Goal: Task Accomplishment & Management: Use online tool/utility

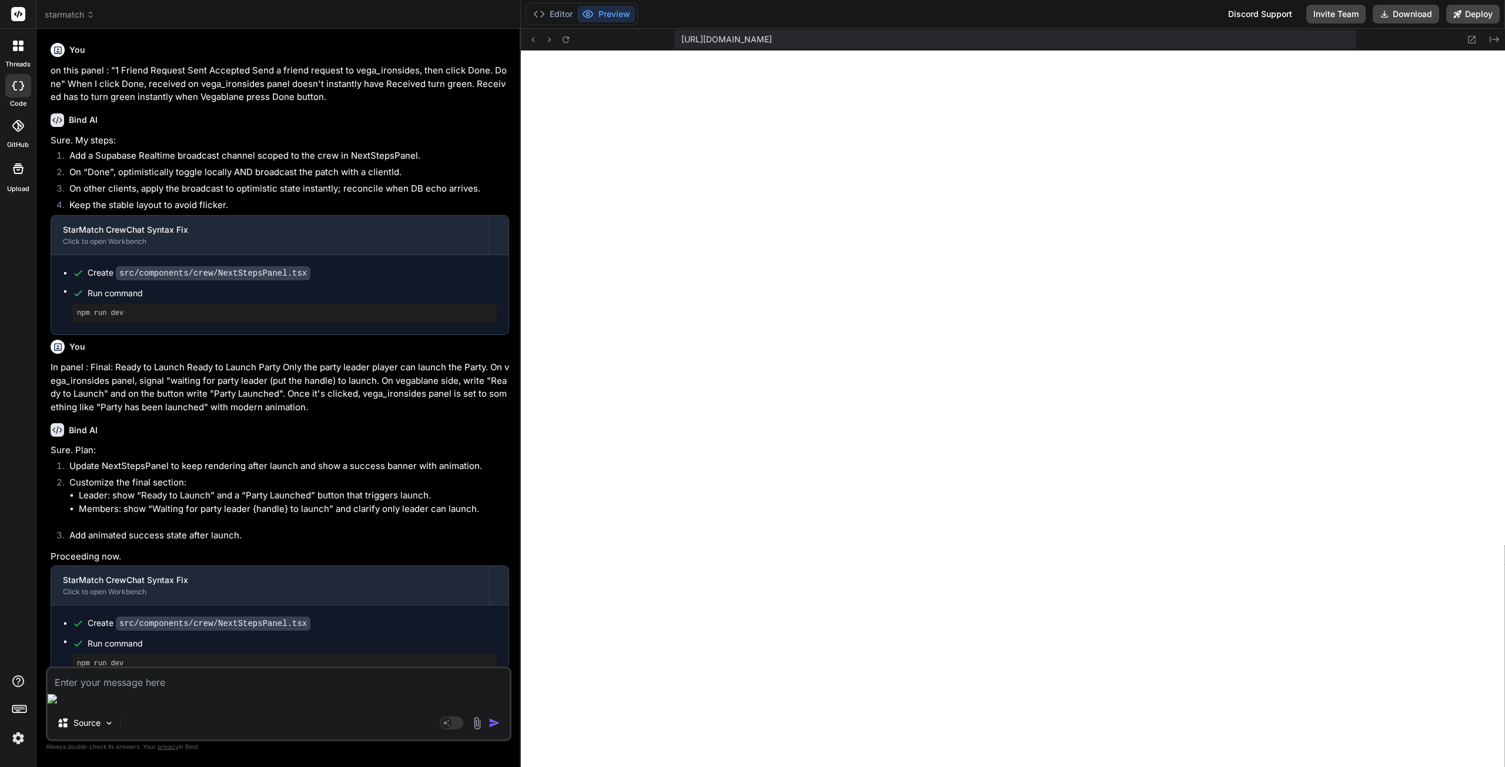
scroll to position [223, 0]
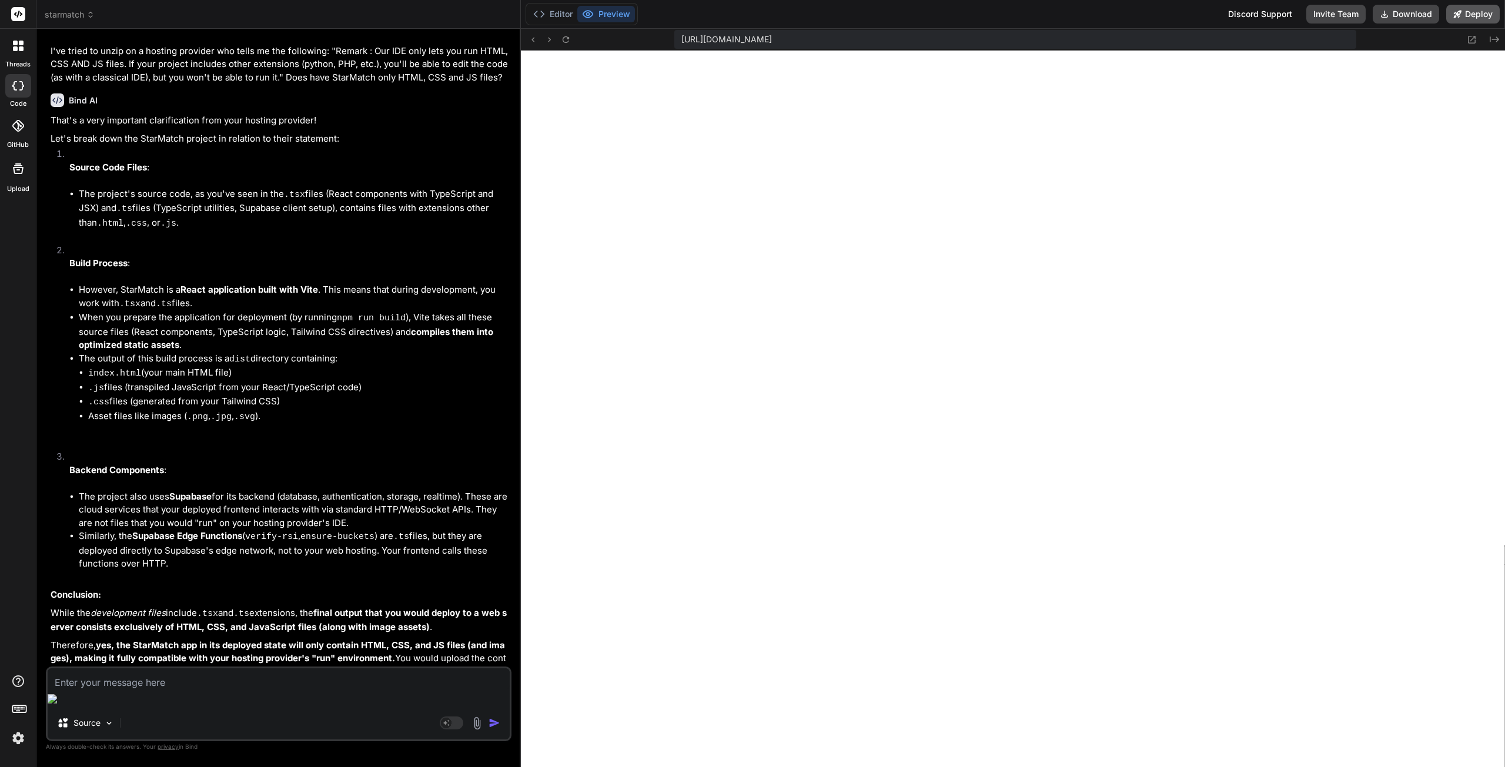
click at [1469, 14] on button "Deploy" at bounding box center [1473, 14] width 54 height 19
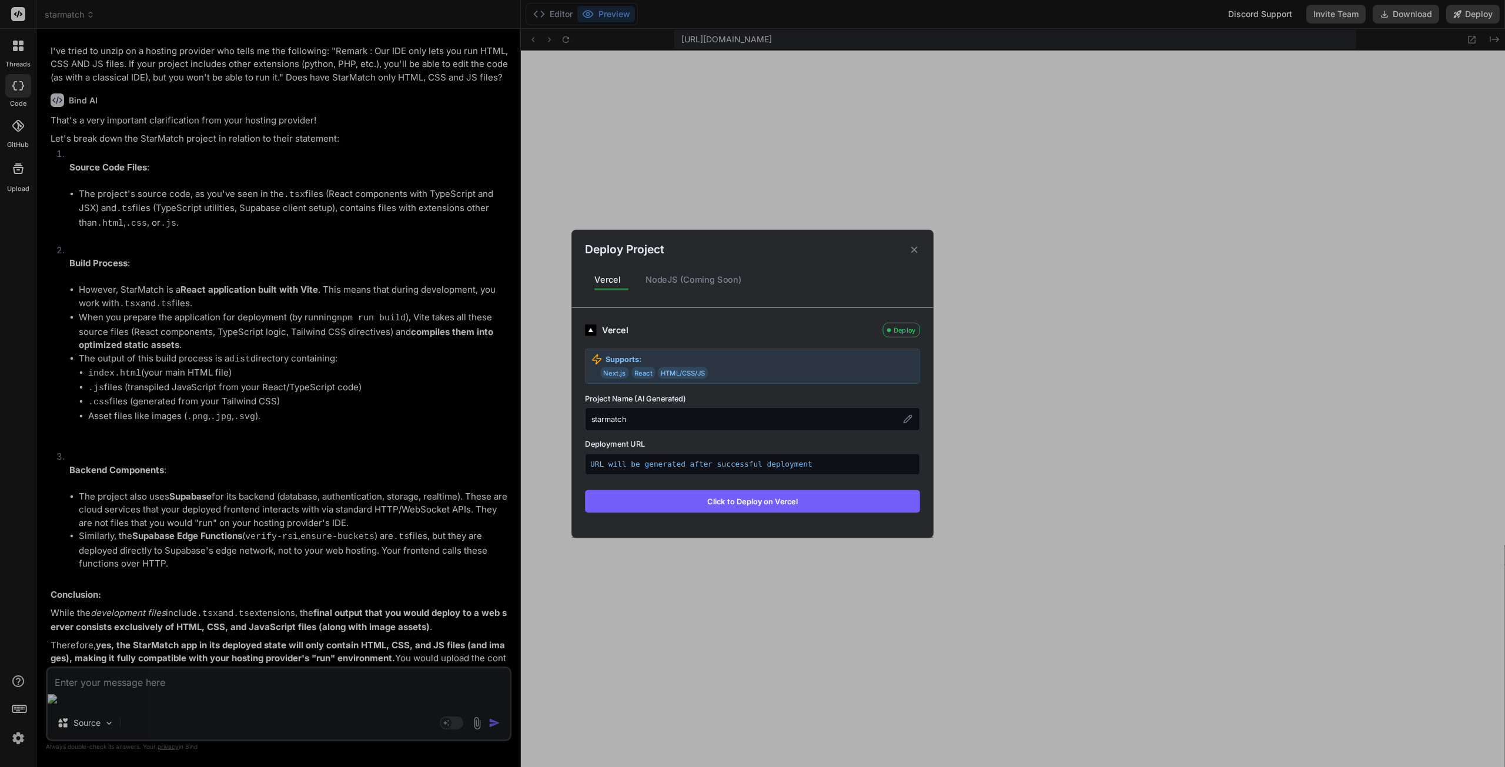
click at [737, 367] on div "Next.js React HTML/CSS/JS" at bounding box center [757, 373] width 313 height 12
click at [610, 374] on span "Next.js" at bounding box center [615, 373] width 28 height 12
click at [589, 335] on img at bounding box center [590, 329] width 11 height 11
click at [593, 329] on img at bounding box center [590, 329] width 11 height 11
click at [664, 271] on div "NodeJS (Coming Soon)" at bounding box center [693, 280] width 115 height 25
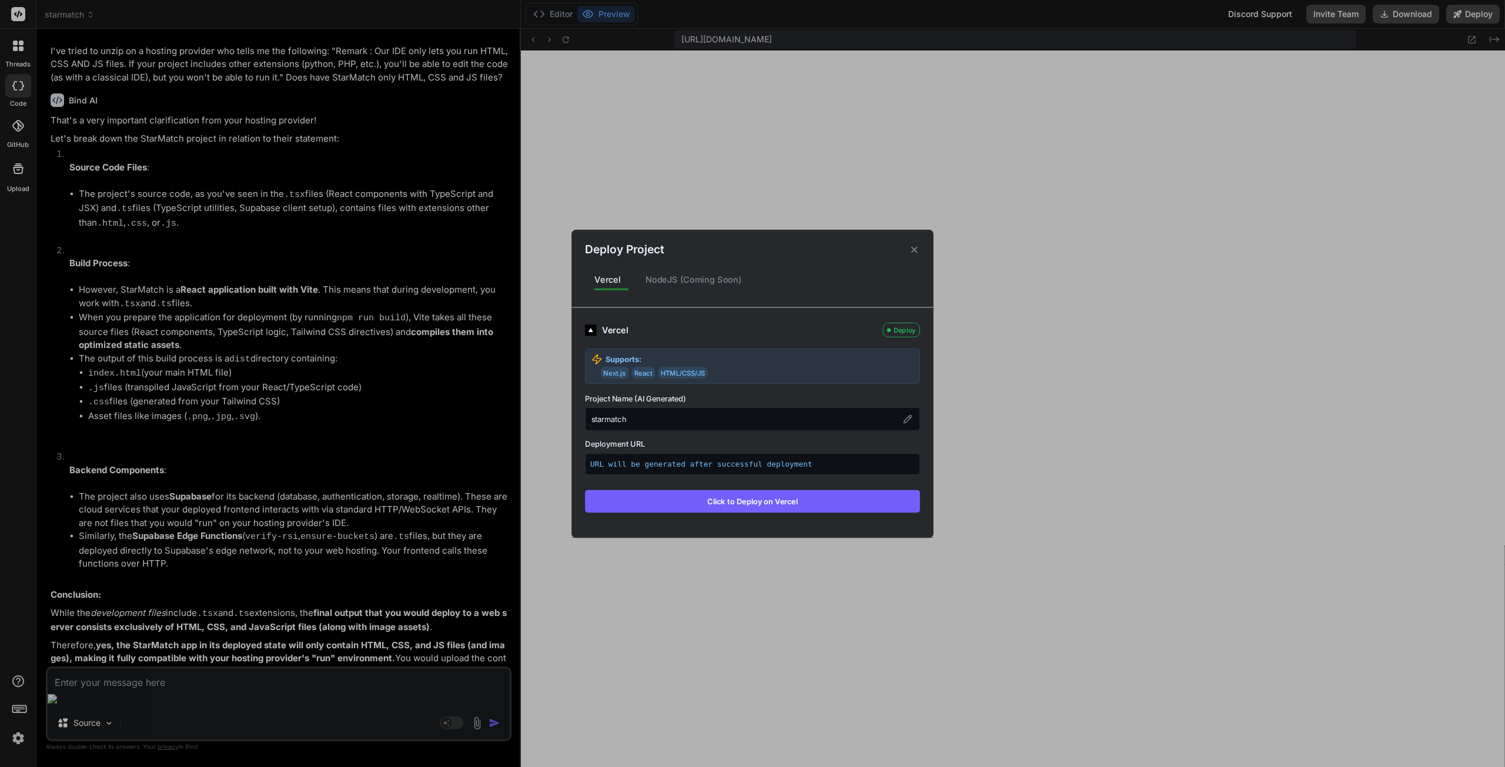
click at [667, 278] on div "NodeJS (Coming Soon)" at bounding box center [693, 280] width 115 height 25
click at [911, 250] on icon at bounding box center [914, 249] width 11 height 11
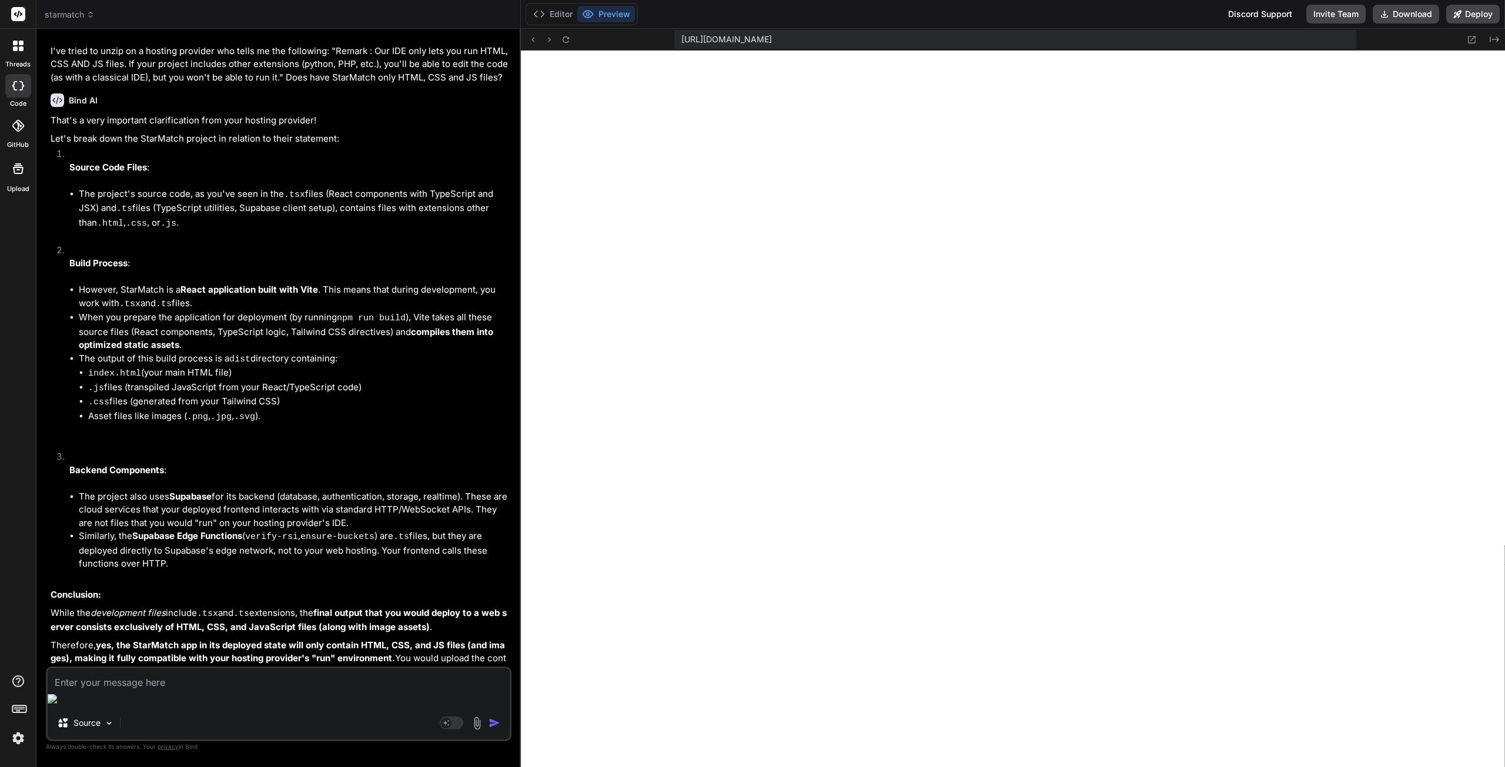
click at [171, 707] on div "Source Agent Mode. When this toggle is activated, AI automatically makes decisi…" at bounding box center [279, 704] width 466 height 75
click at [168, 690] on textarea at bounding box center [279, 679] width 462 height 21
type textarea "h"
type textarea "x"
type textarea "ho"
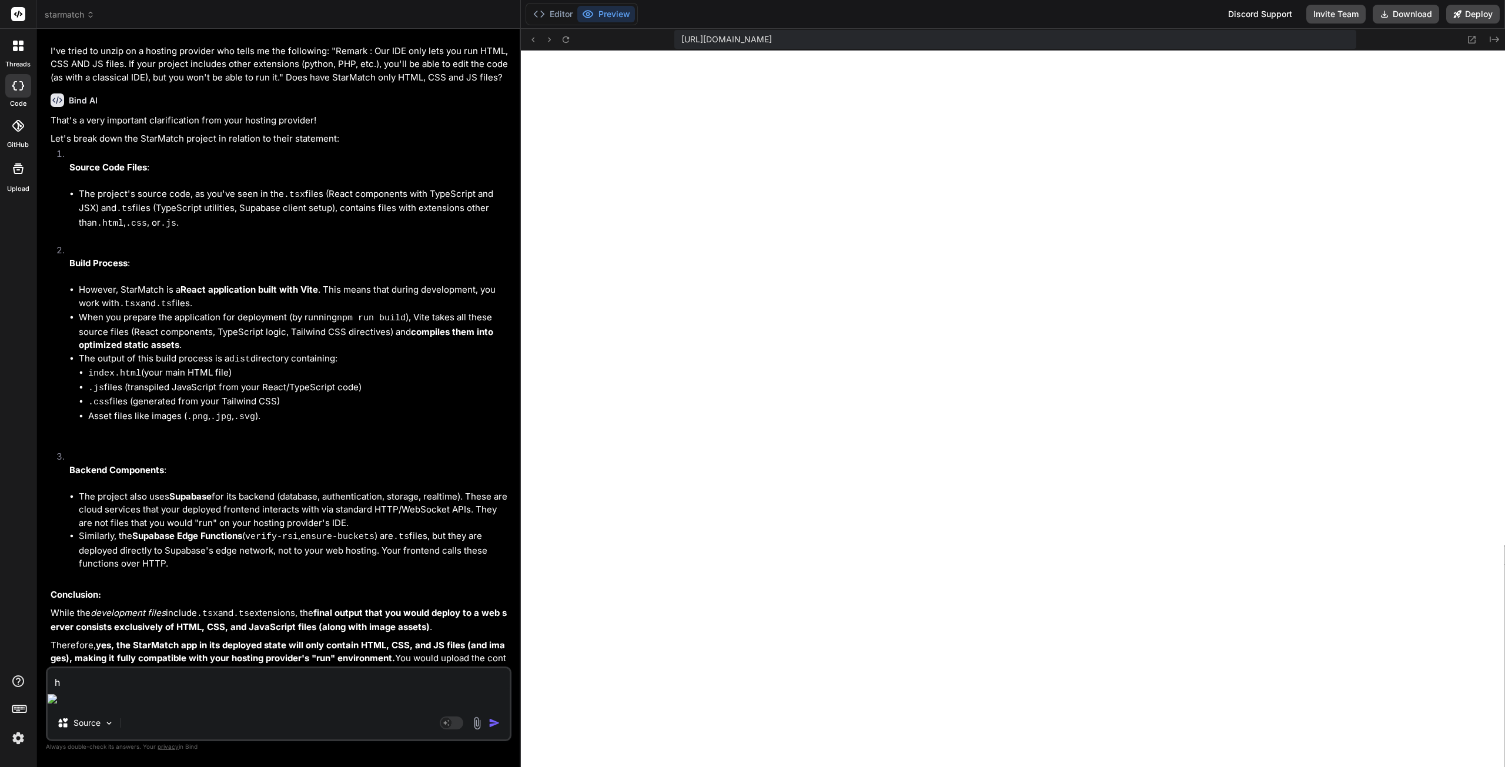
type textarea "x"
type textarea "how"
type textarea "x"
type textarea "how"
type textarea "x"
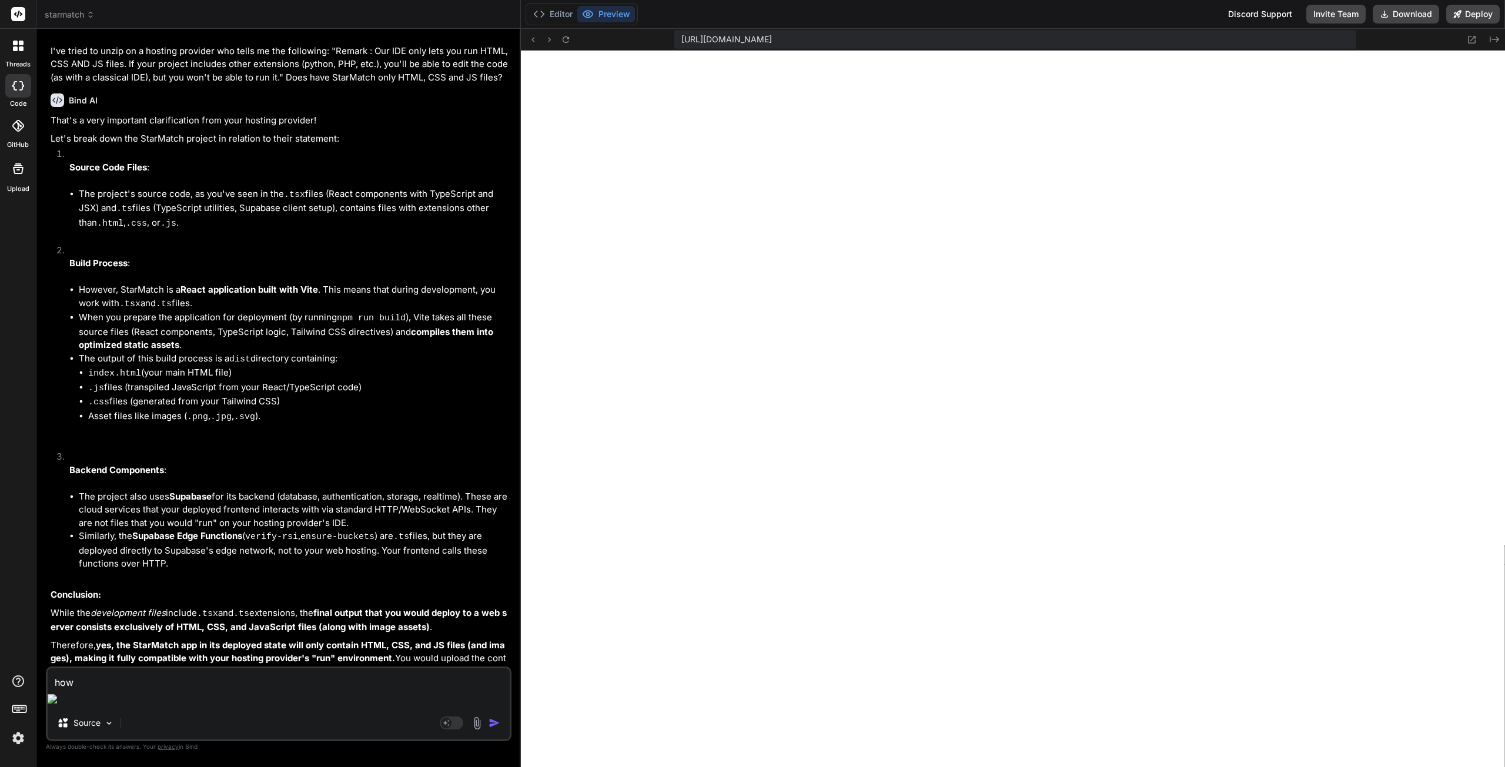
type textarea "how t"
type textarea "x"
type textarea "how to"
type textarea "x"
type textarea "how to"
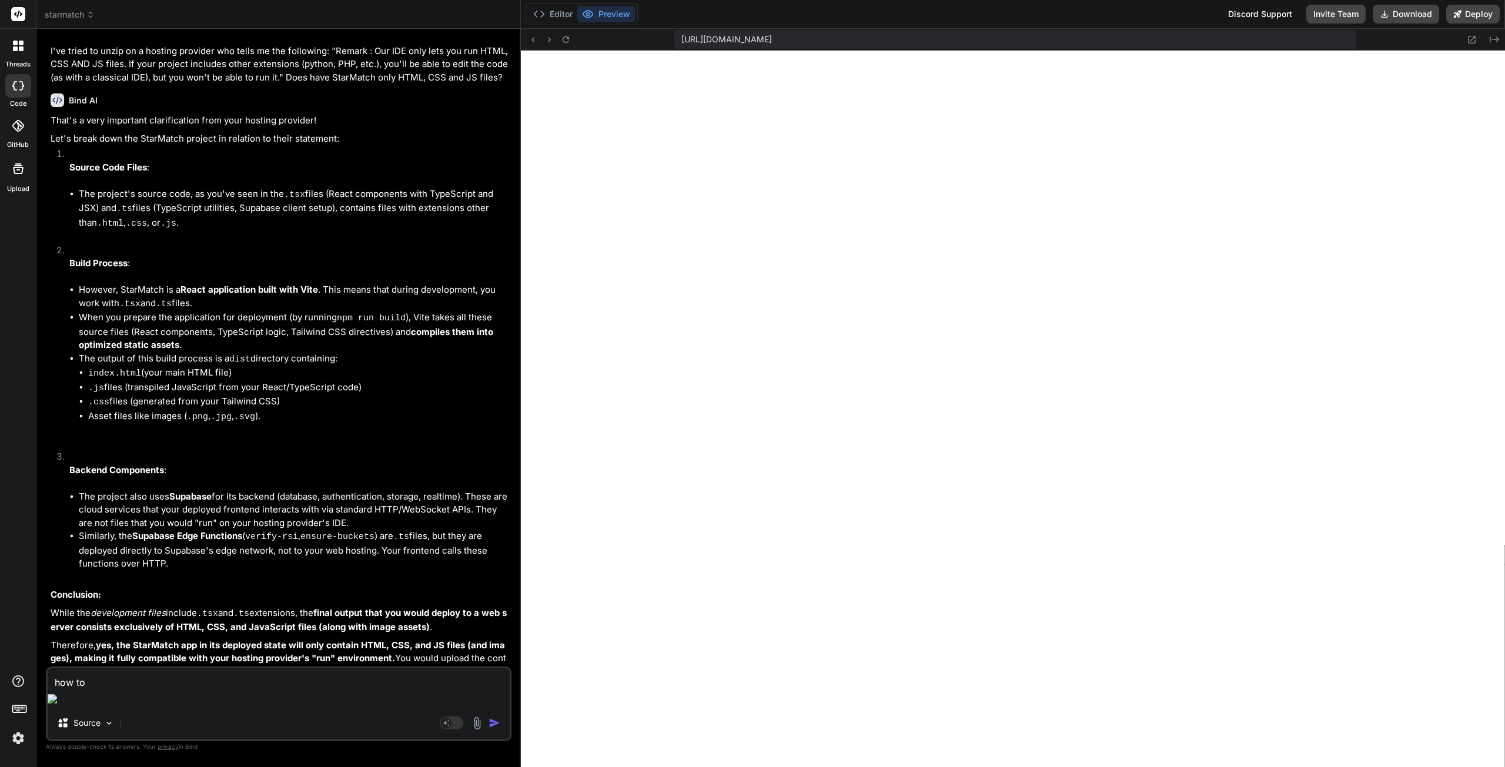
type textarea "x"
type textarea "how to e"
type textarea "x"
type textarea "how to ex"
type textarea "x"
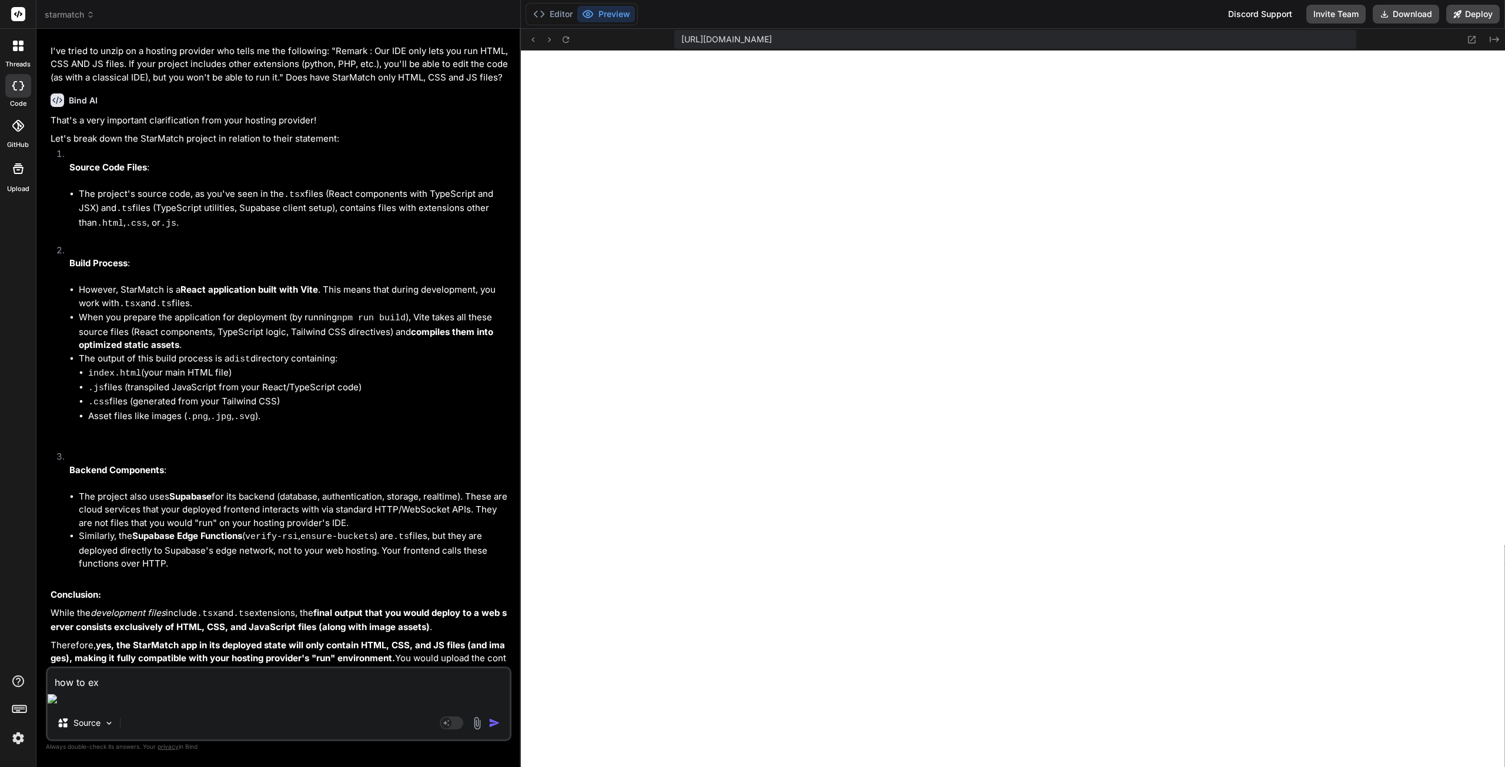
type textarea "how to exp"
type textarea "x"
type textarea "how to expo"
type textarea "x"
type textarea "how to expoe"
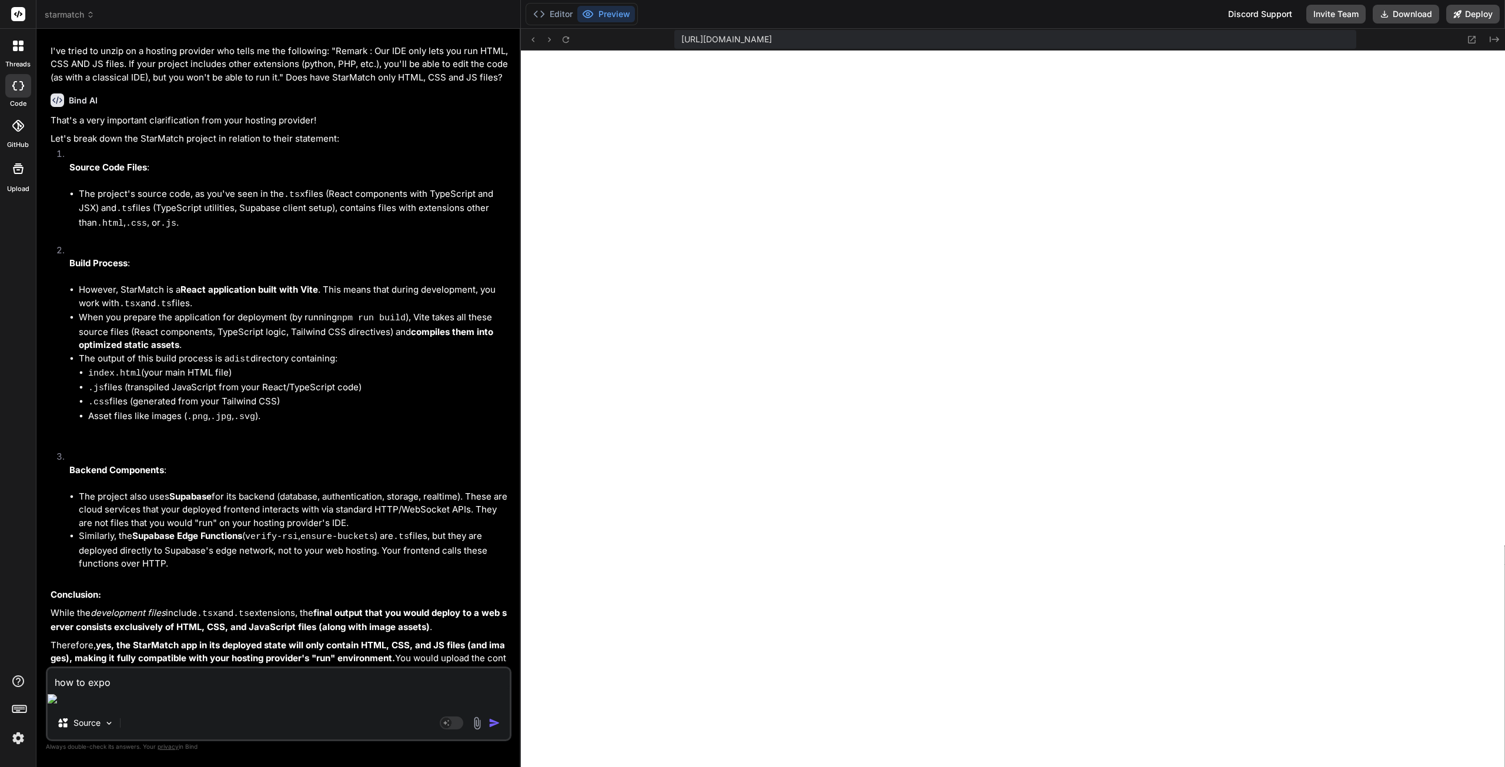
type textarea "x"
type textarea "how to expoer"
type textarea "x"
type textarea "how to expoert"
type textarea "x"
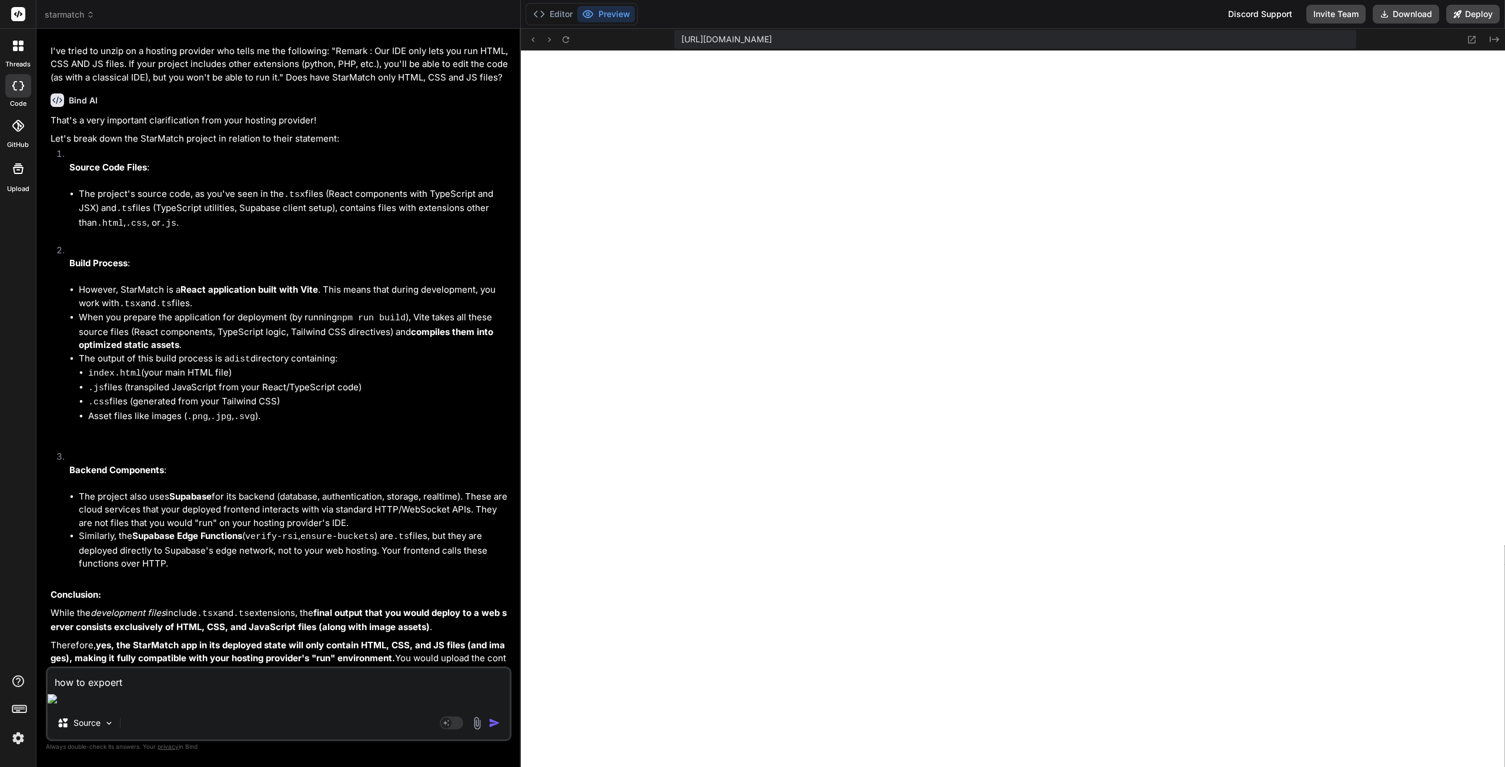
type textarea "how to expoert"
type textarea "x"
type textarea "how to expoert"
type textarea "x"
type textarea "how to expoer"
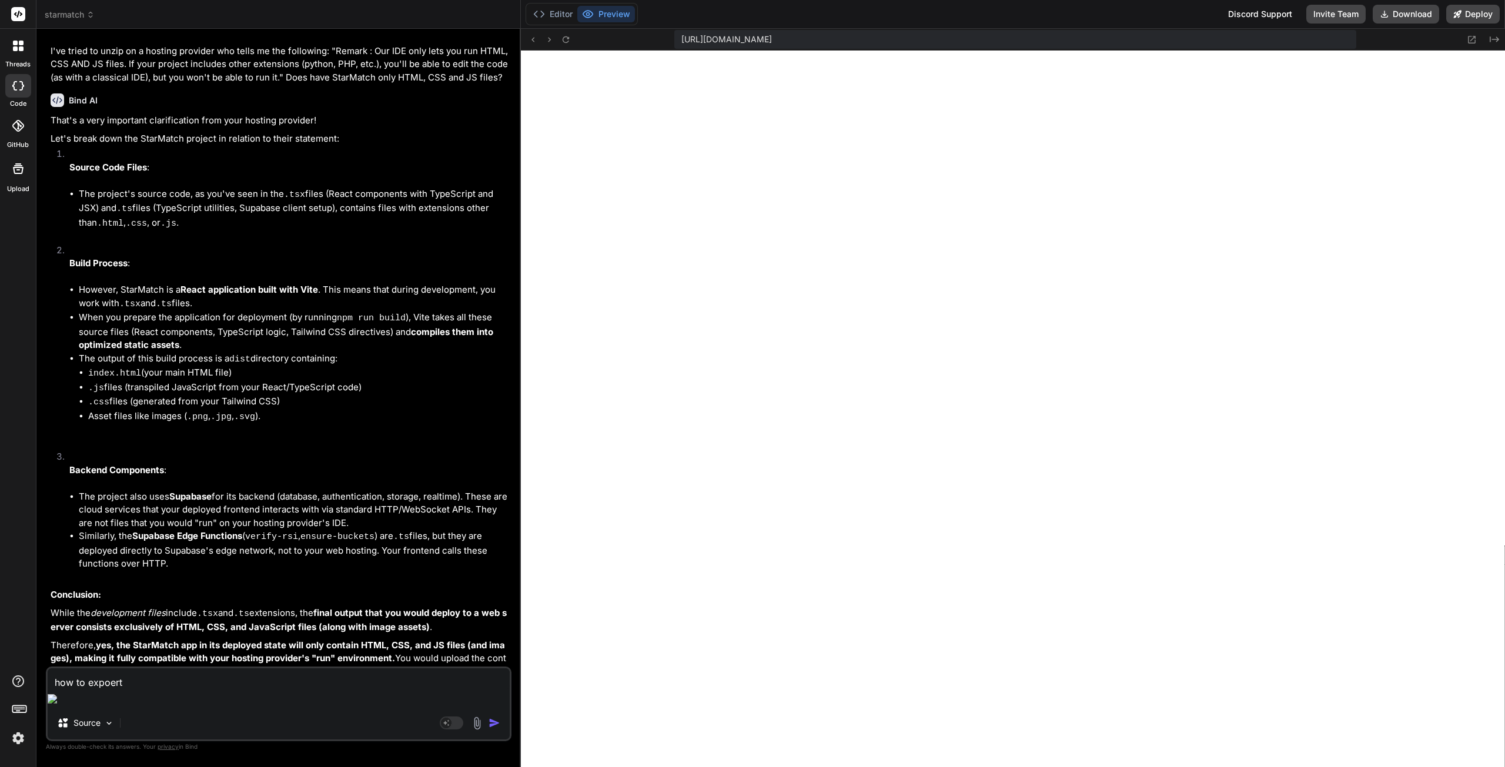
type textarea "x"
type textarea "how to expoe"
type textarea "x"
type textarea "how to expo"
type textarea "x"
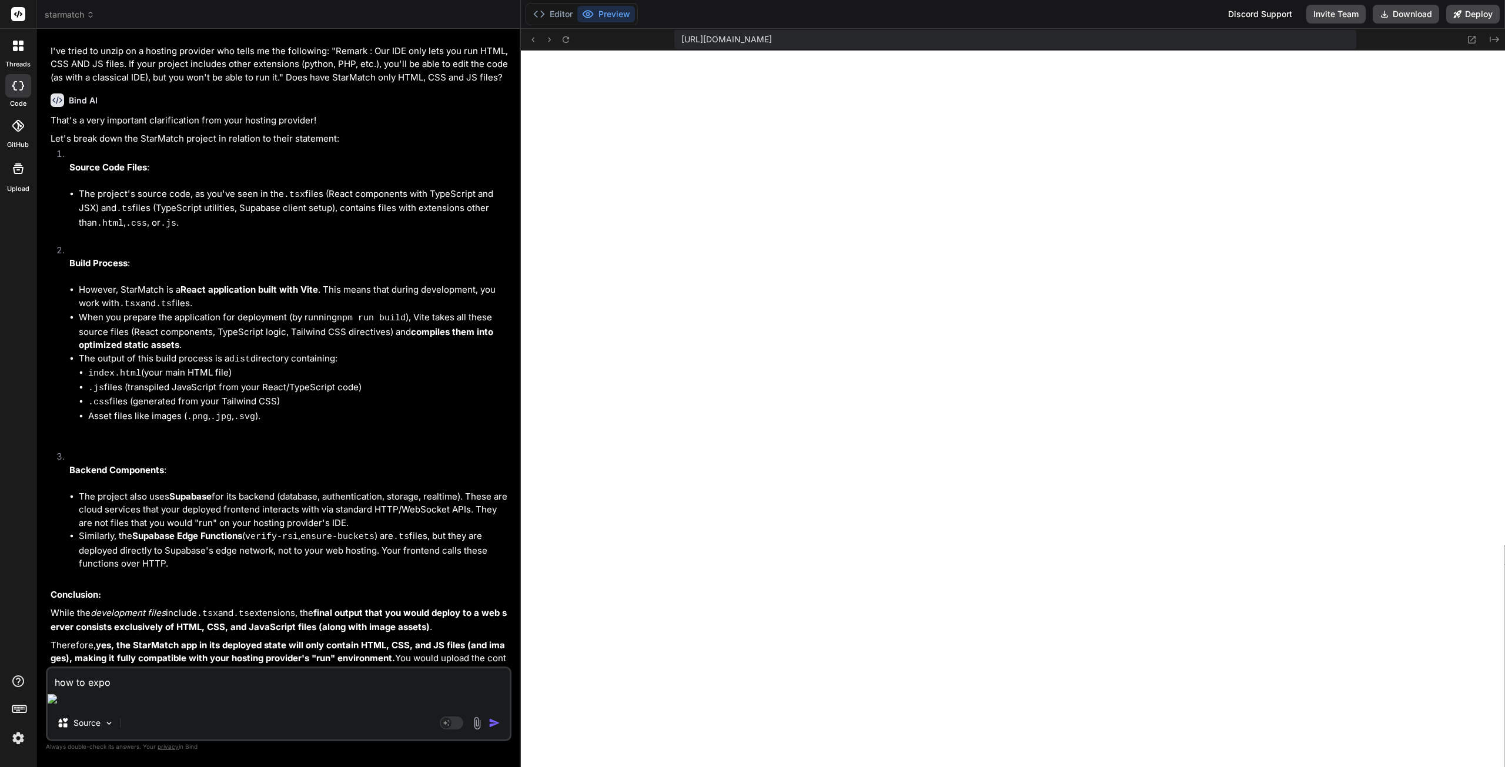
type textarea "how to expor"
type textarea "x"
type textarea "how to export"
type textarea "x"
type textarea "how to export"
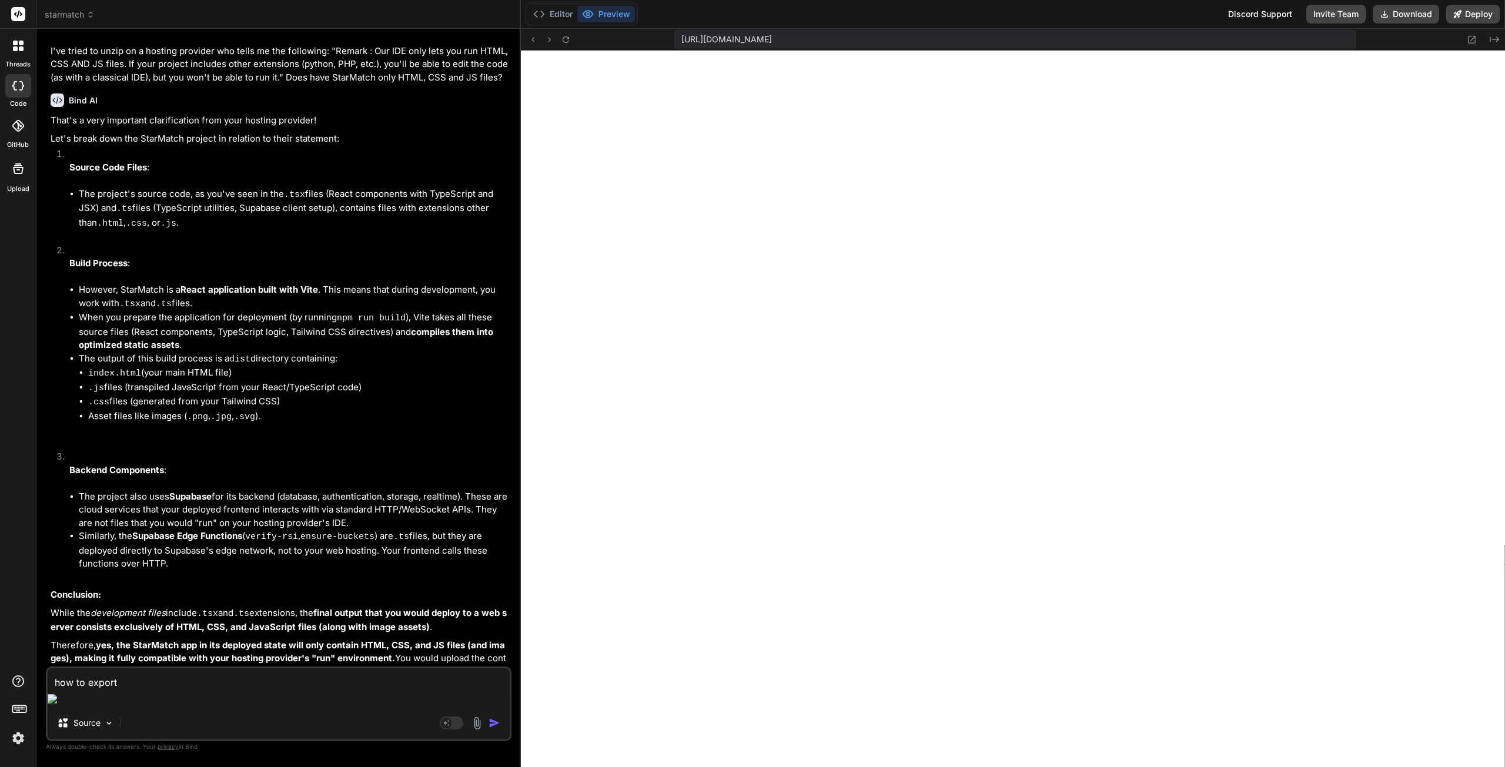
type textarea "x"
type textarea "how to export t"
type textarea "x"
type textarea "how to export to"
type textarea "x"
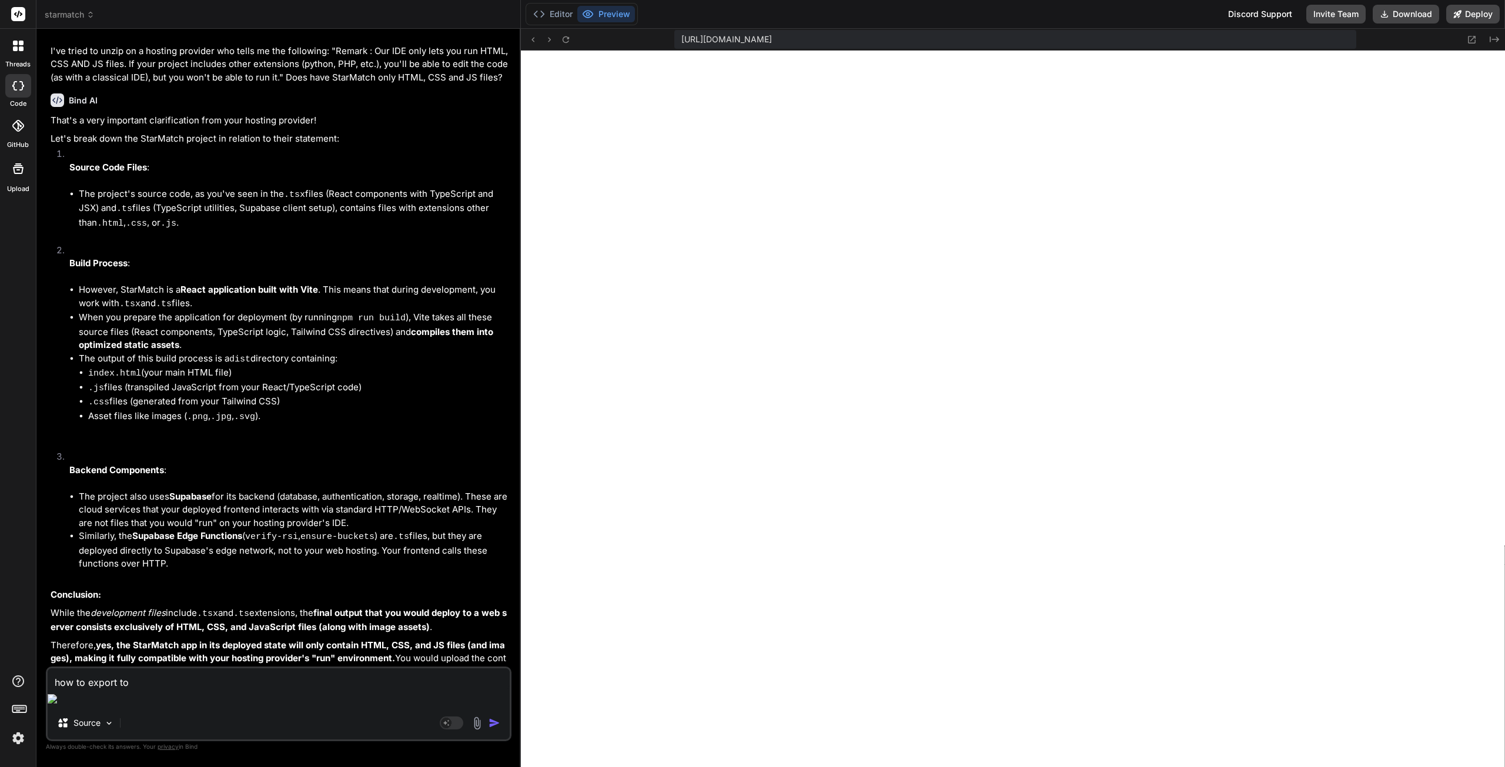
type textarea "how to export to"
type textarea "x"
type textarea "how to export to C"
type textarea "x"
type textarea "how to export to CS"
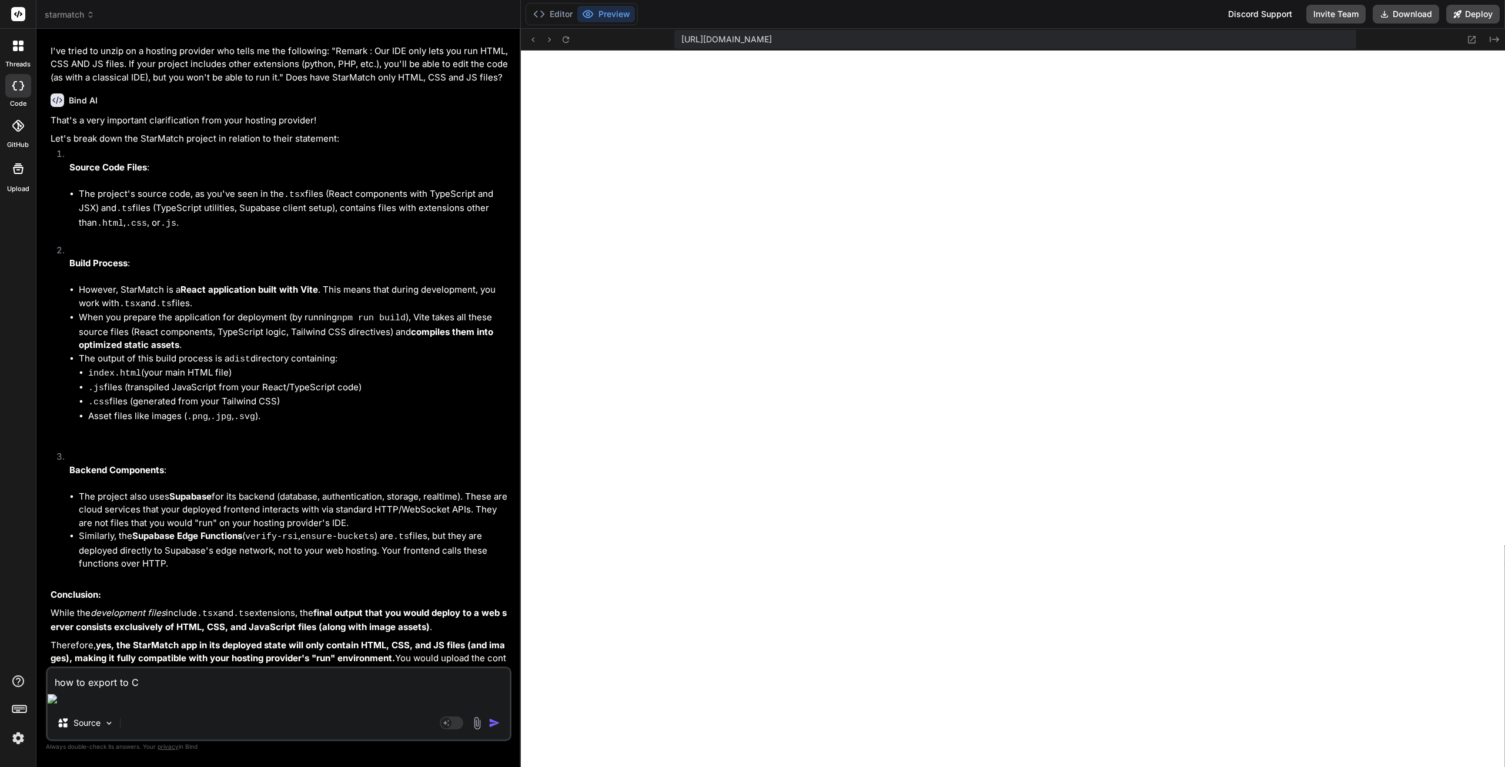
type textarea "x"
type textarea "how to export to CSS"
type textarea "x"
type textarea "how to export to CSS,"
type textarea "x"
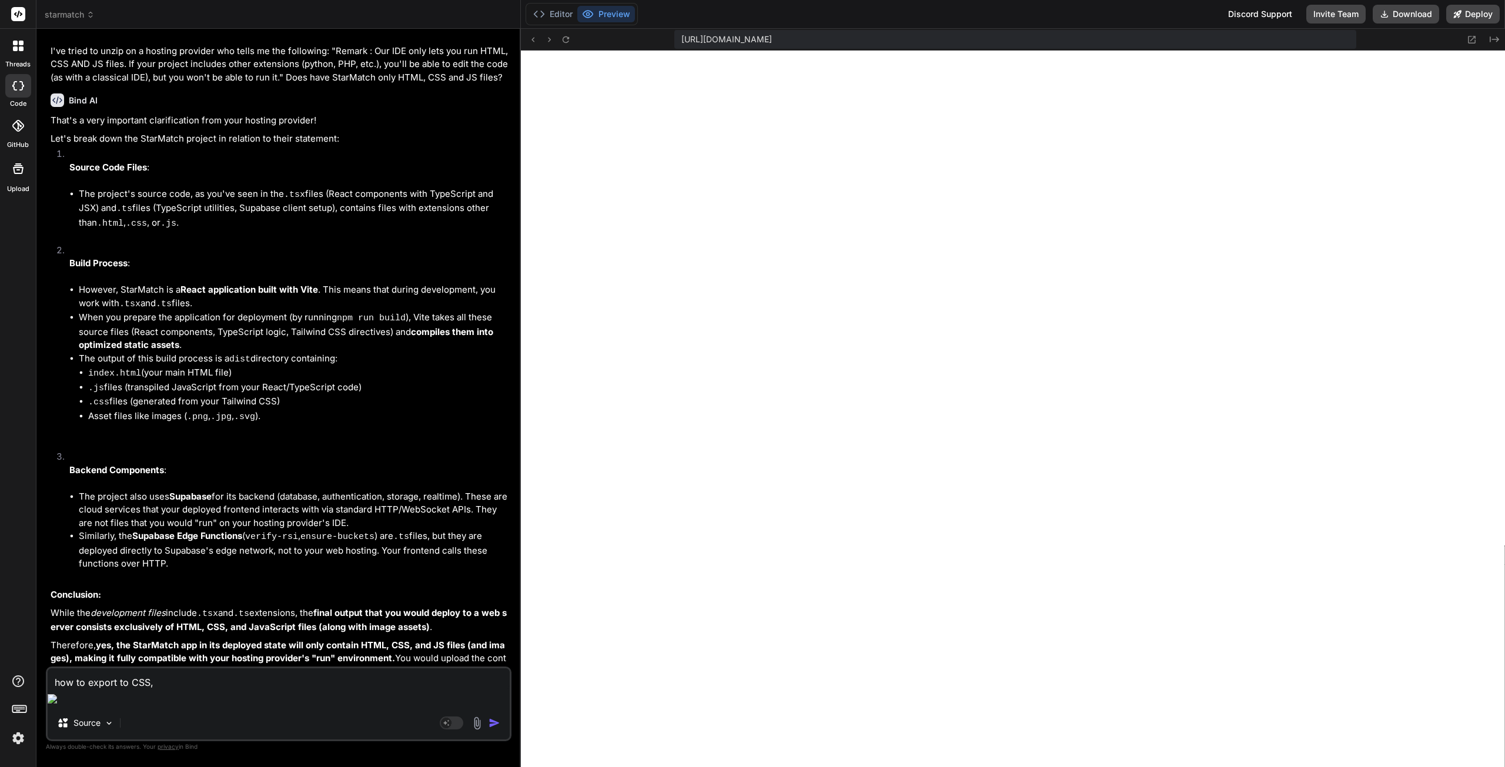
type textarea "how to export to CSS,"
type textarea "x"
type textarea "how to export to CSS, H"
type textarea "x"
type textarea "how to export to CSS, HT"
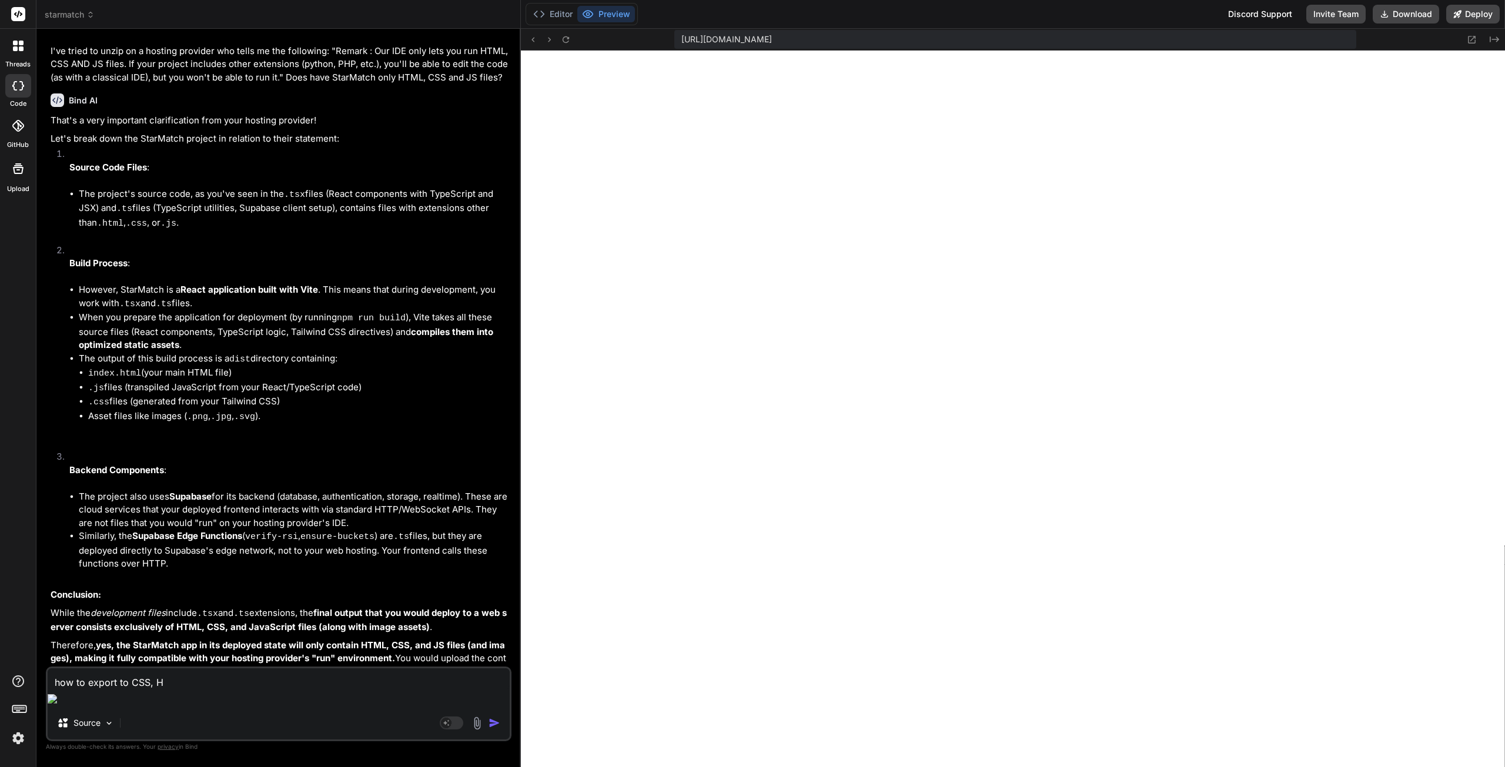
type textarea "x"
type textarea "how to export to CSS, HTM"
type textarea "x"
type textarea "how to export to CSS, HTML"
type textarea "x"
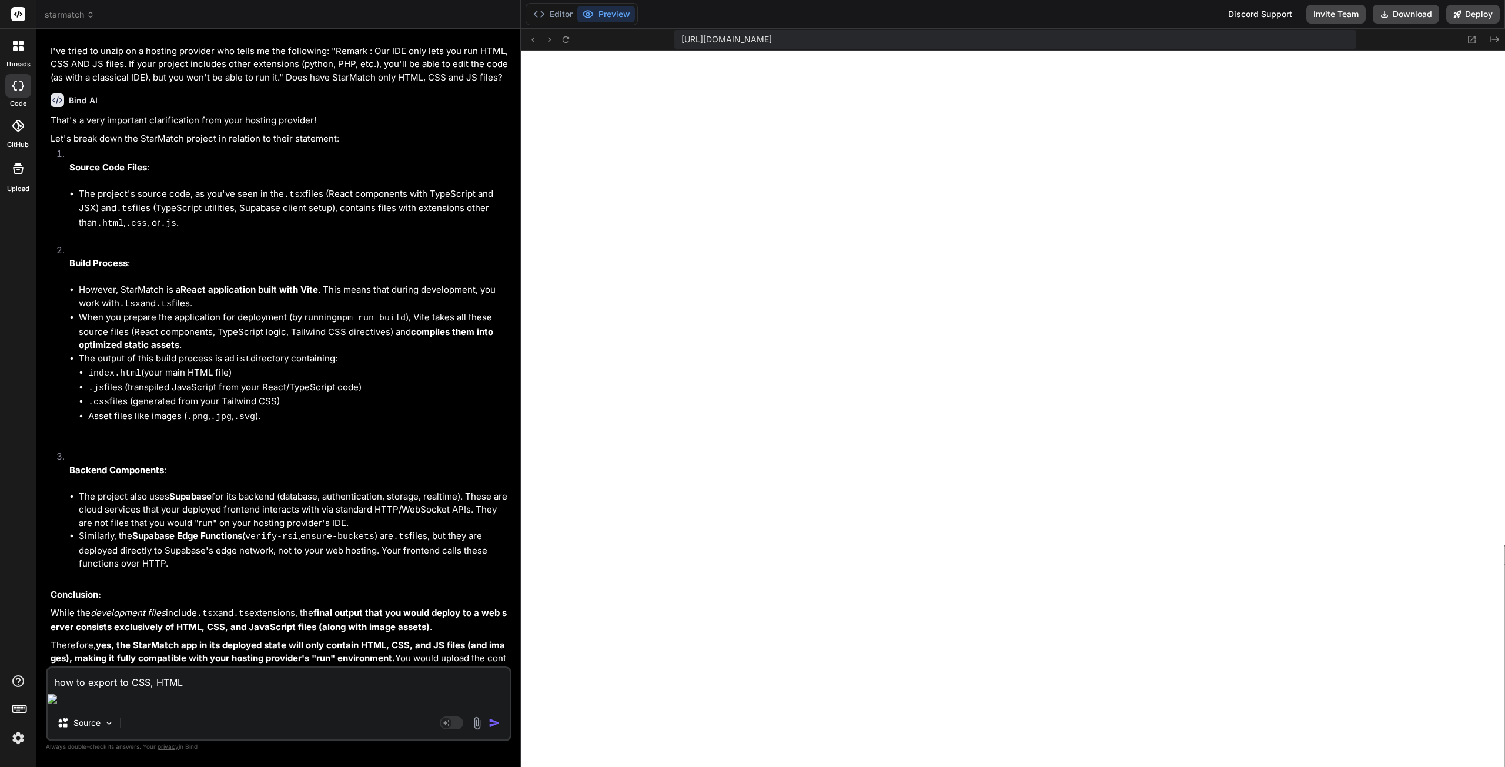
type textarea "how to export to CSS, HTML"
type textarea "x"
type textarea "how to export to CSS, HTML a"
type textarea "x"
type textarea "how to export to CSS, HTML an"
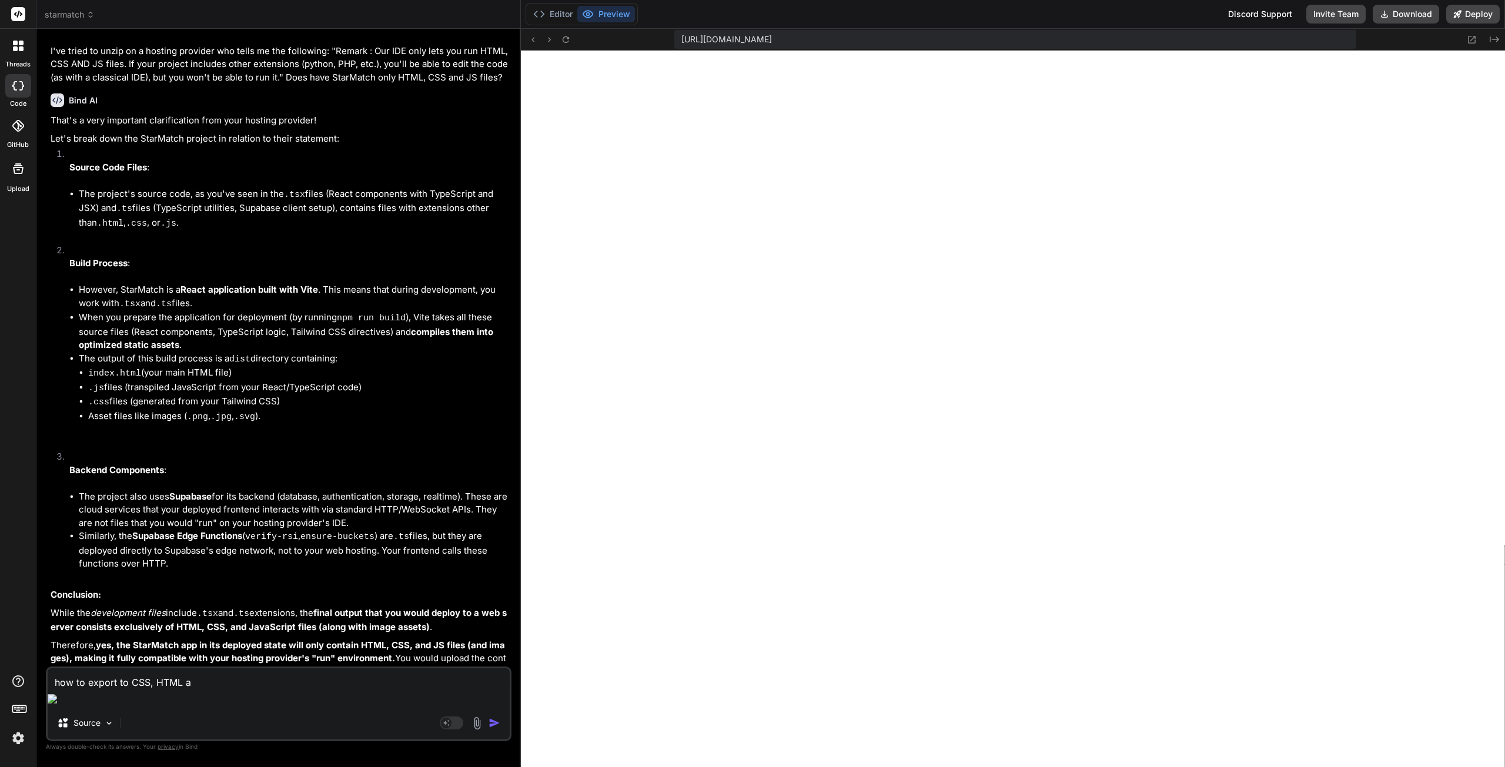
type textarea "x"
type textarea "how to export to CSS, HTML and"
type textarea "x"
type textarea "how to export to CSS, HTML and"
type textarea "x"
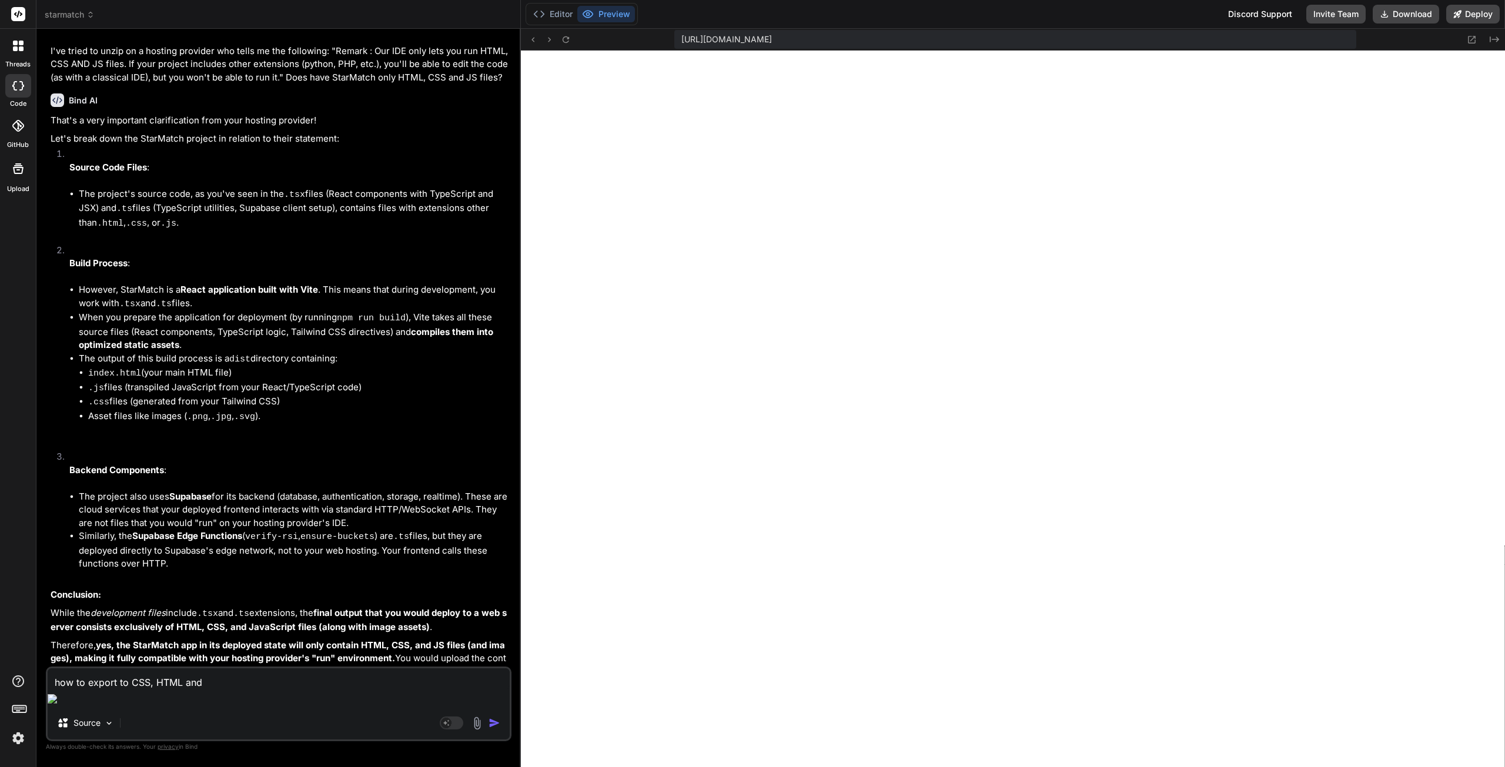
type textarea "how to export to CSS, HTML and J"
type textarea "x"
type textarea "how to export to CSS, HTML and JS"
type textarea "x"
type textarea "how to export to CSS, HTML and JS"
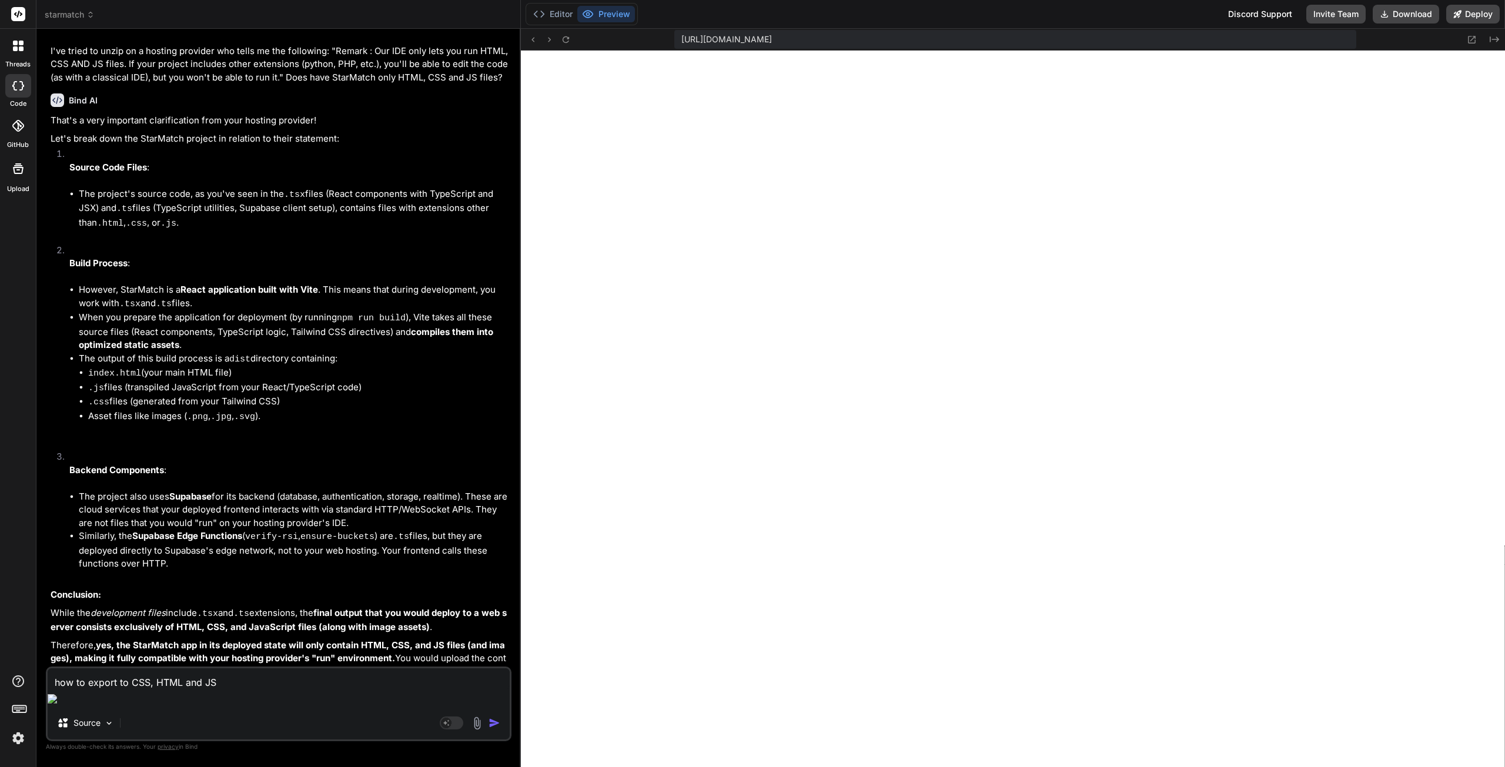
type textarea "x"
type textarea "how to export to CSS, HTML and JS o"
type textarea "x"
type textarea "how to export to CSS, HTML and JS on"
type textarea "x"
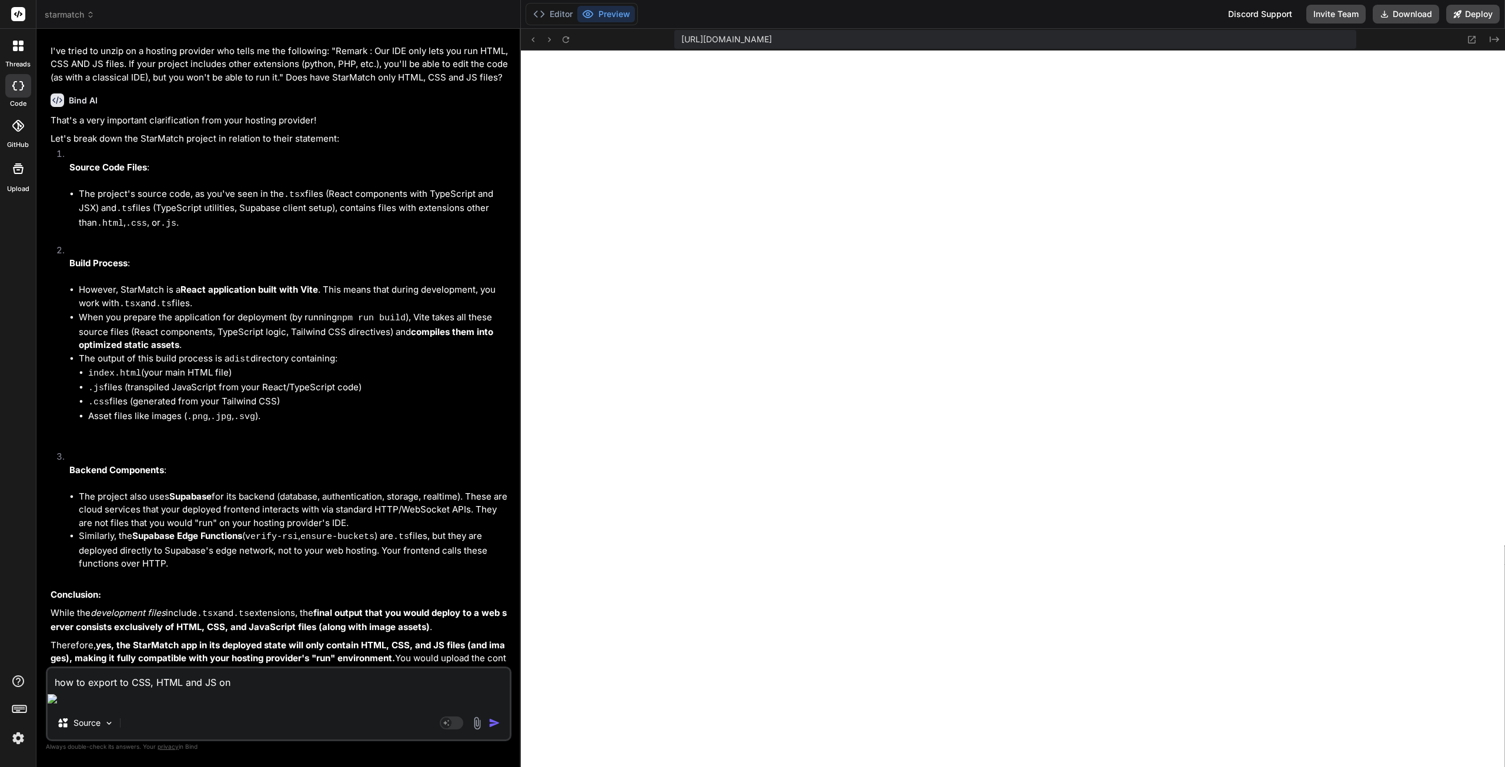
type textarea "how to export to CSS, HTML and JS onl"
type textarea "x"
type textarea "how to export to CSS, HTML and JS only"
type textarea "x"
type textarea "how to export to CSS, HTML and JS only"
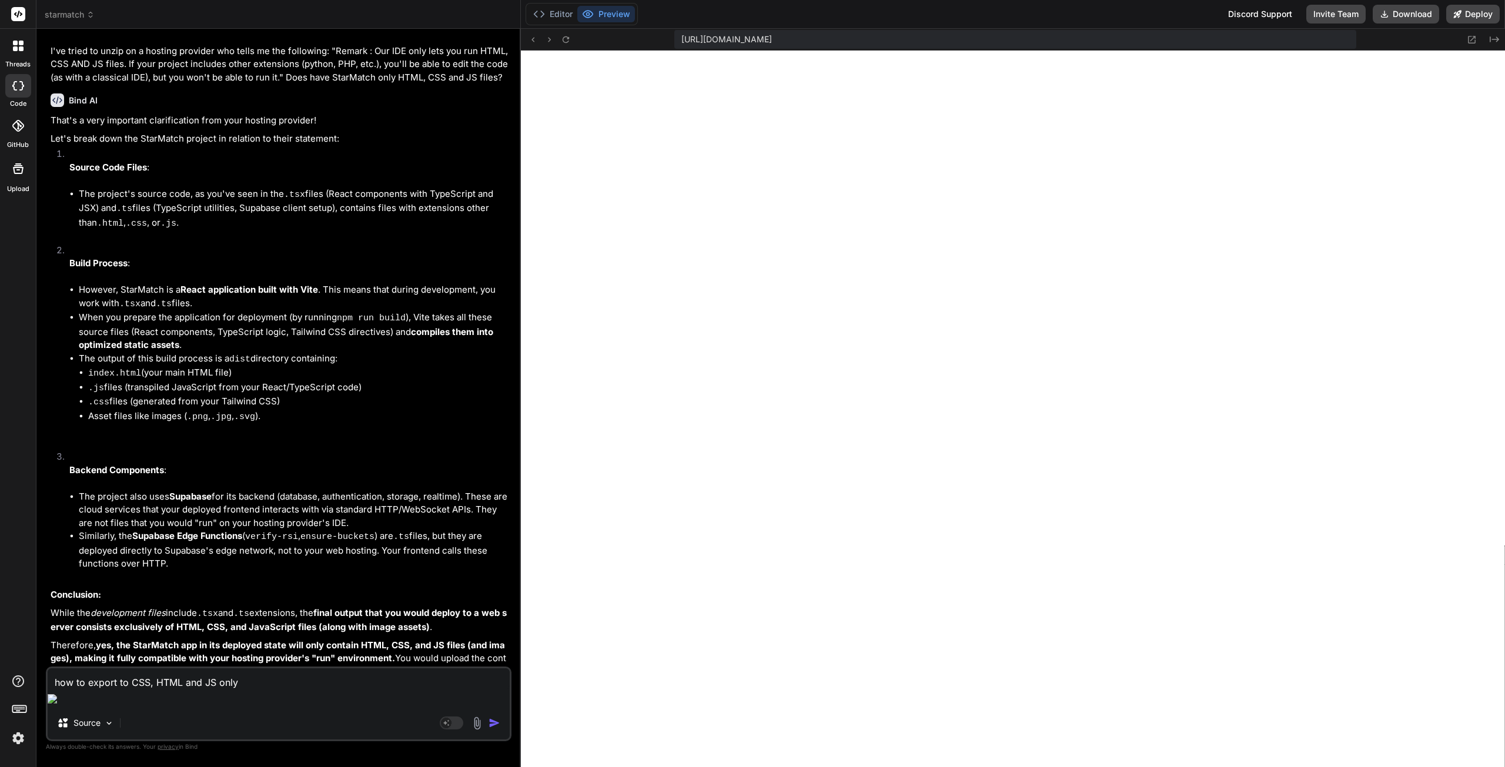
type textarea "x"
type textarea "how to export to CSS, HTML and JS only ?"
type textarea "x"
type textarea "how to export to CSS, HTML and JS only ?"
type textarea "x"
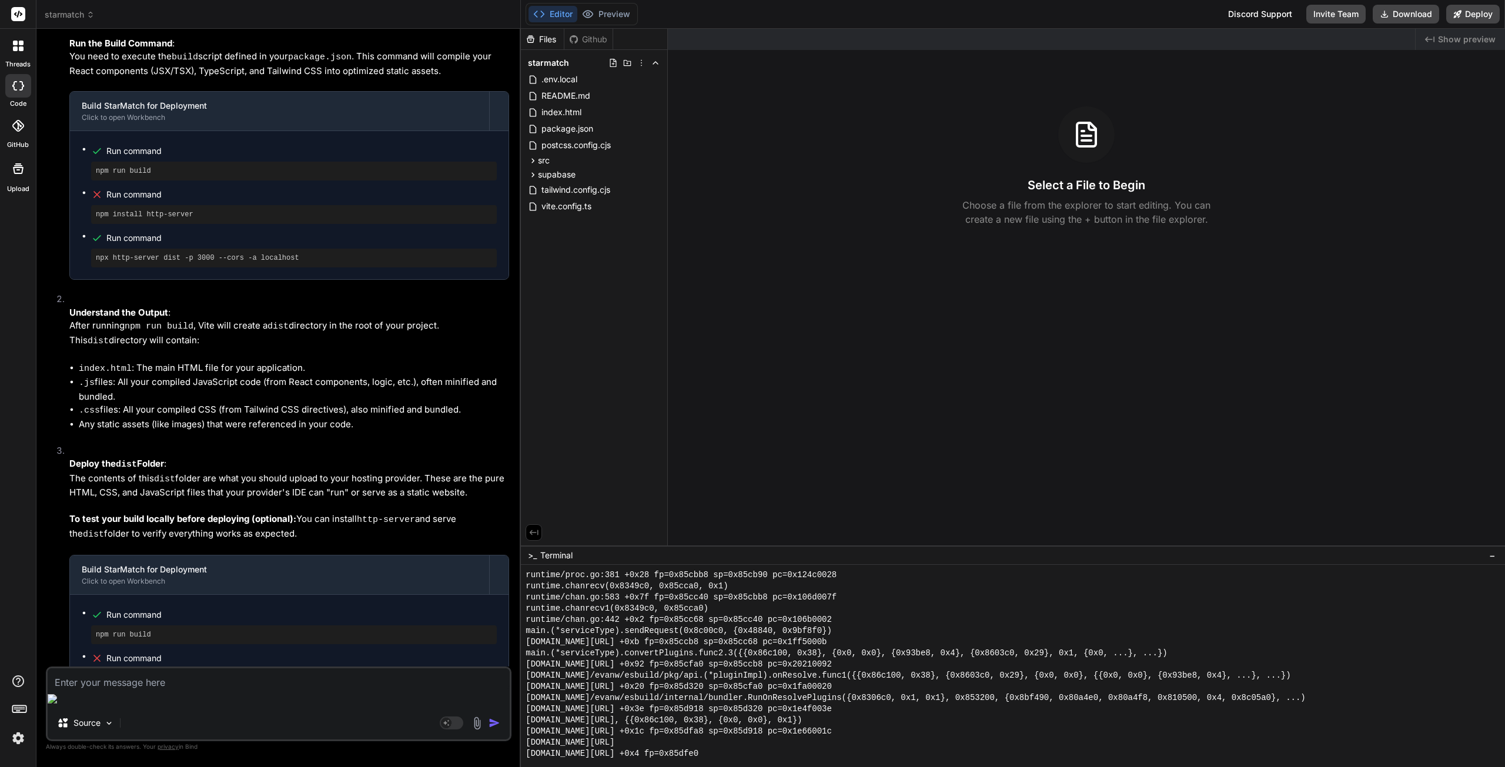
scroll to position [3341, 0]
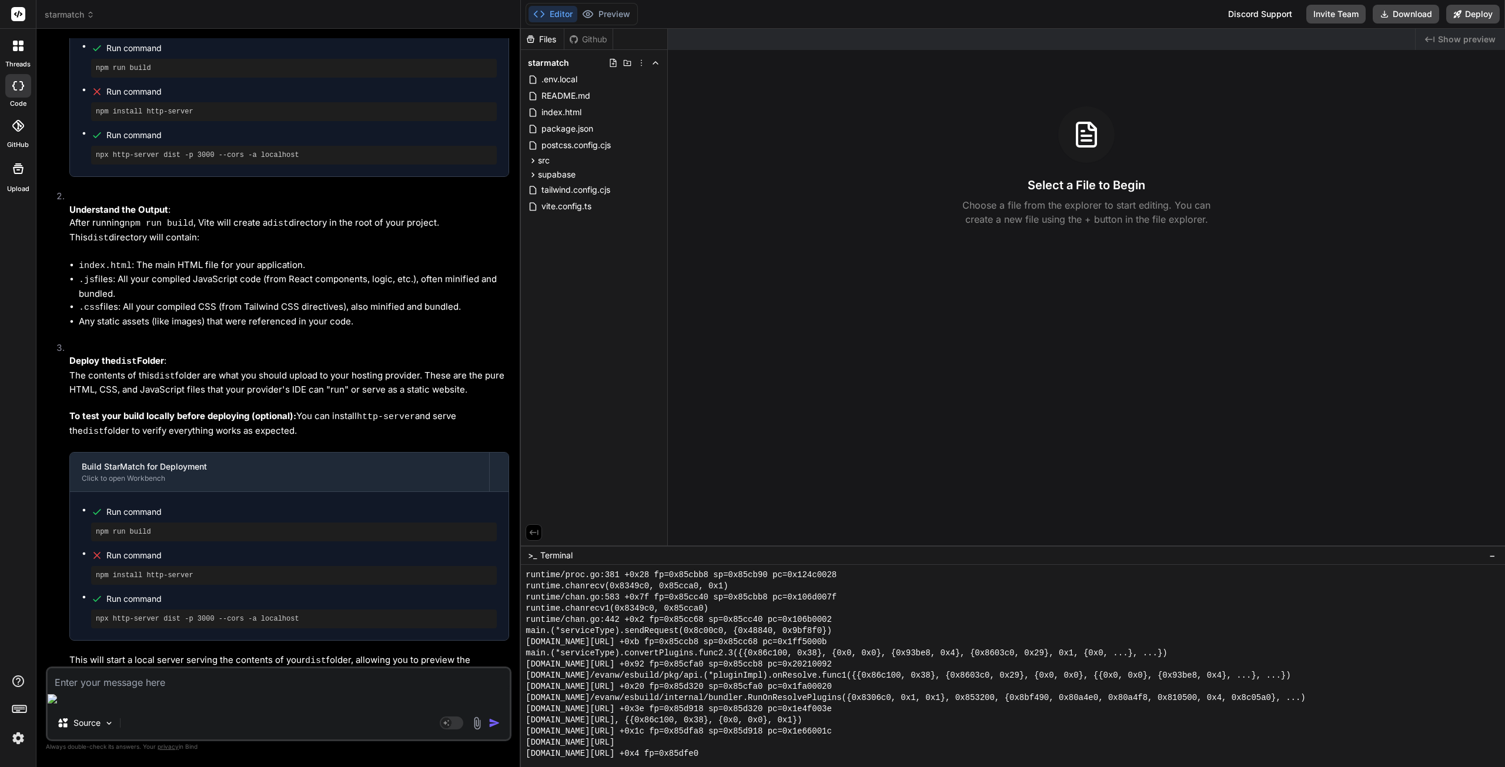
click at [155, 690] on textarea at bounding box center [279, 679] width 462 height 21
click at [459, 723] on rect at bounding box center [452, 723] width 24 height 13
type textarea "x"
click at [179, 690] on textarea at bounding box center [279, 679] width 462 height 21
type textarea "I"
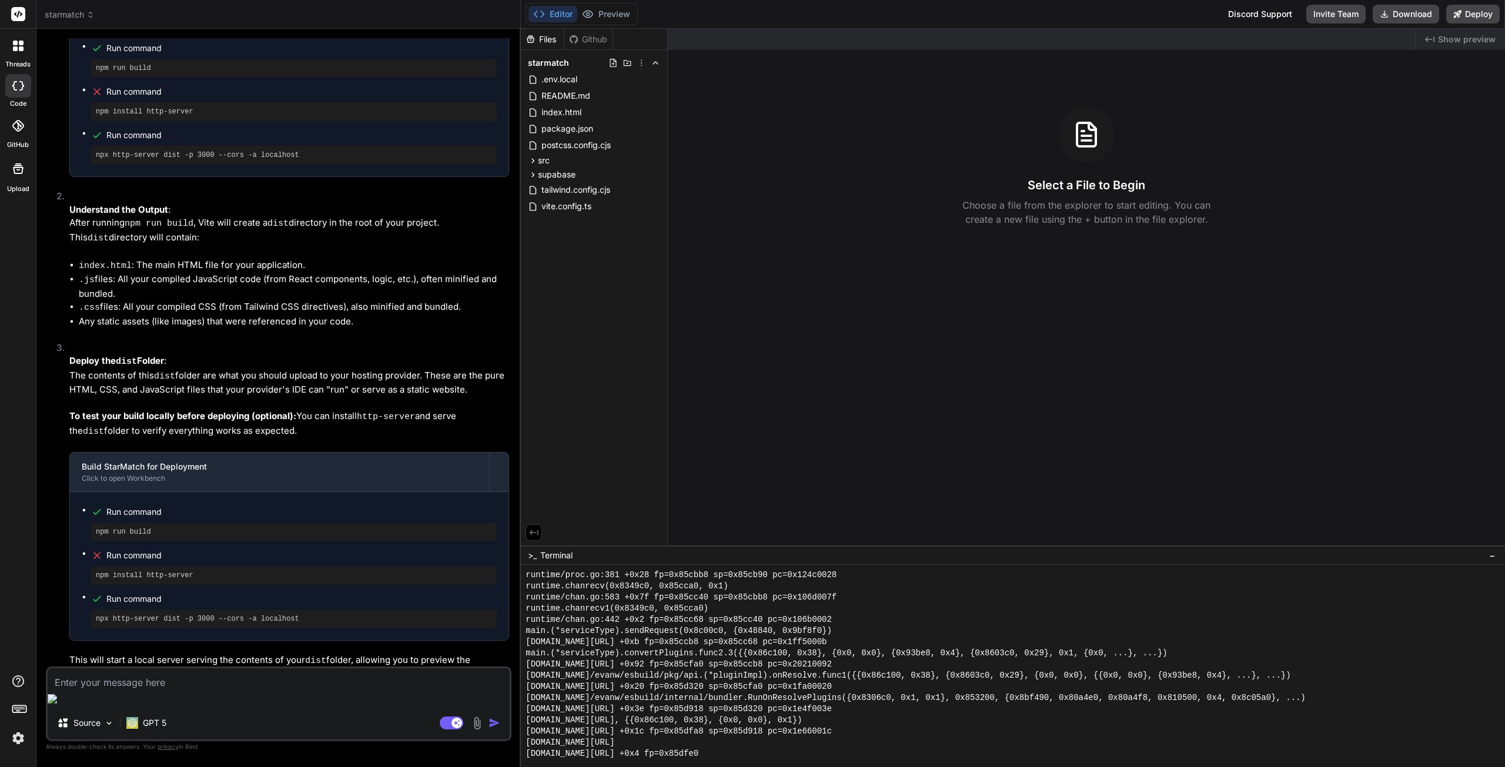
type textarea "x"
type textarea "I"
type textarea "x"
type textarea "I d"
type textarea "x"
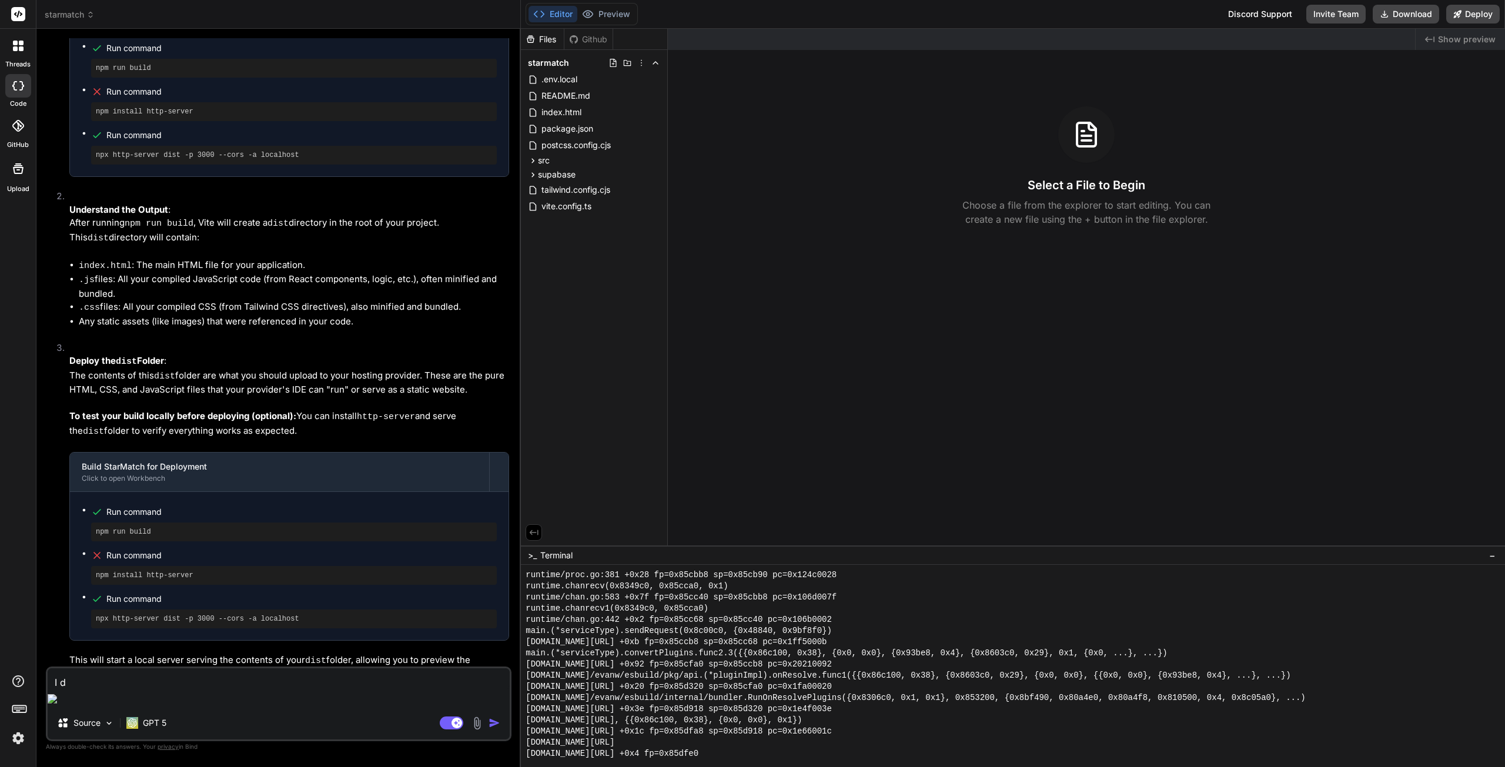
type textarea "I do"
type textarea "x"
type textarea "I don"
type textarea "x"
type textarea "I don'"
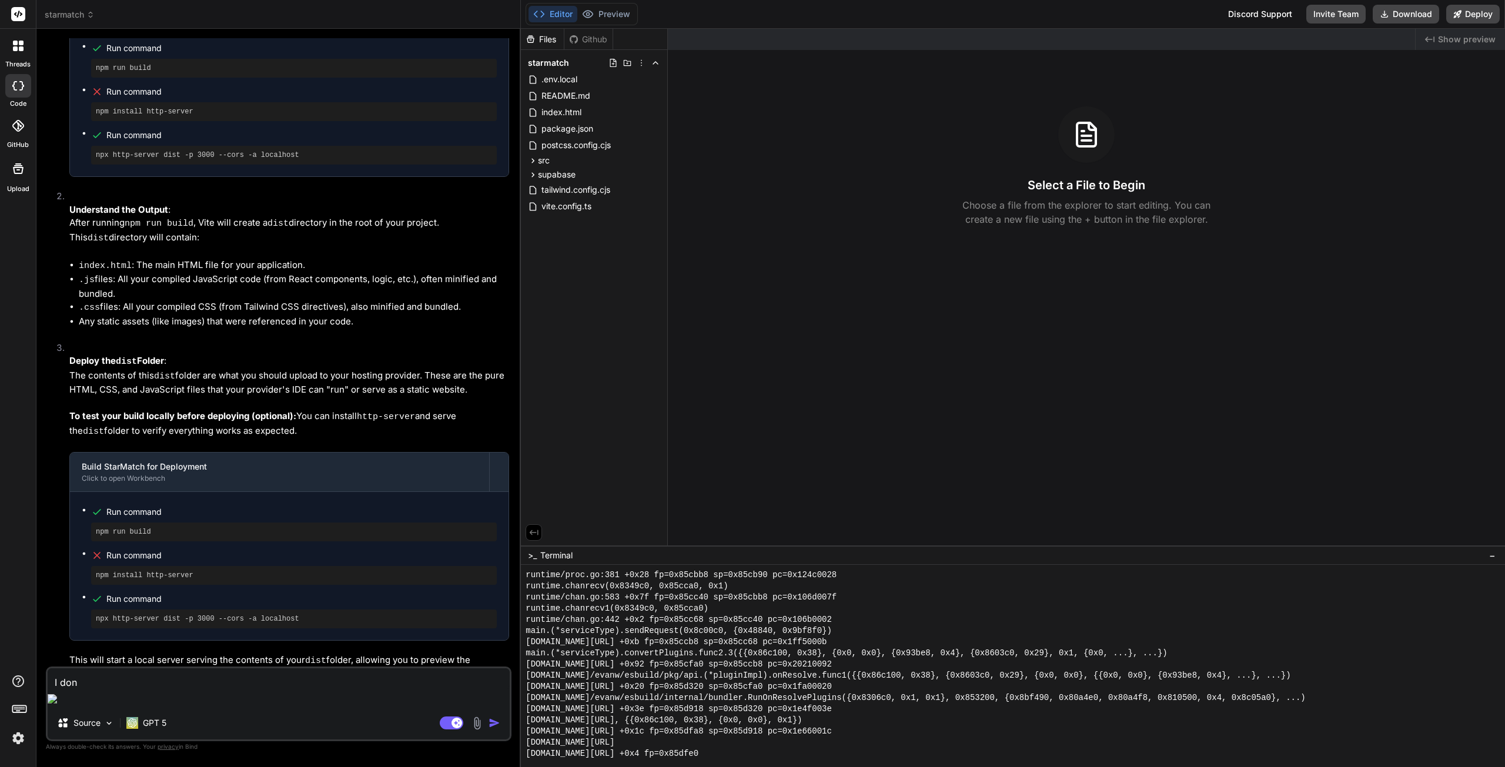
type textarea "x"
type textarea "I don't"
type textarea "x"
type textarea "I don't"
type textarea "x"
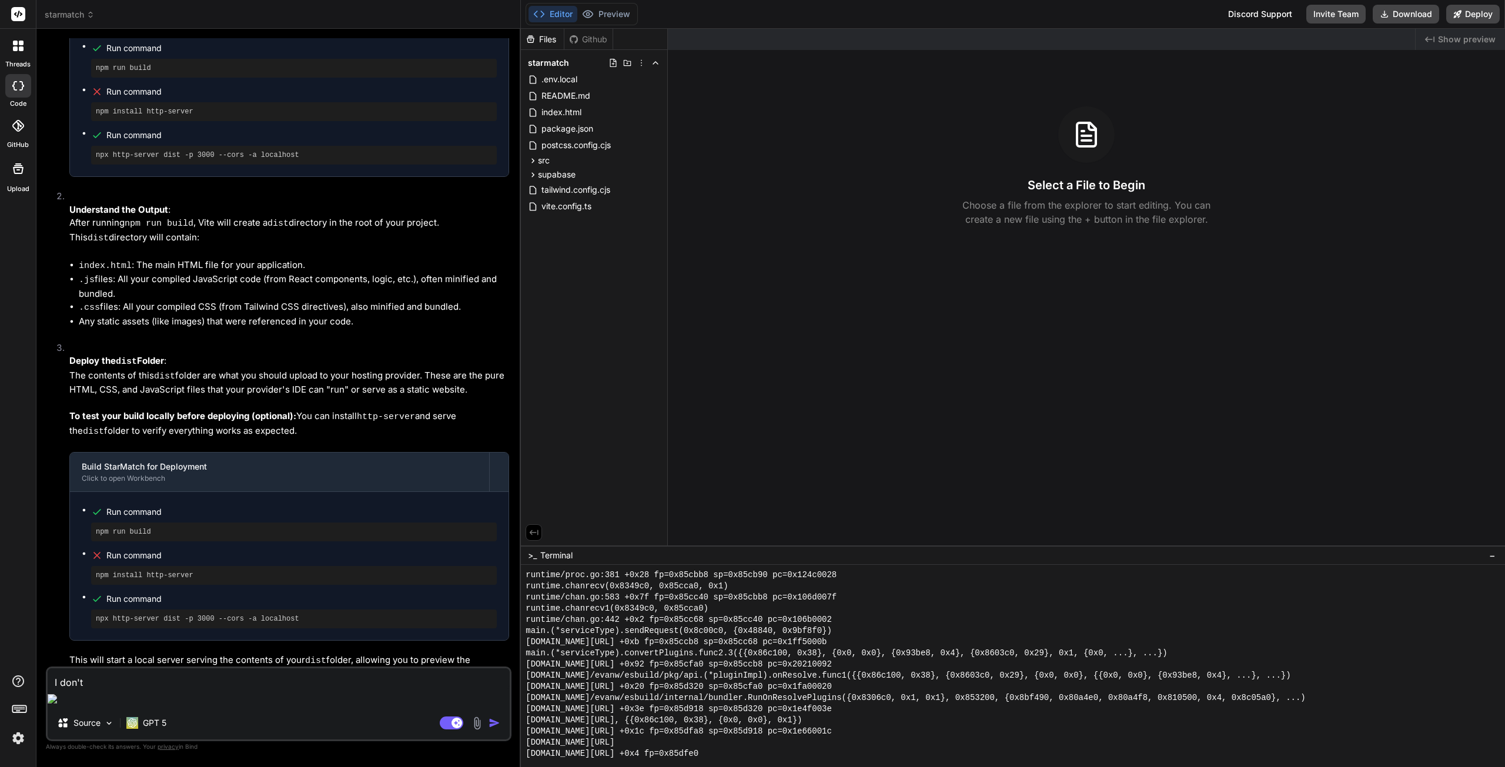
type textarea "I don't s"
type textarea "x"
type textarea "I don't se"
type textarea "x"
type textarea "I don't see"
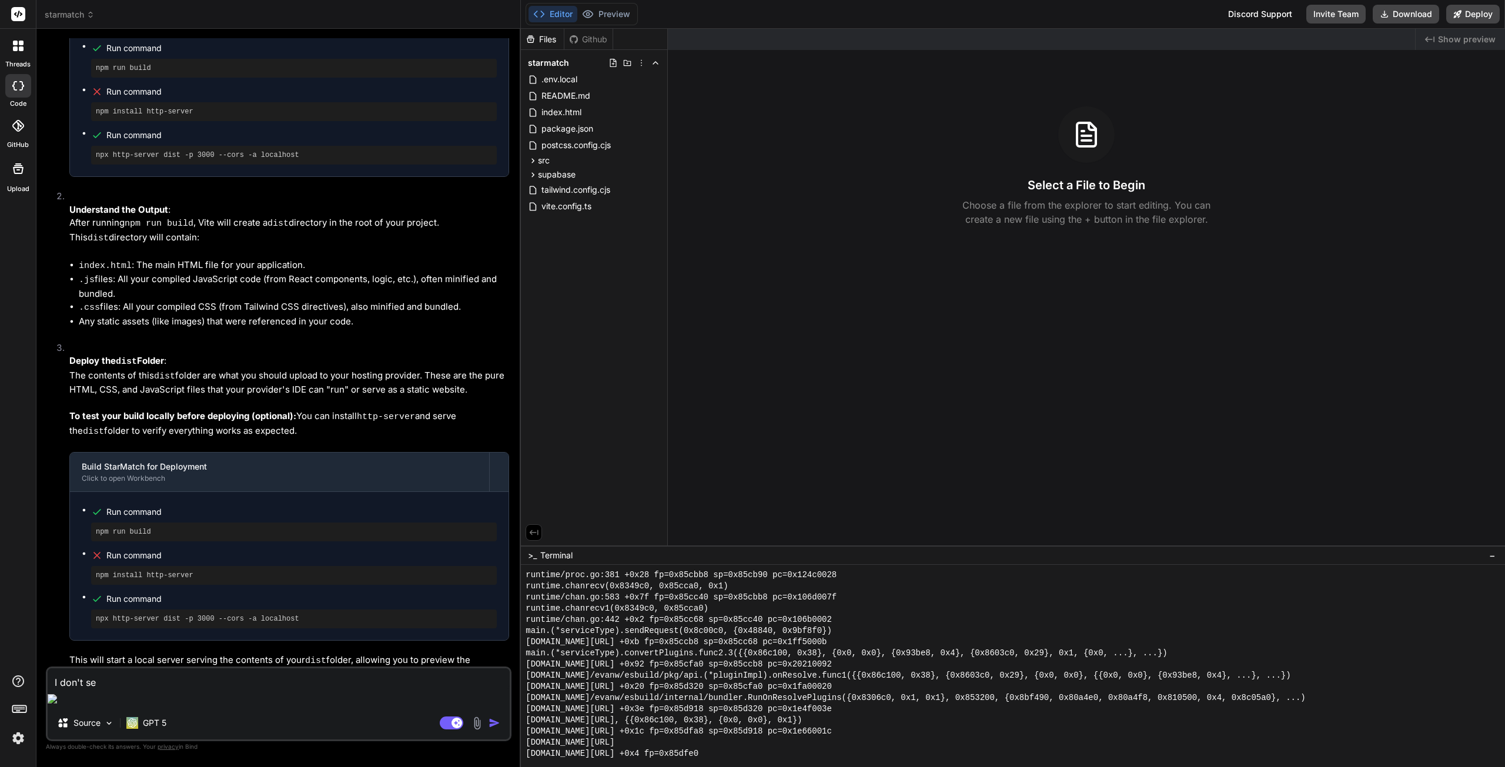
type textarea "x"
type textarea "I don't see"
type textarea "x"
type textarea "I don't see t"
type textarea "x"
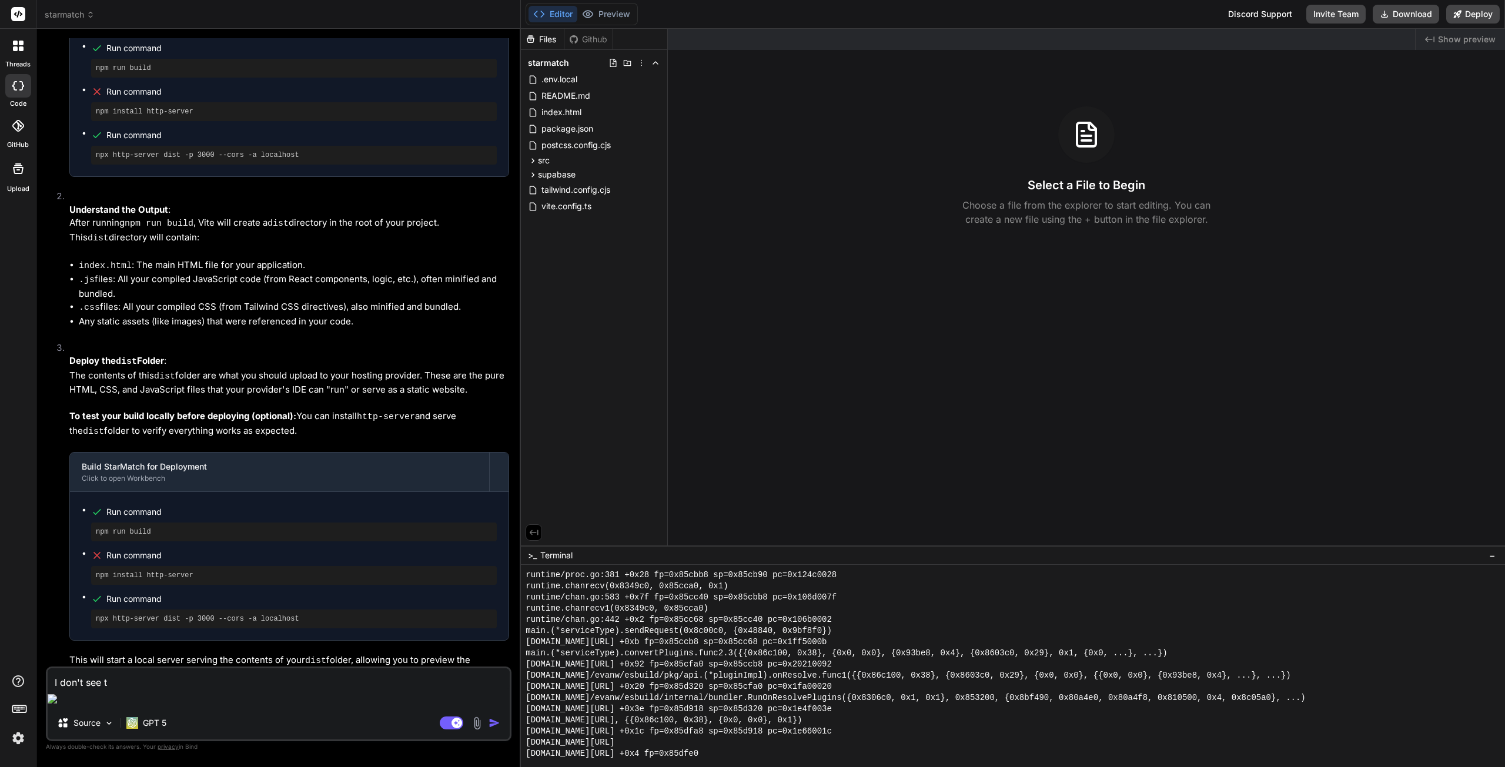
type textarea "I don't see th"
type textarea "x"
type textarea "I don't see the"
type textarea "x"
type textarea "I don't see the"
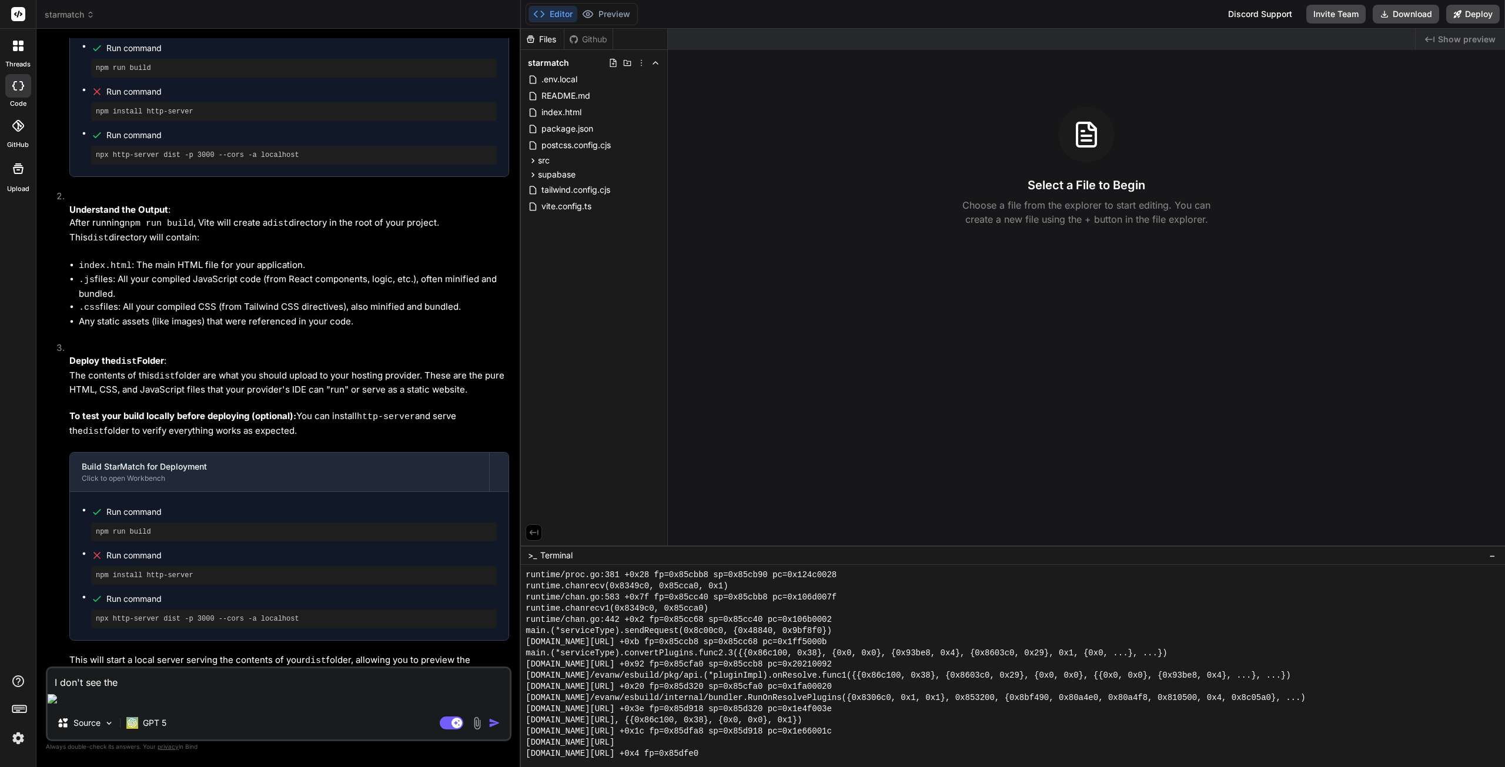
type textarea "x"
type textarea "I don't see the p"
type textarea "x"
type textarea "I don't see the pr"
type textarea "x"
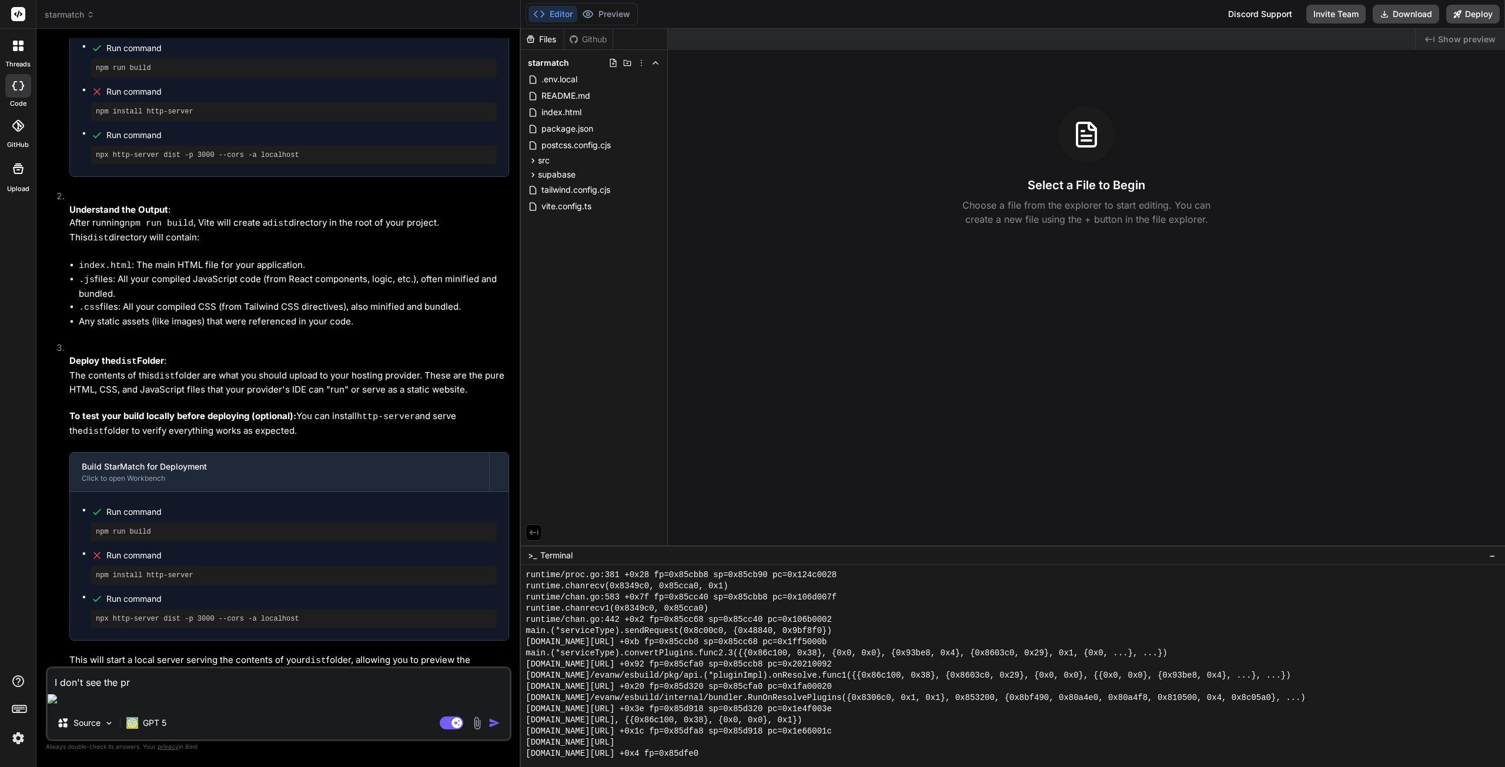
type textarea "I don't see the pre"
type textarea "x"
type textarea "I don't see the prev"
type textarea "x"
type textarea "I don't see the previ"
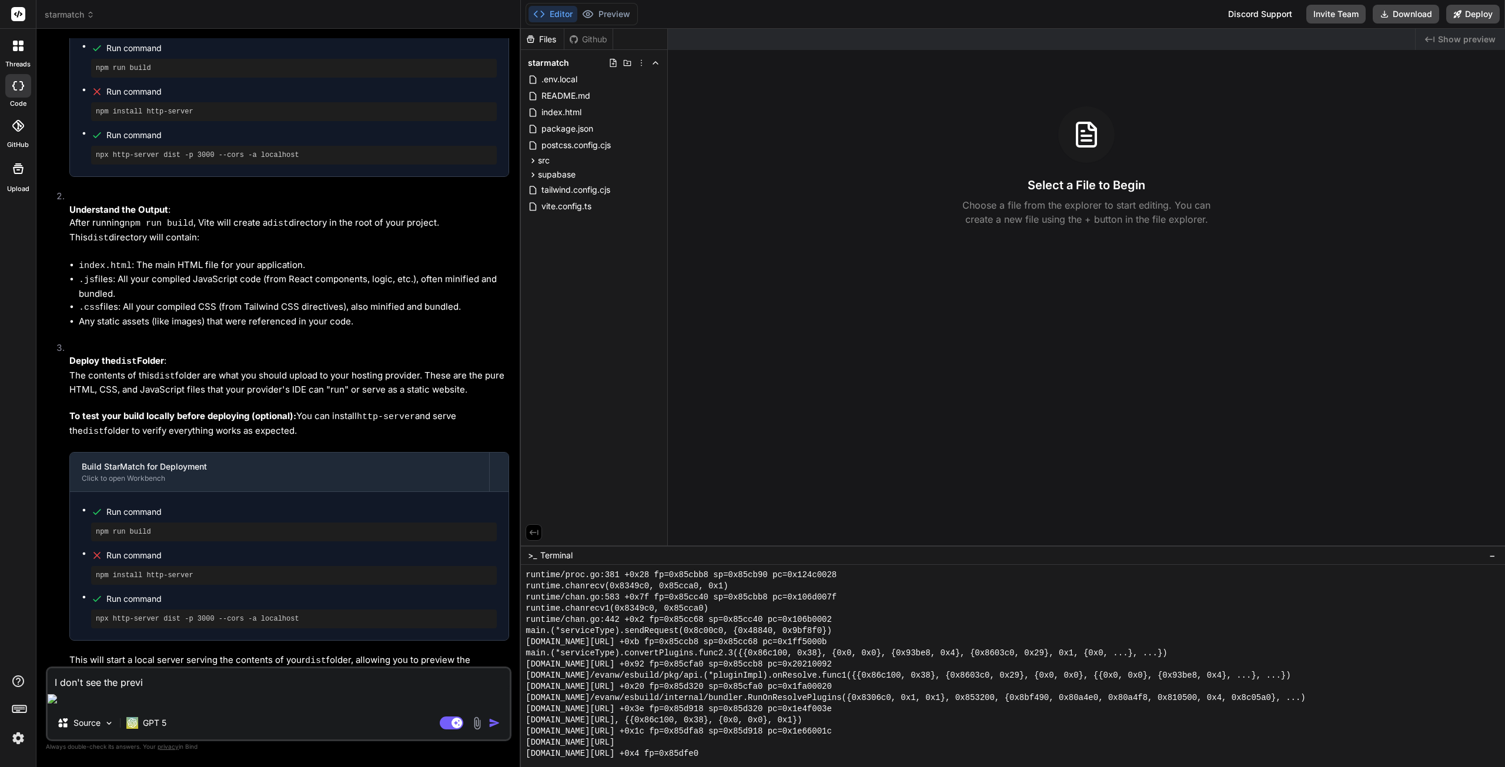
type textarea "x"
type textarea "I don't see the previe"
type textarea "x"
type textarea "I don't see the preview"
type textarea "x"
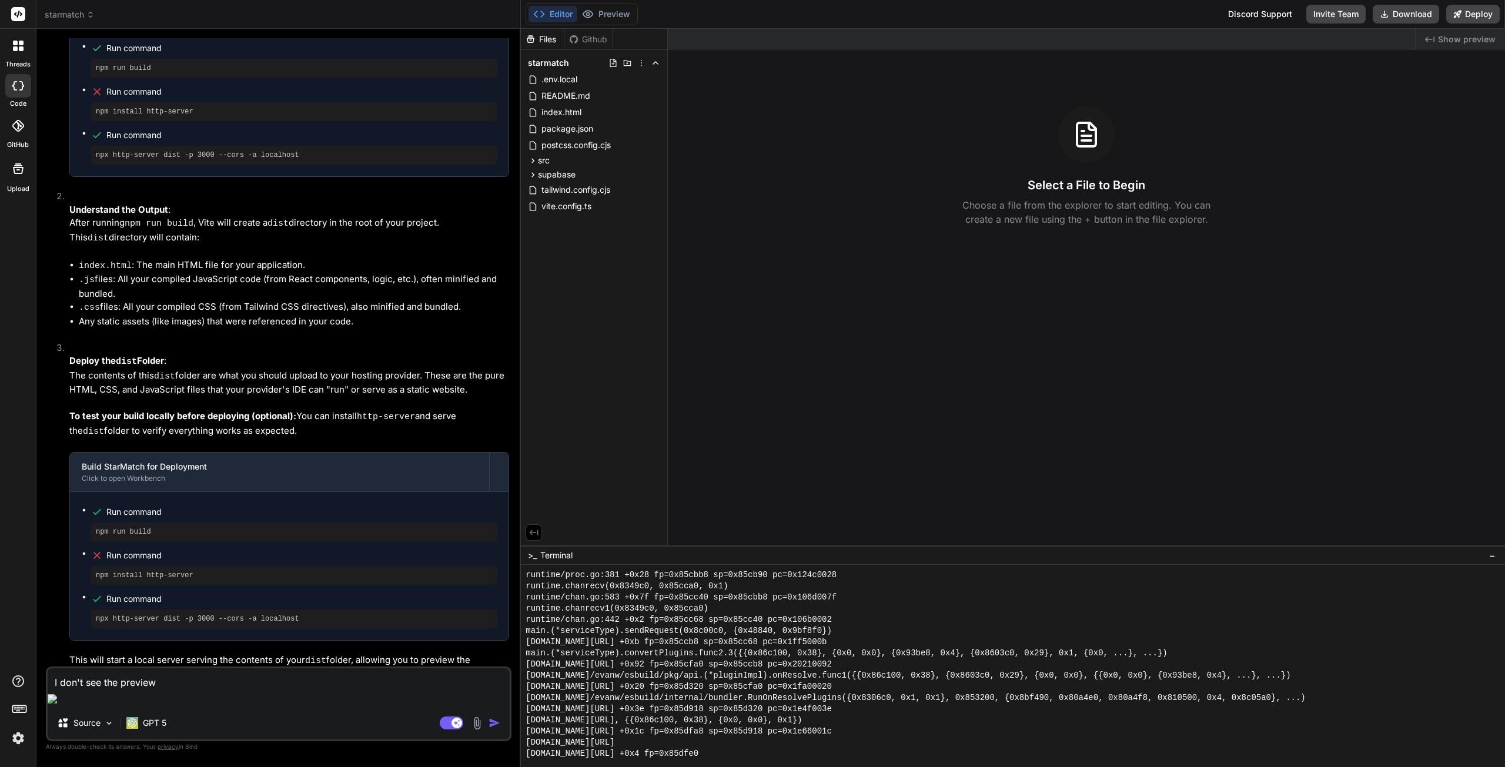
type textarea "I don't see the preview"
type textarea "x"
type textarea "I don't see the preview a"
type textarea "x"
type textarea "I don't see the preview an"
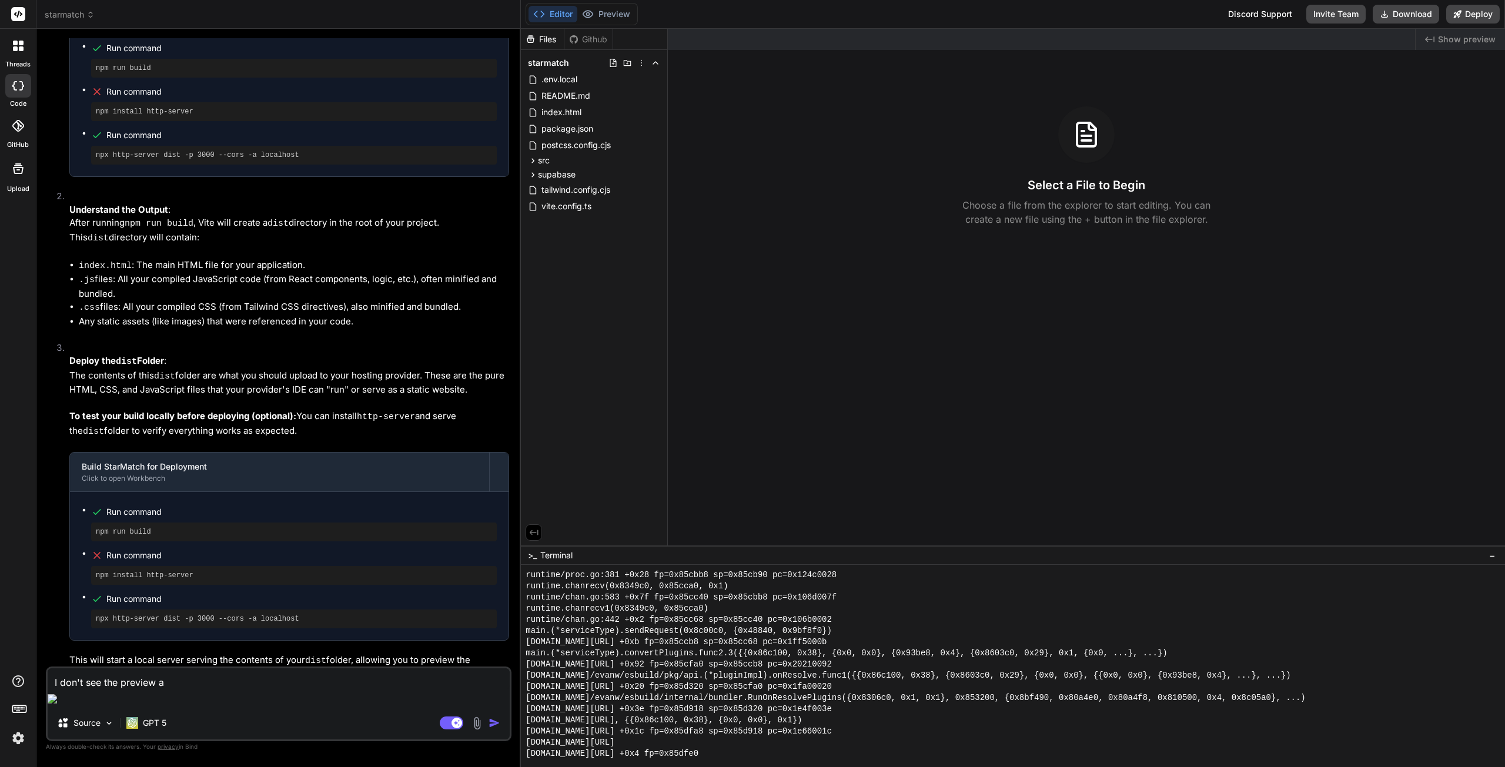
type textarea "x"
type textarea "I don't see the preview any"
type textarea "x"
type textarea "I don't see the preview anym"
type textarea "x"
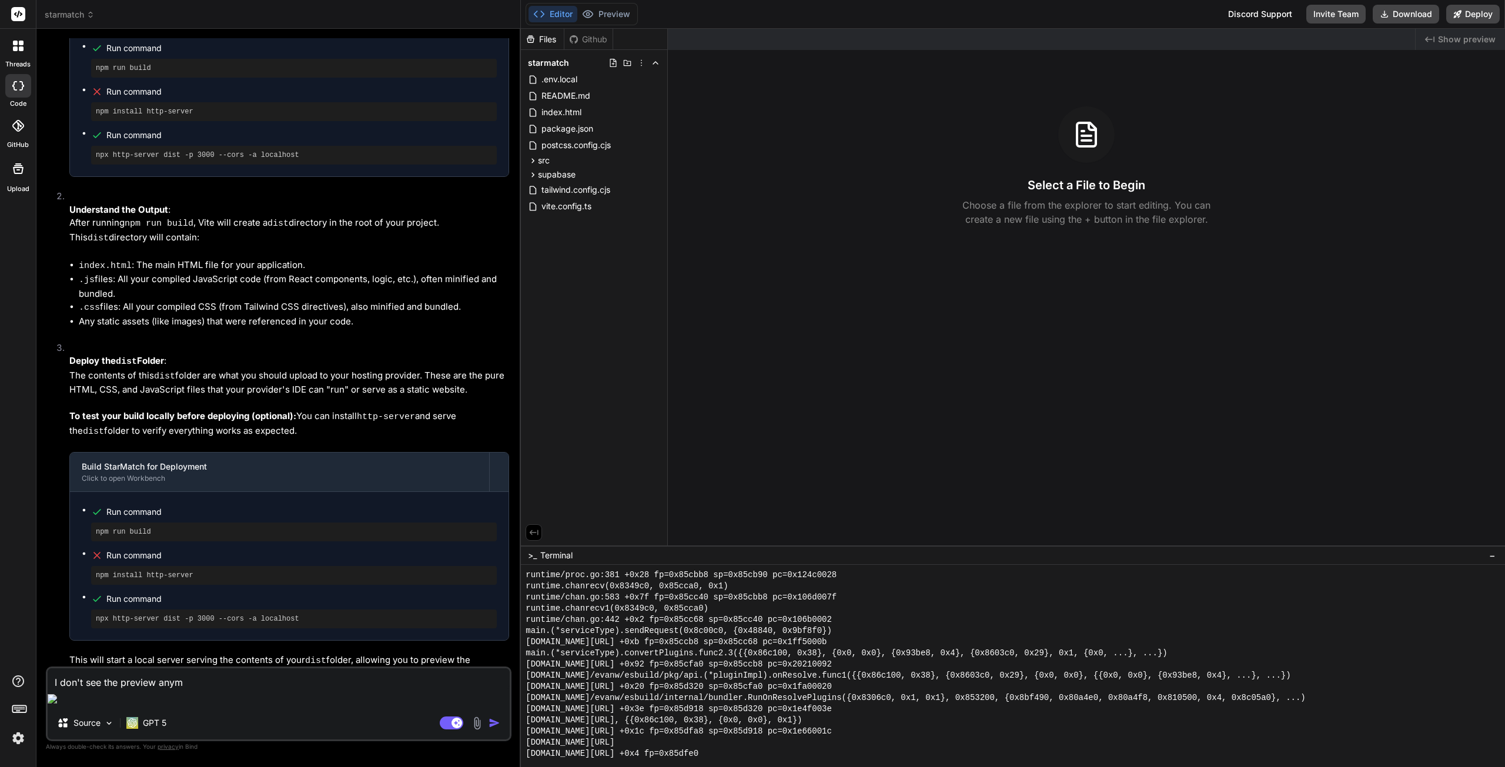
type textarea "I don't see the preview anymo"
type textarea "x"
type textarea "I don't see the preview anymor"
type textarea "x"
type textarea "I don't see the preview anymore"
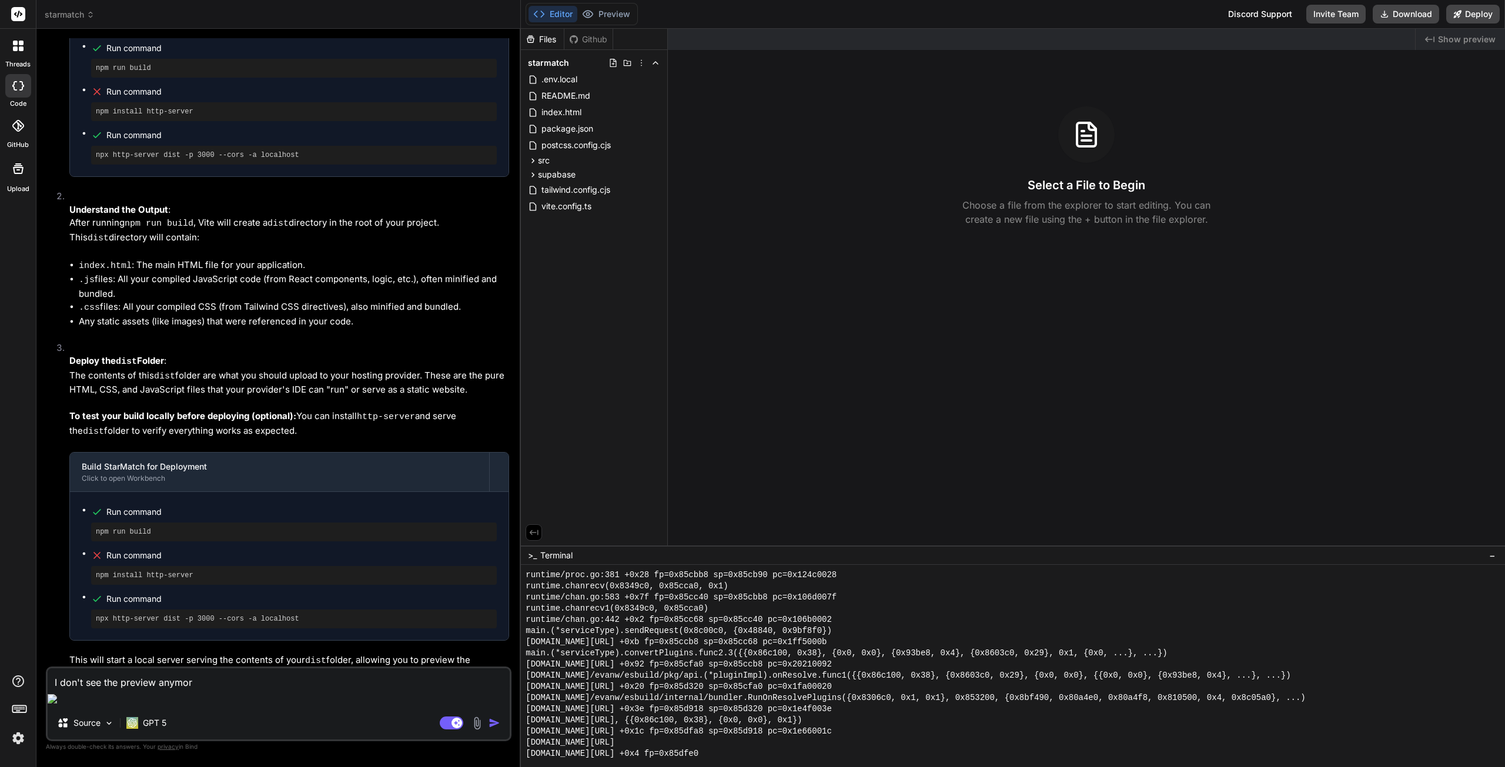
type textarea "x"
type textarea "I don't see the preview anymore,"
type textarea "x"
type textarea "I don't see the preview anymore,"
type textarea "x"
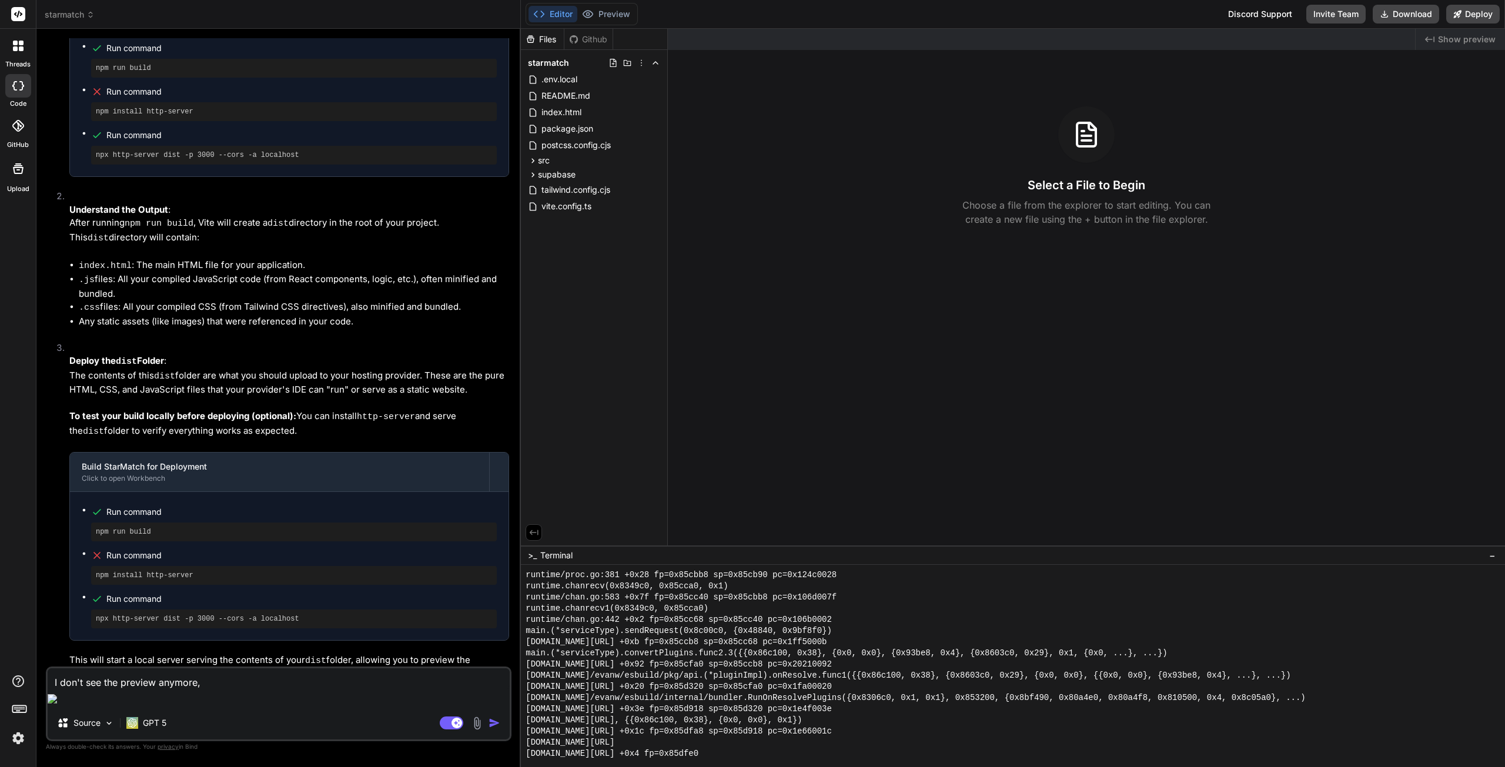
type textarea "I don't see the preview anymore, p"
type textarea "x"
type textarea "I don't see the preview anymore, pl"
type textarea "x"
type textarea "I don't see the preview anymore, ple"
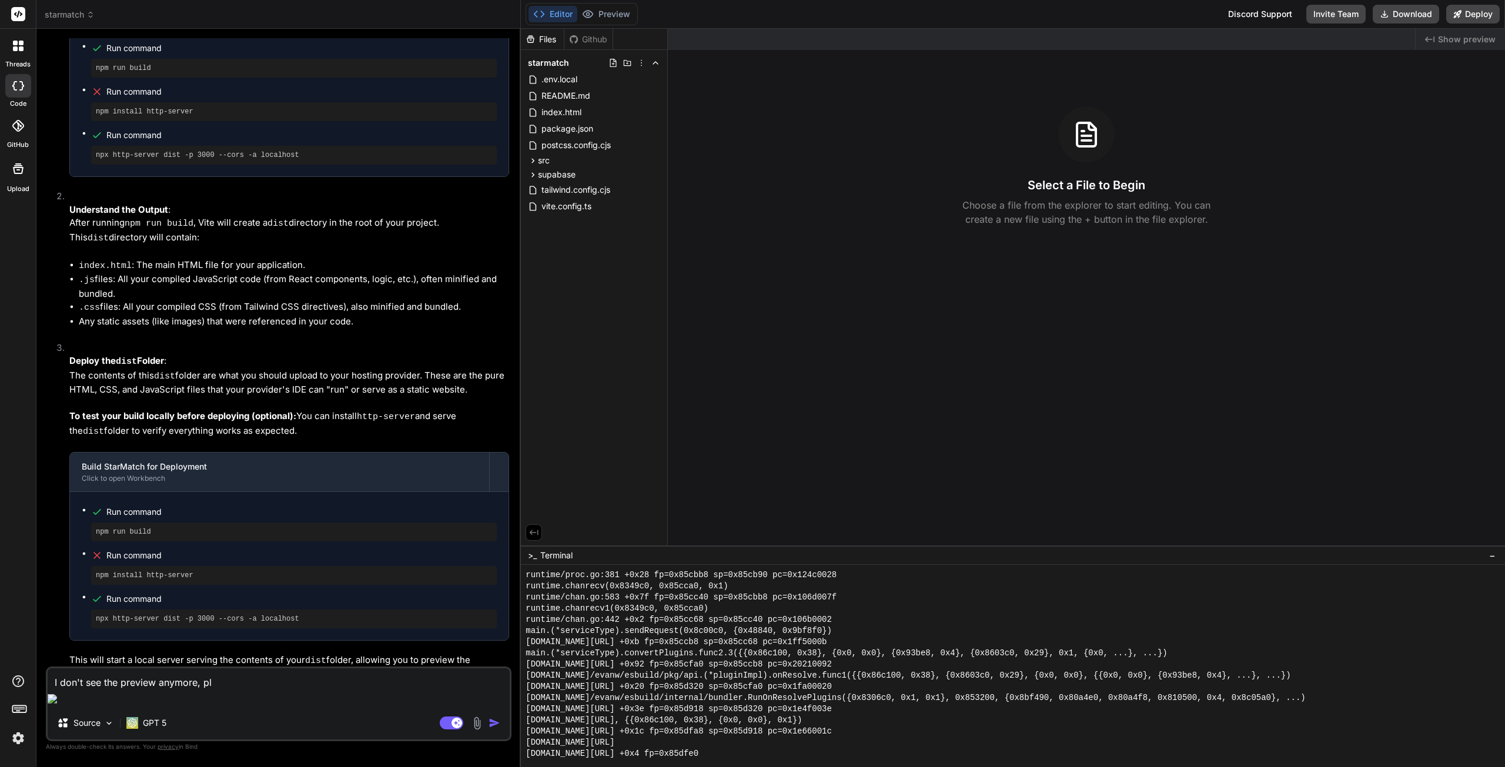
type textarea "x"
type textarea "I don't see the preview anymore, plea"
type textarea "x"
type textarea "I don't see the preview anymore, pleas"
type textarea "x"
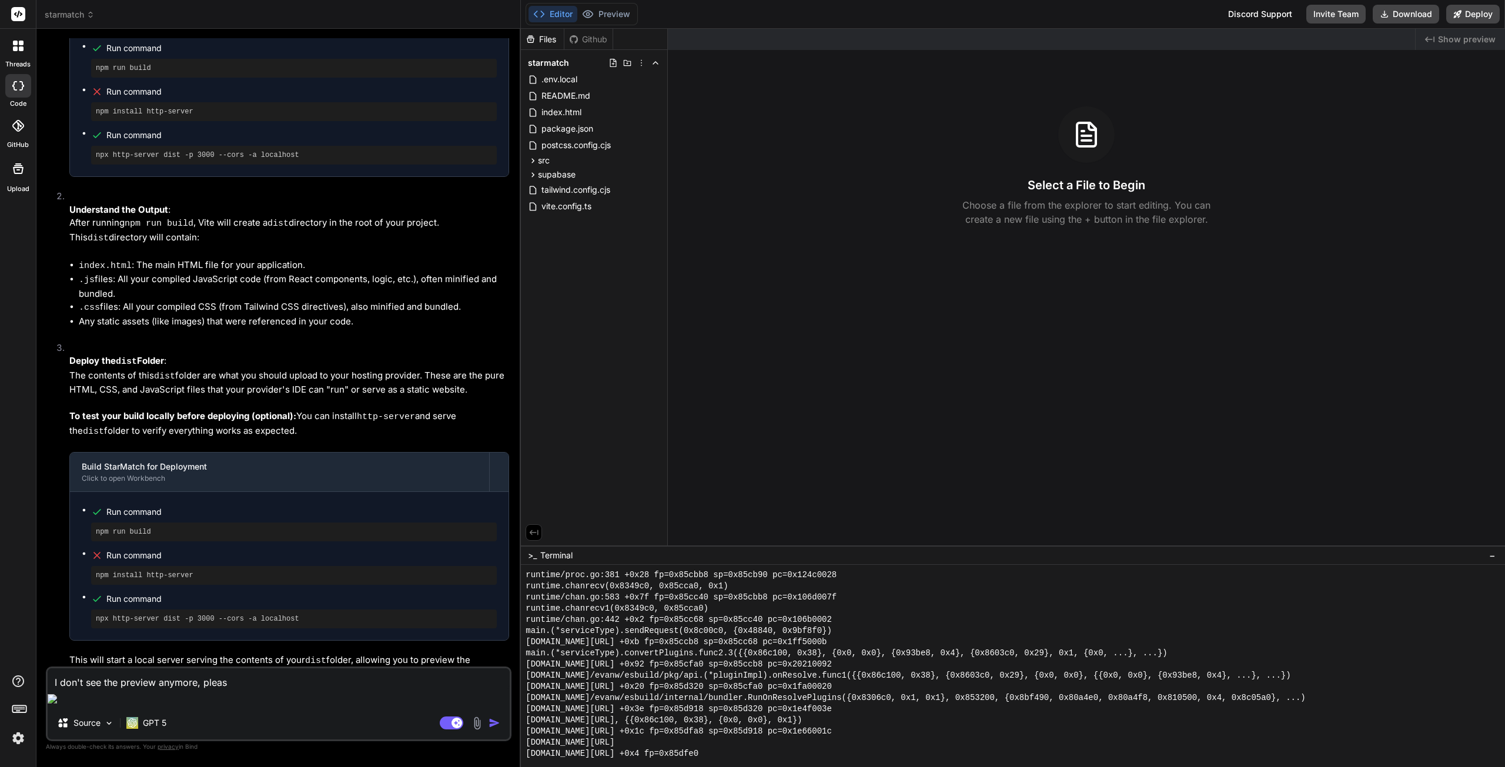
type textarea "I don't see the preview anymore, please"
type textarea "x"
type textarea "I don't see the preview anymore, please"
type textarea "x"
type textarea "I don't see the preview anymore, please g"
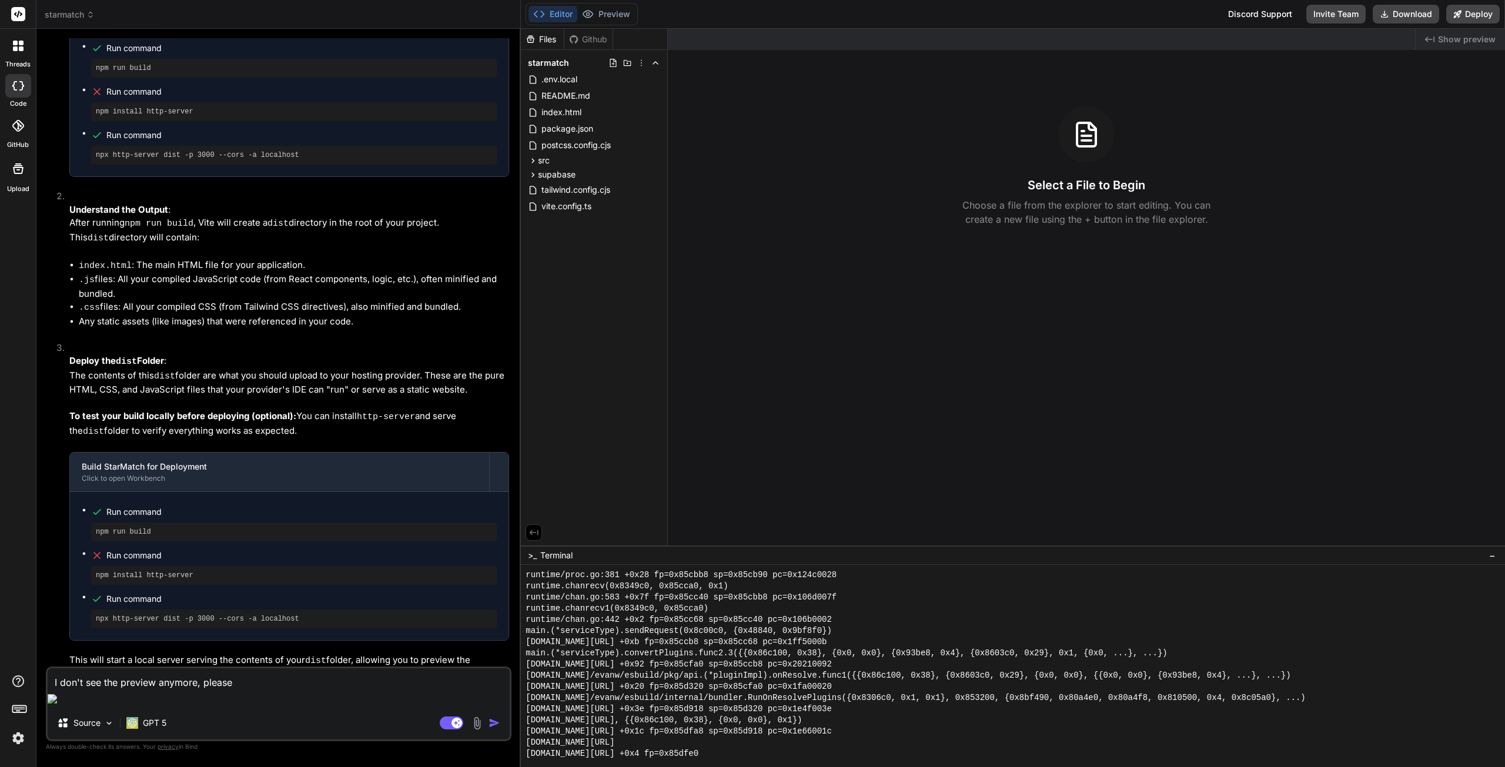
type textarea "x"
type textarea "I don't see the preview anymore, please gi"
type textarea "x"
type textarea "I don't see the preview anymore, please giv"
type textarea "x"
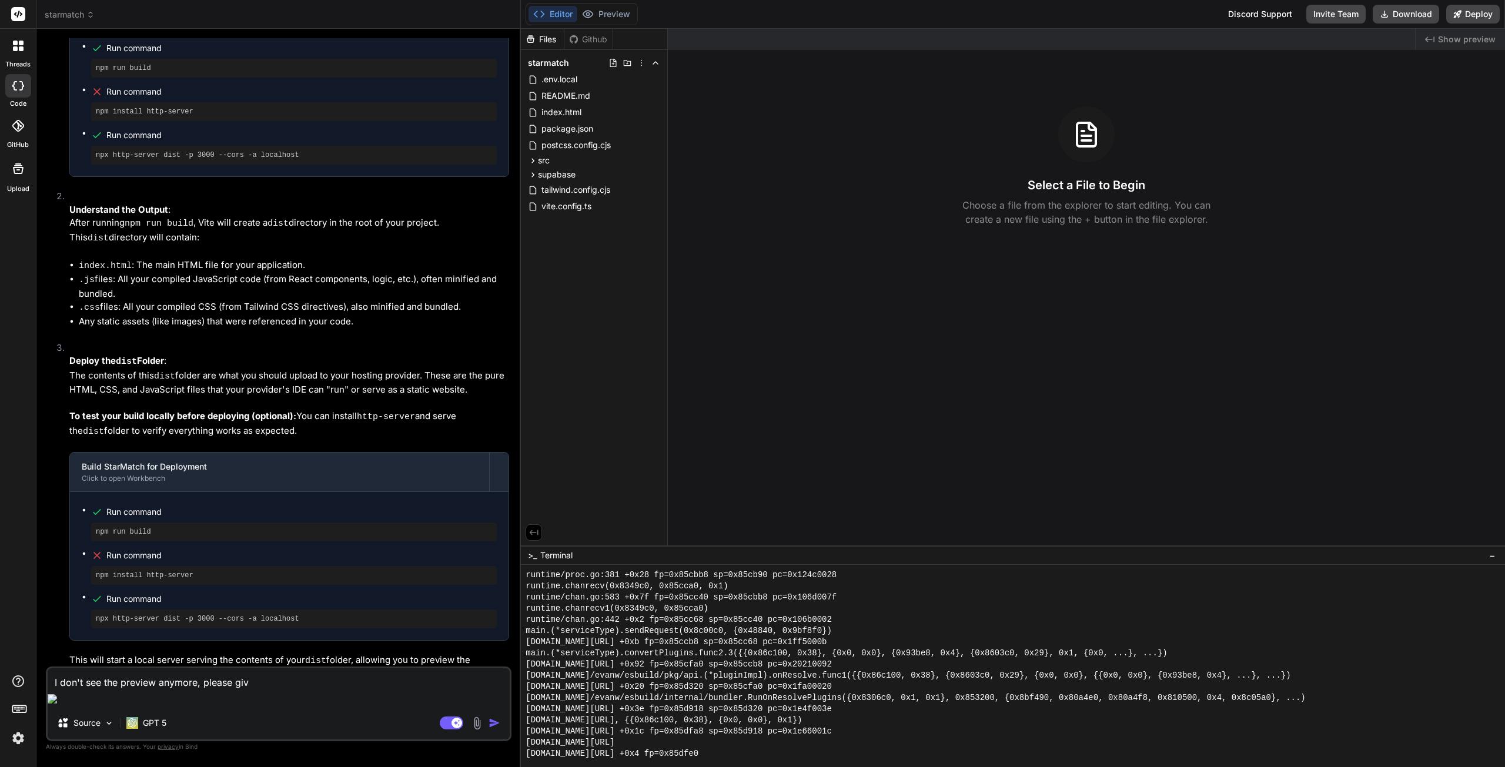
type textarea "I don't see the preview anymore, please give"
type textarea "x"
type textarea "I don't see the preview anymore, please give"
type textarea "x"
type textarea "I don't see the preview anymore, please give"
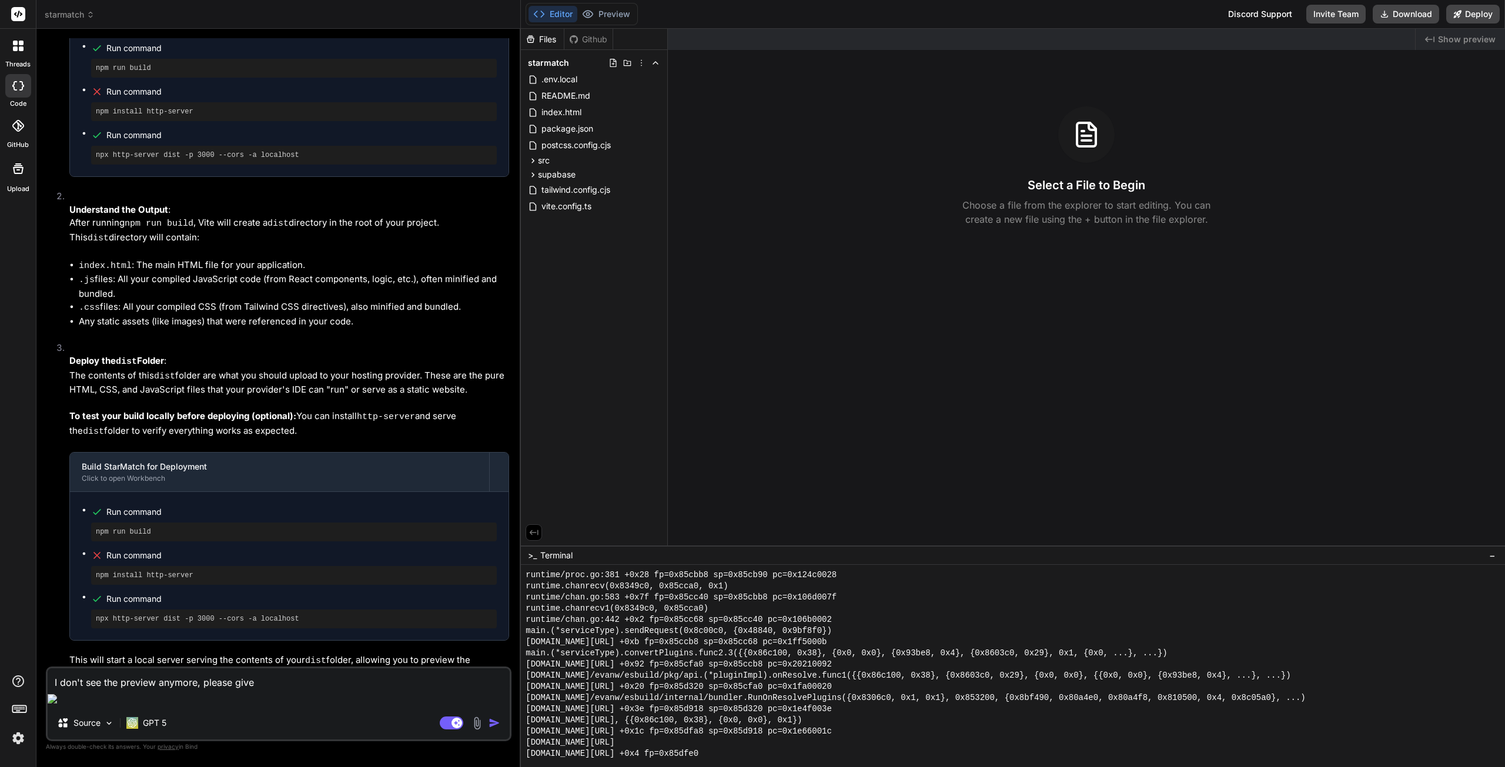
type textarea "x"
type textarea "I don't see the preview anymore, please give"
type textarea "x"
type textarea "I don't see the preview anymore, please give t"
type textarea "x"
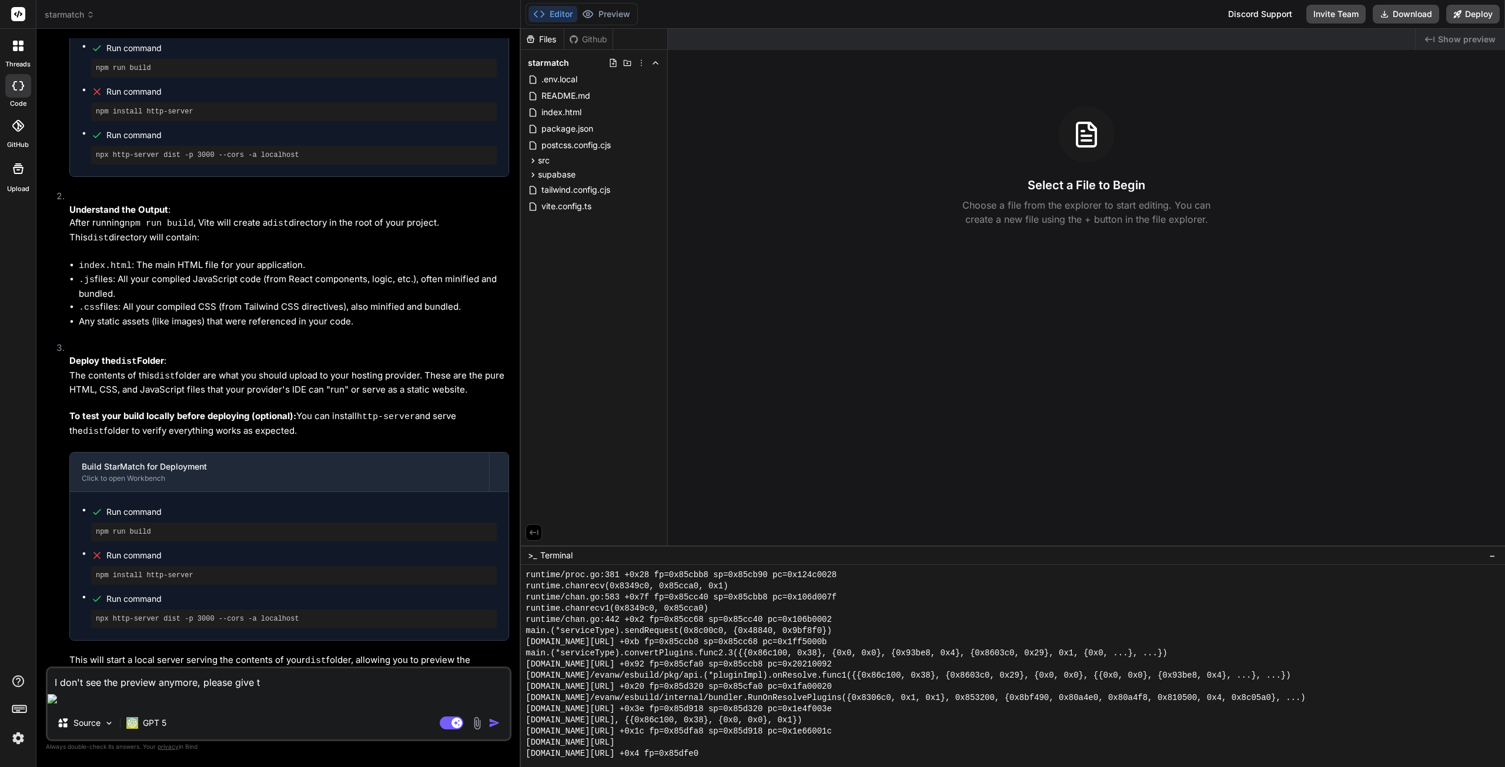
type textarea "I don't see the preview anymore, please give th"
type textarea "x"
type textarea "I don't see the preview anymore, please give the"
type textarea "x"
click at [304, 690] on textarea "I don't see the preview anymore, please give it back." at bounding box center [279, 679] width 462 height 21
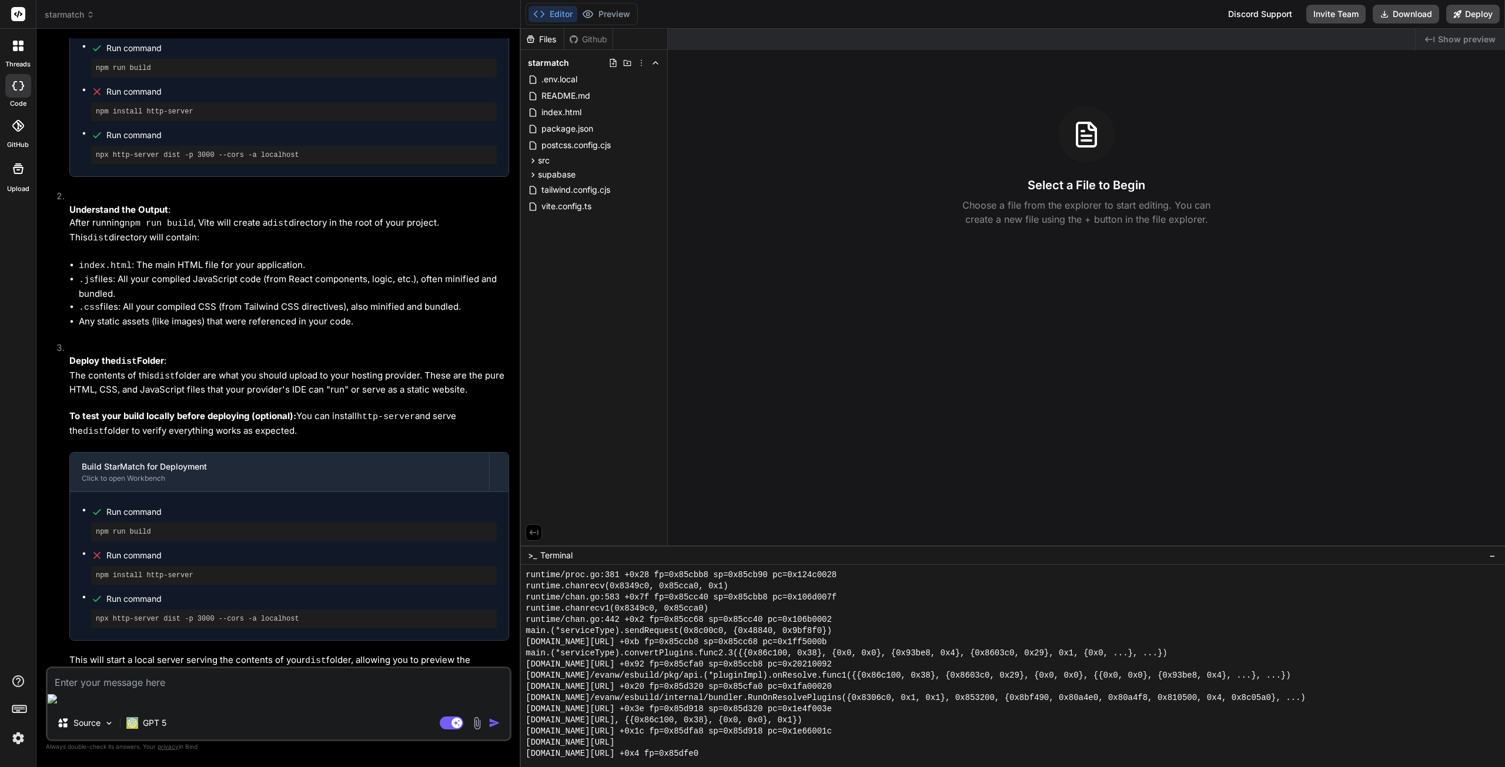
scroll to position [3463, 0]
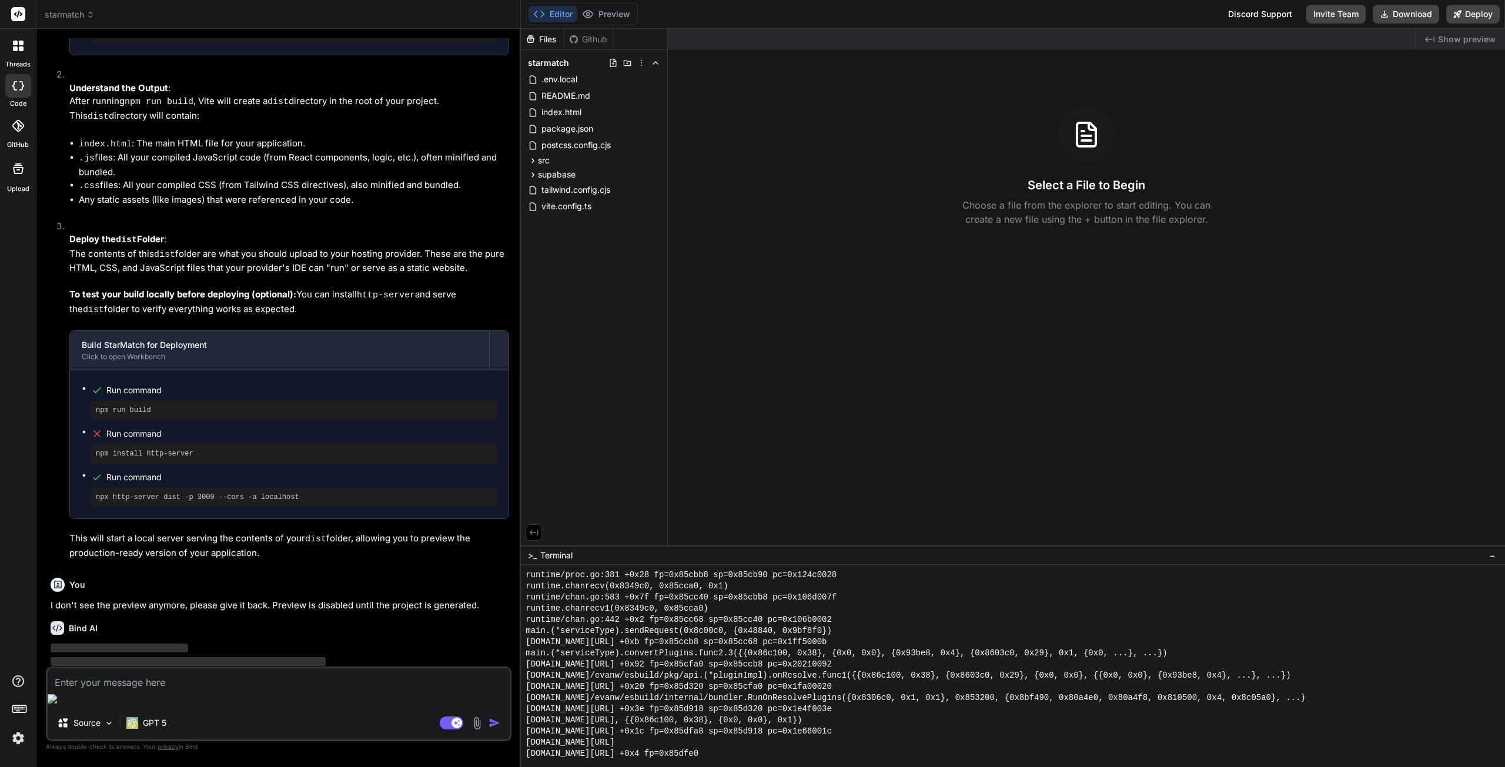
click at [588, 41] on div "Github" at bounding box center [588, 40] width 48 height 12
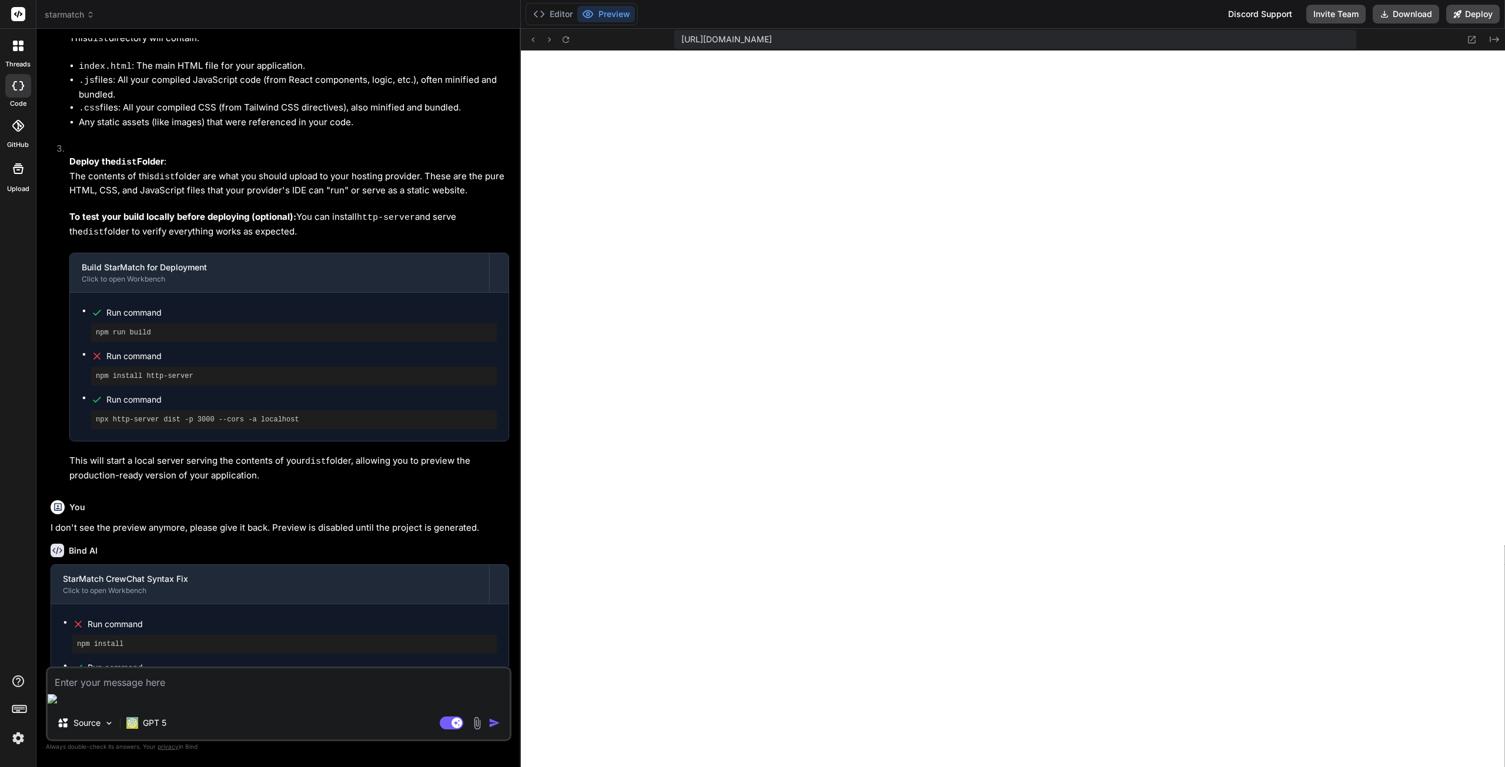
scroll to position [3496, 0]
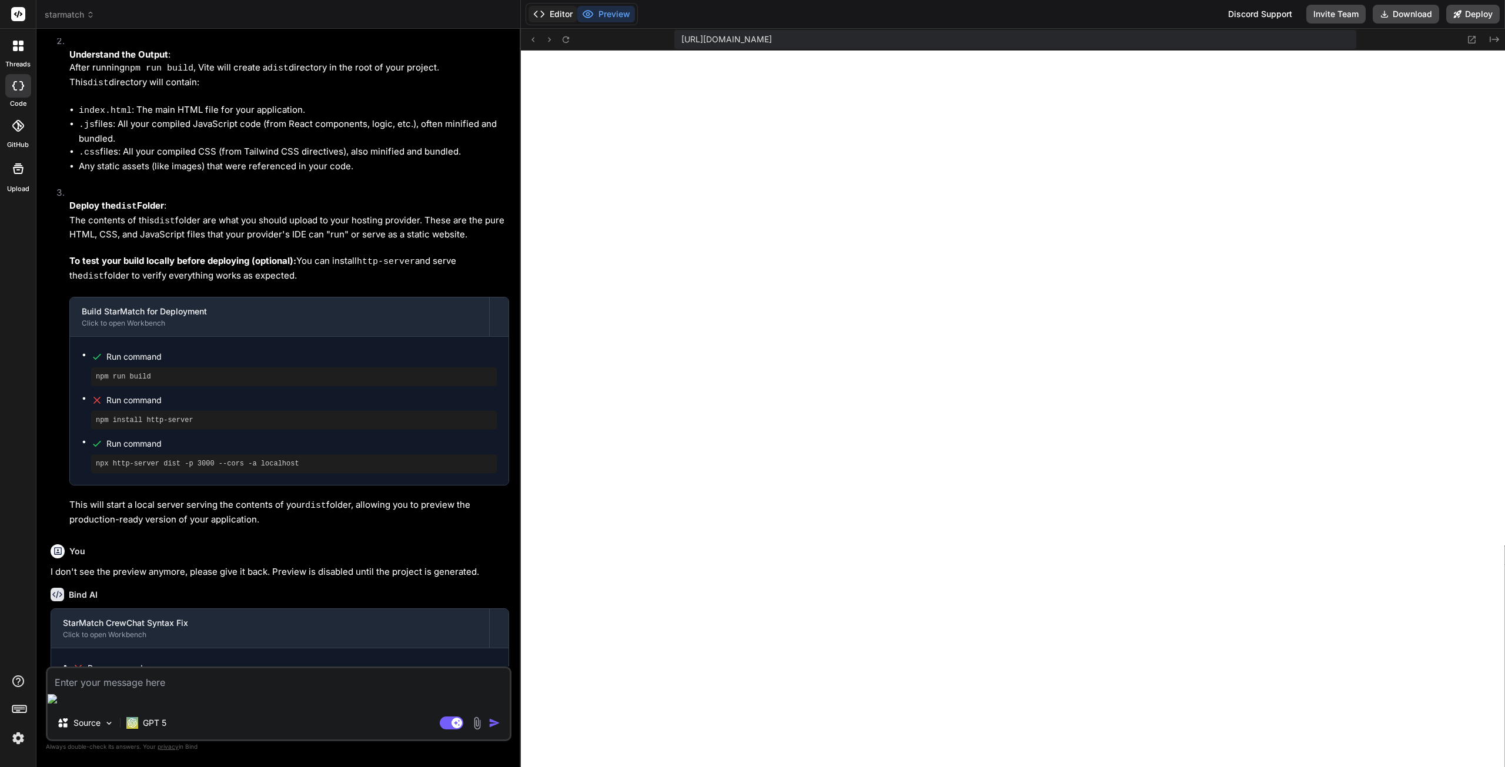
click at [563, 8] on button "Editor" at bounding box center [553, 14] width 49 height 16
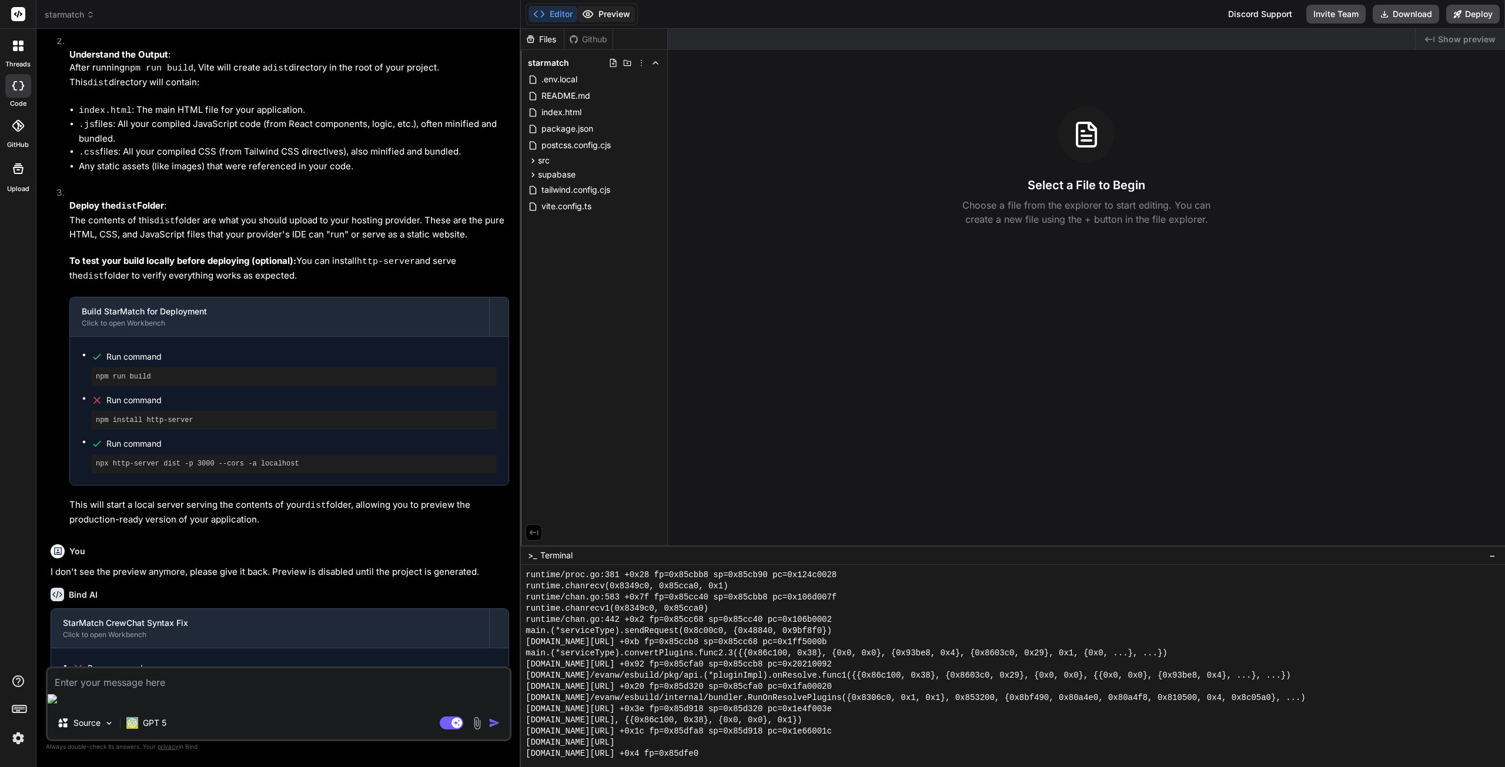
click at [604, 16] on button "Preview" at bounding box center [606, 14] width 58 height 16
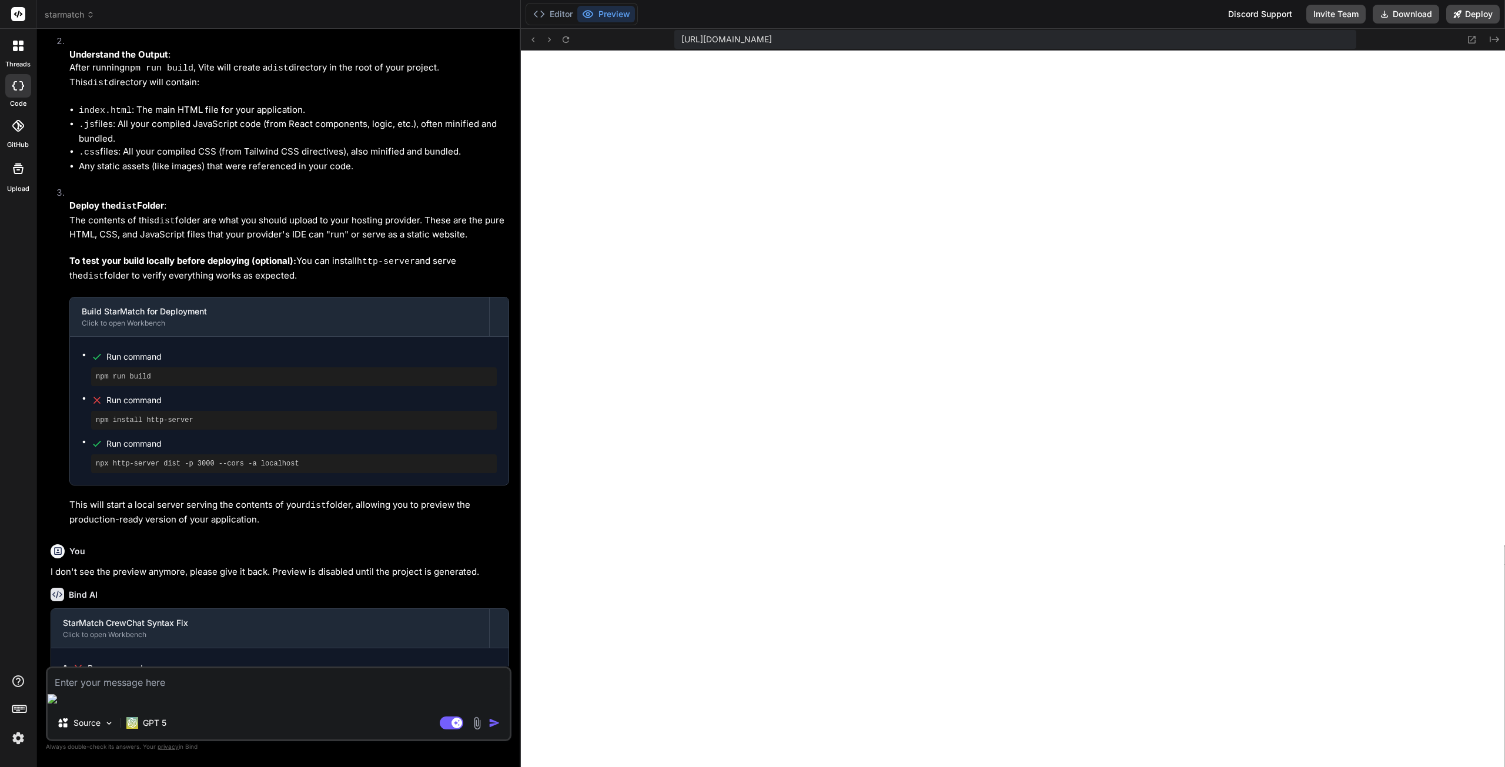
scroll to position [3555, 0]
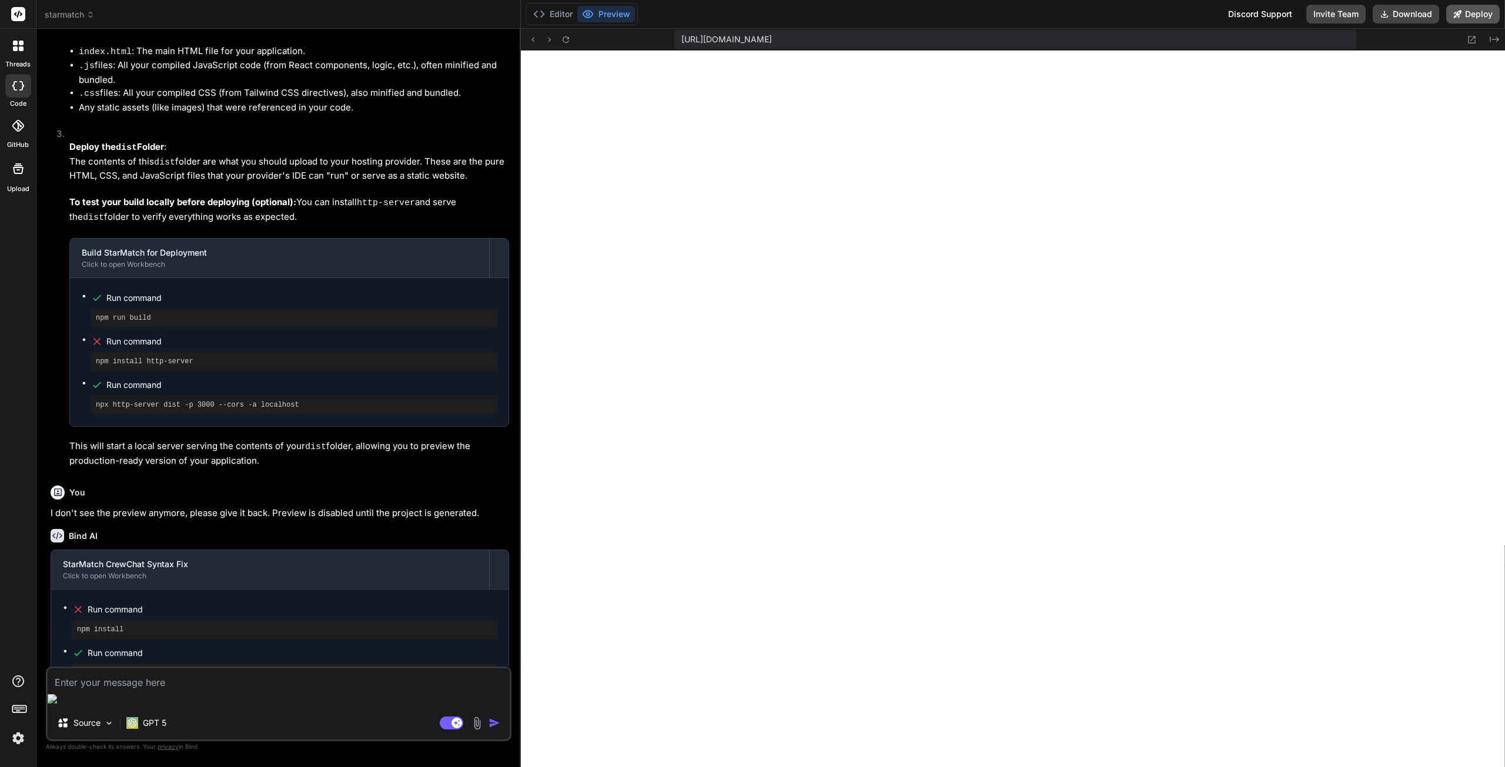
click at [1473, 12] on button "Deploy" at bounding box center [1473, 14] width 54 height 19
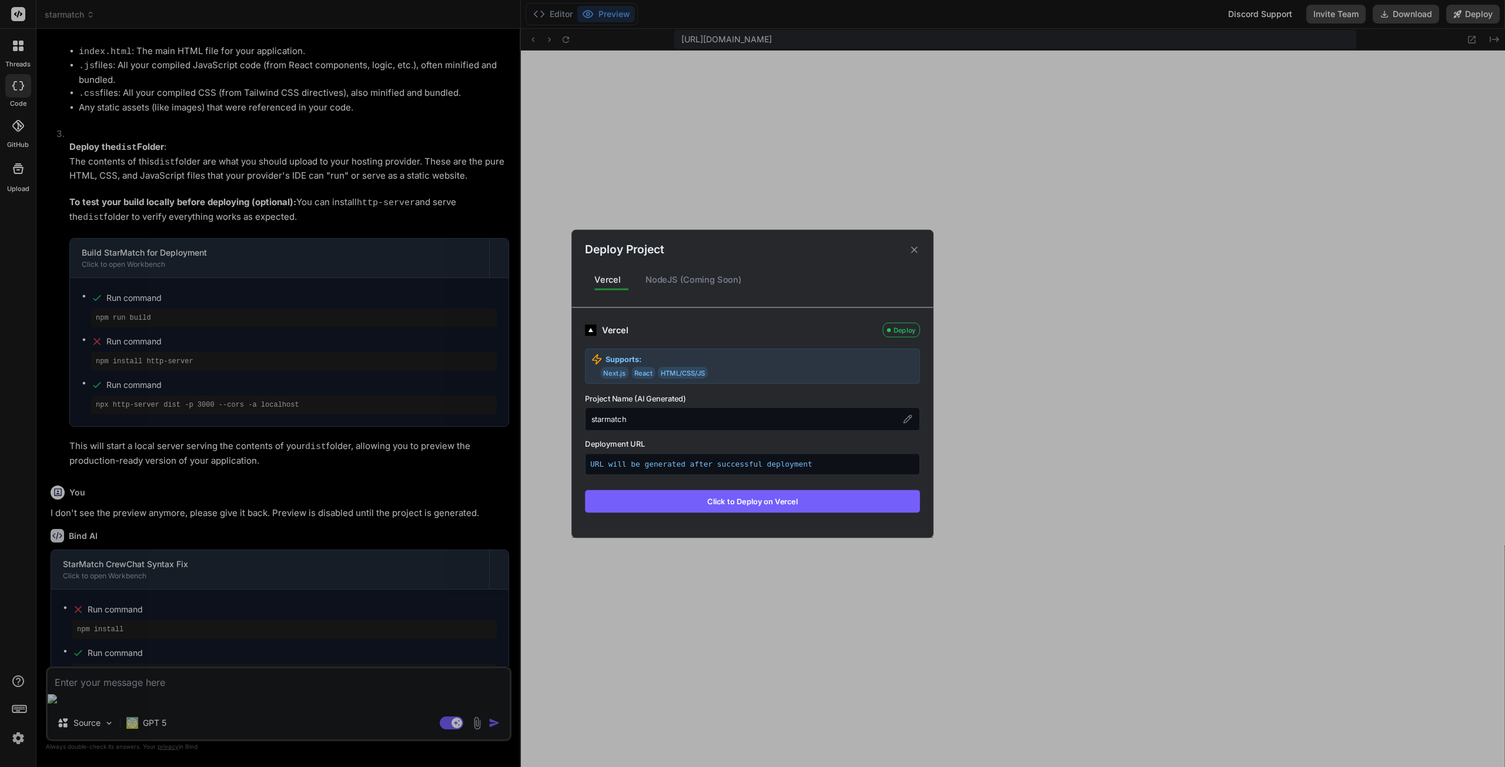
click at [733, 503] on button "Click to Deploy on Vercel" at bounding box center [752, 501] width 335 height 22
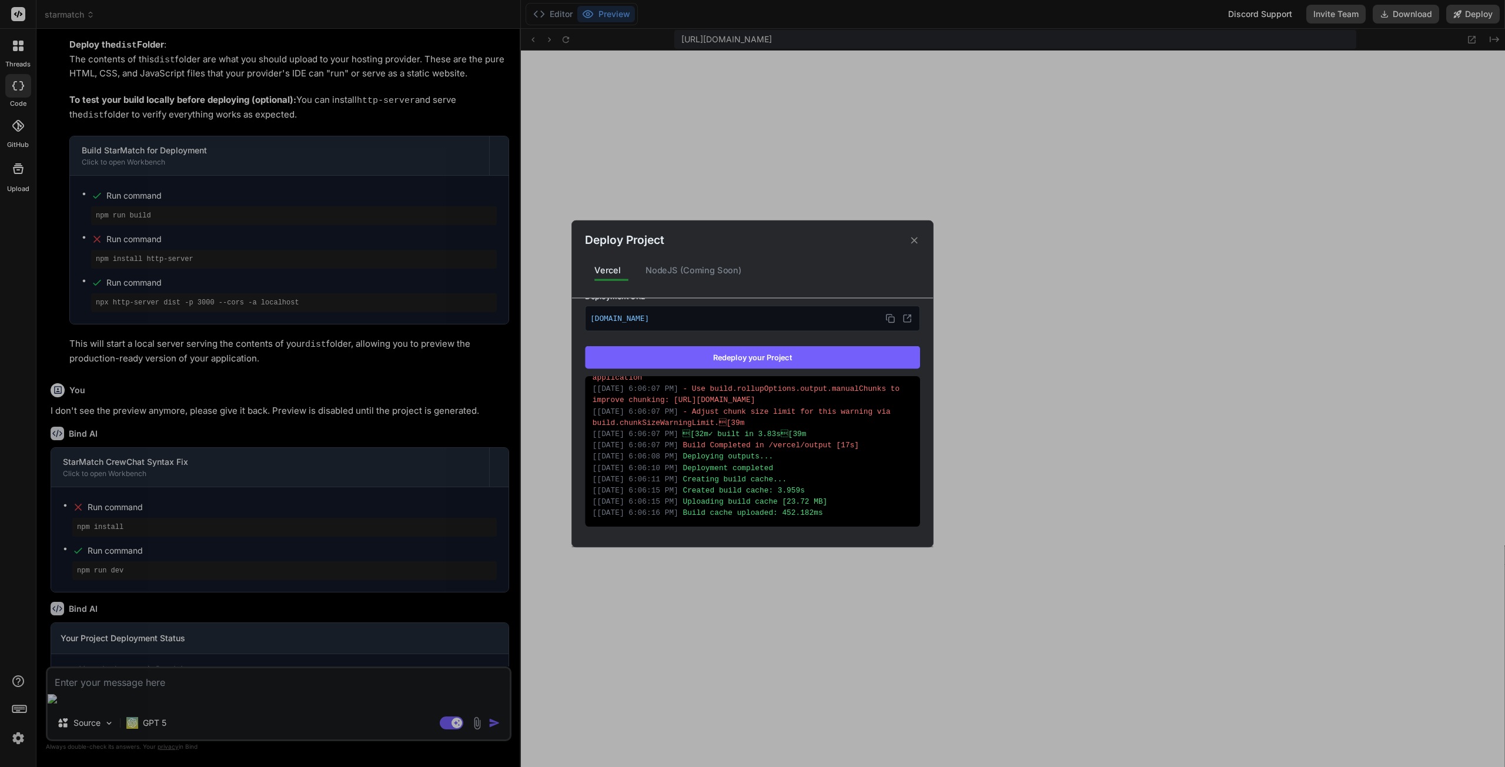
scroll to position [0, 0]
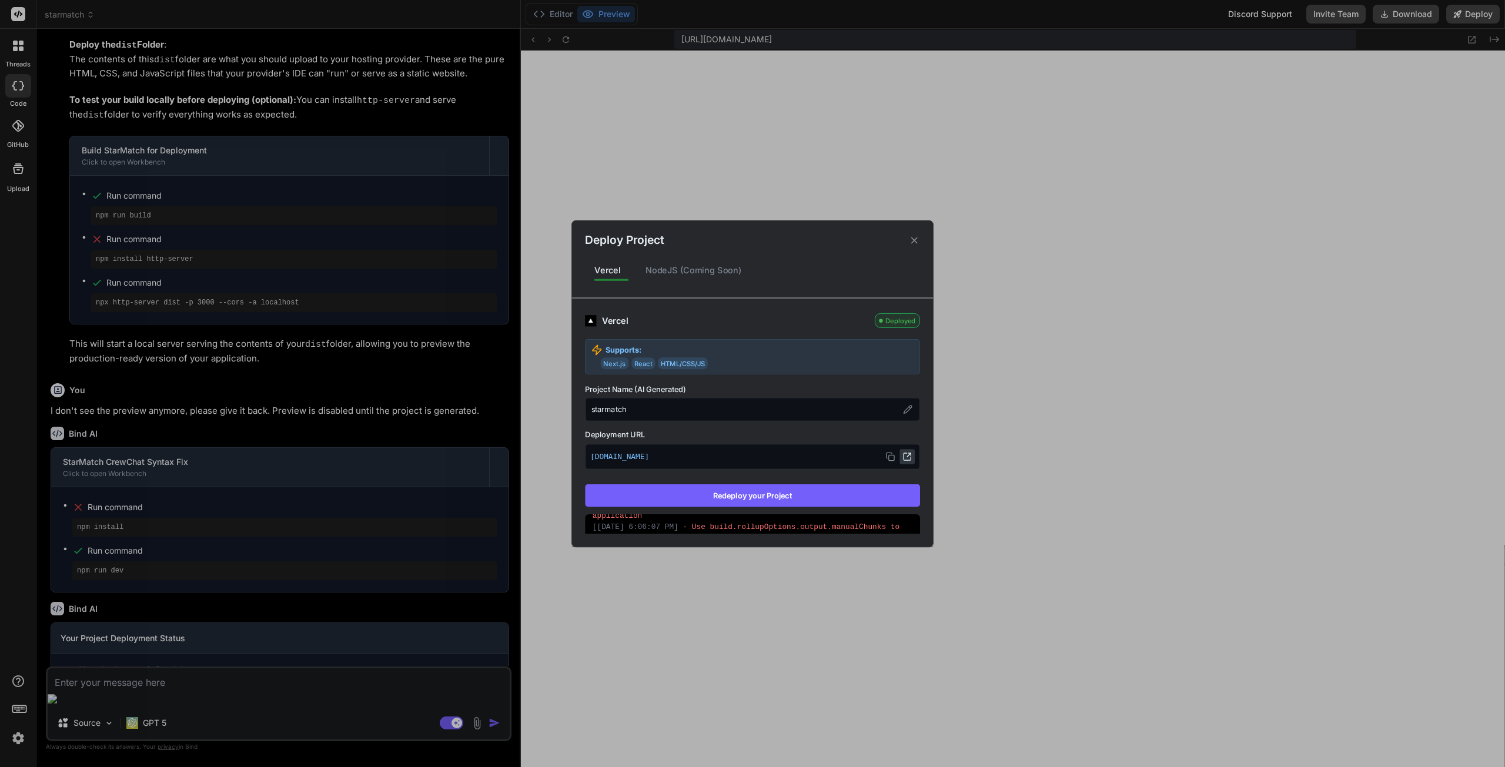
click at [903, 458] on icon at bounding box center [907, 456] width 9 height 9
click at [885, 456] on icon at bounding box center [889, 456] width 9 height 9
click at [593, 322] on img at bounding box center [590, 320] width 11 height 11
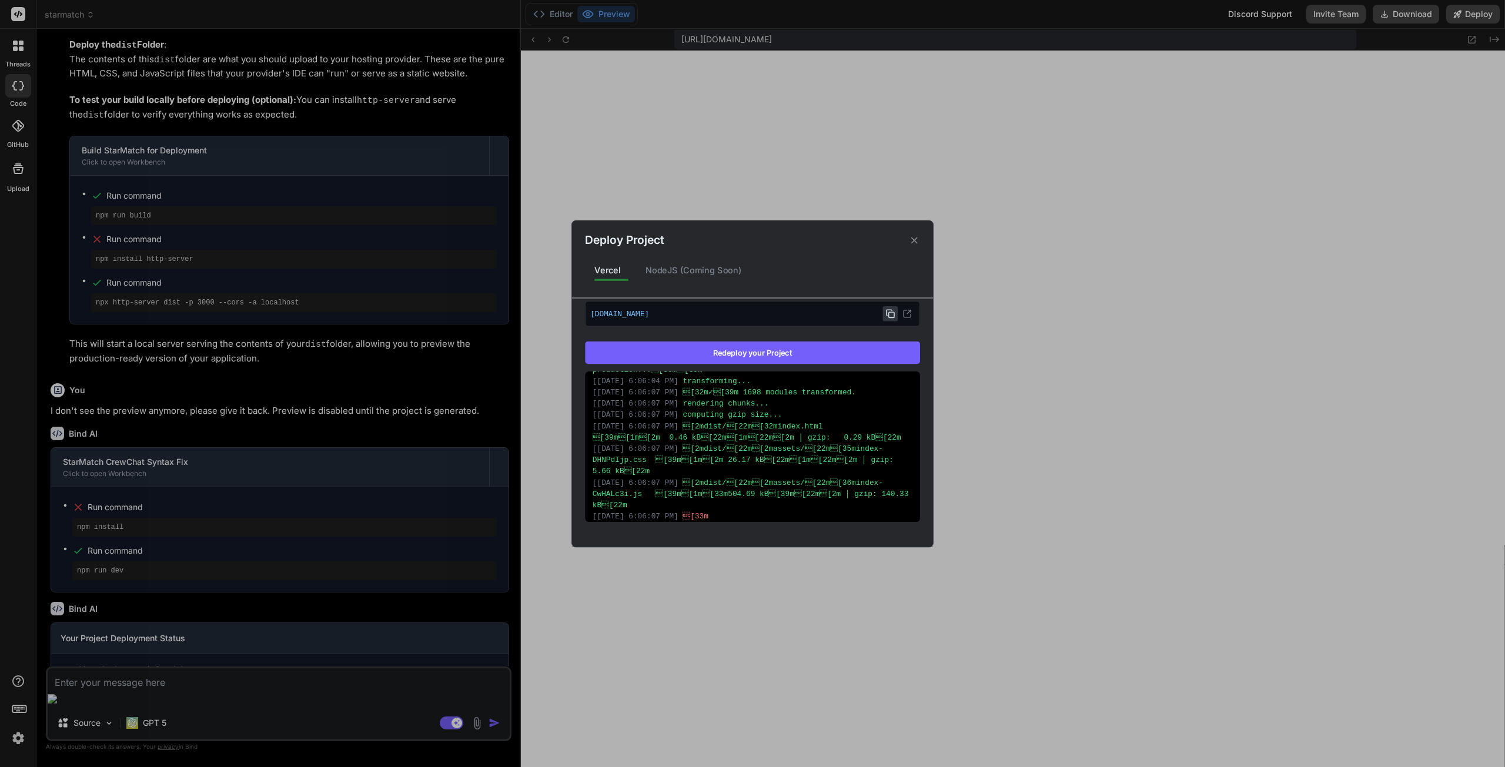
scroll to position [256, 0]
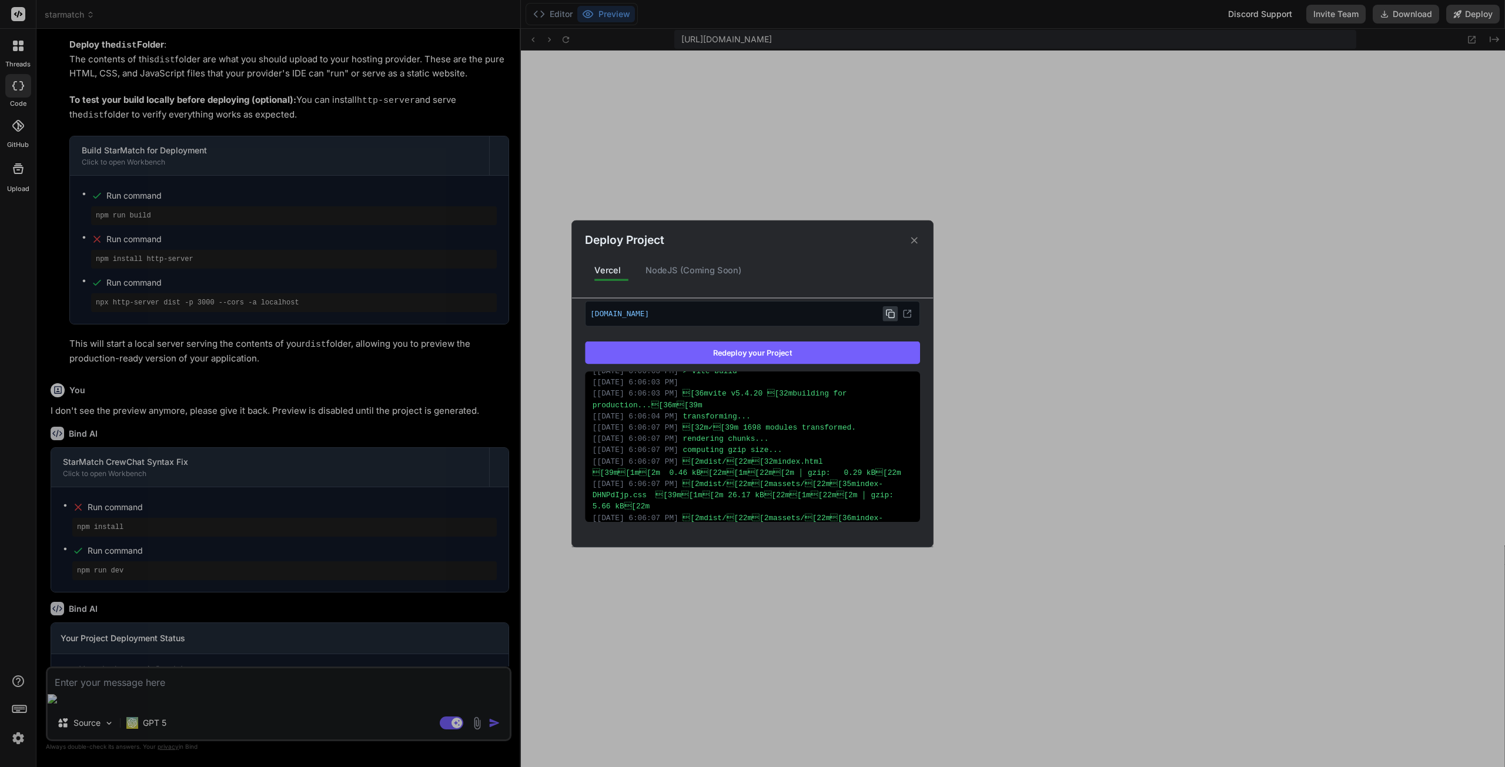
click at [914, 240] on icon at bounding box center [914, 240] width 6 height 6
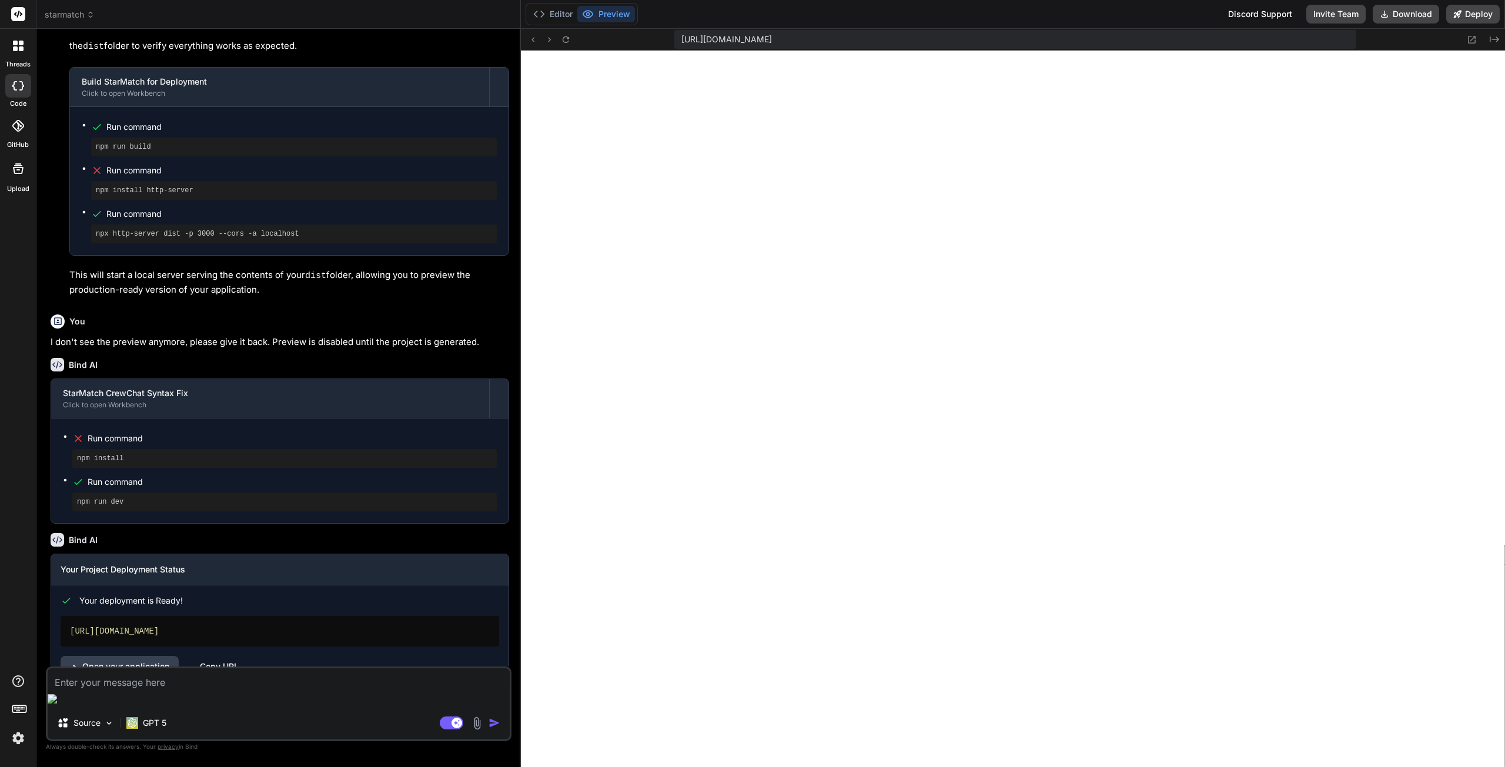
scroll to position [3728, 0]
click at [252, 690] on textarea at bounding box center [279, 679] width 462 height 21
click at [216, 690] on textarea at bounding box center [279, 679] width 462 height 21
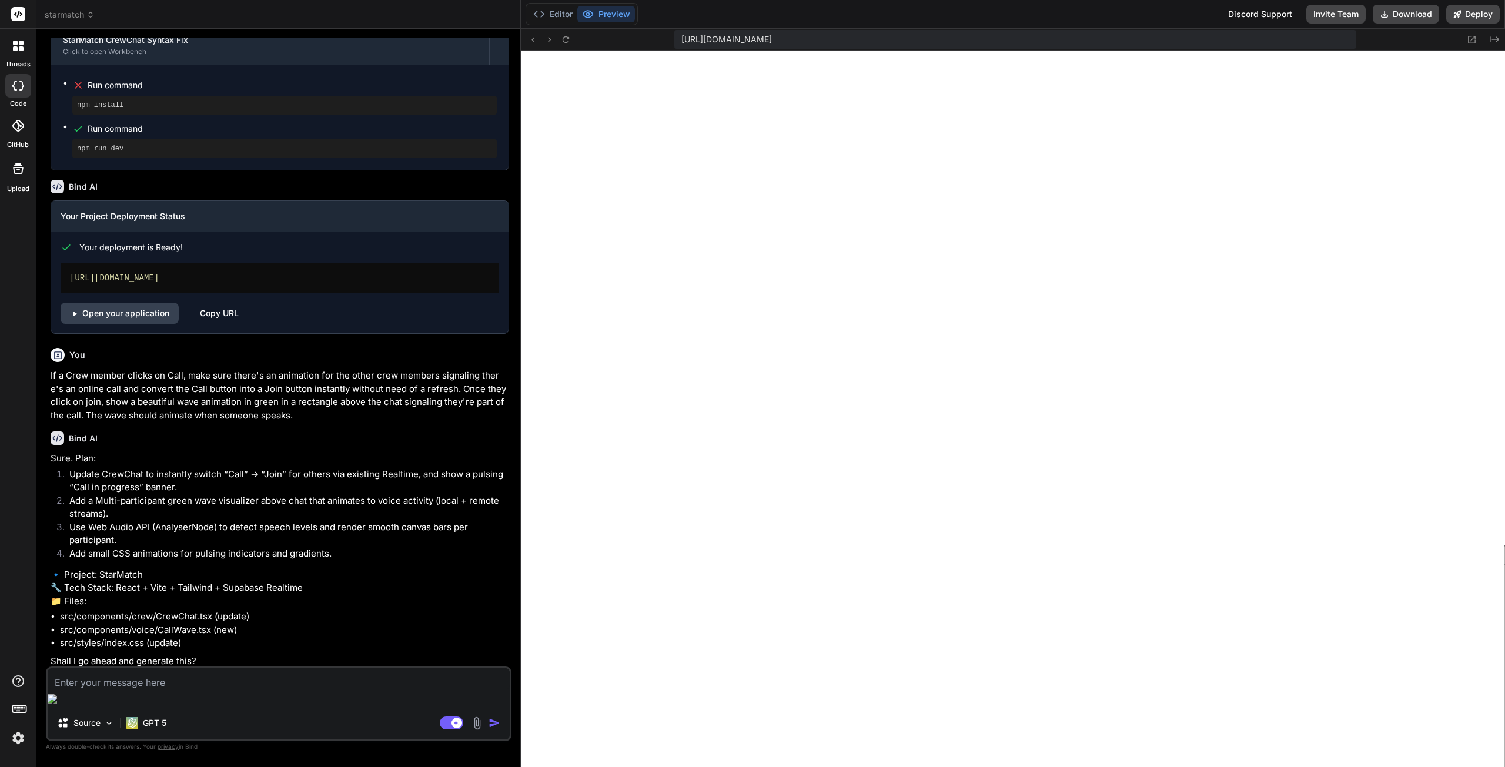
scroll to position [4081, 0]
click at [129, 690] on textarea at bounding box center [279, 679] width 462 height 21
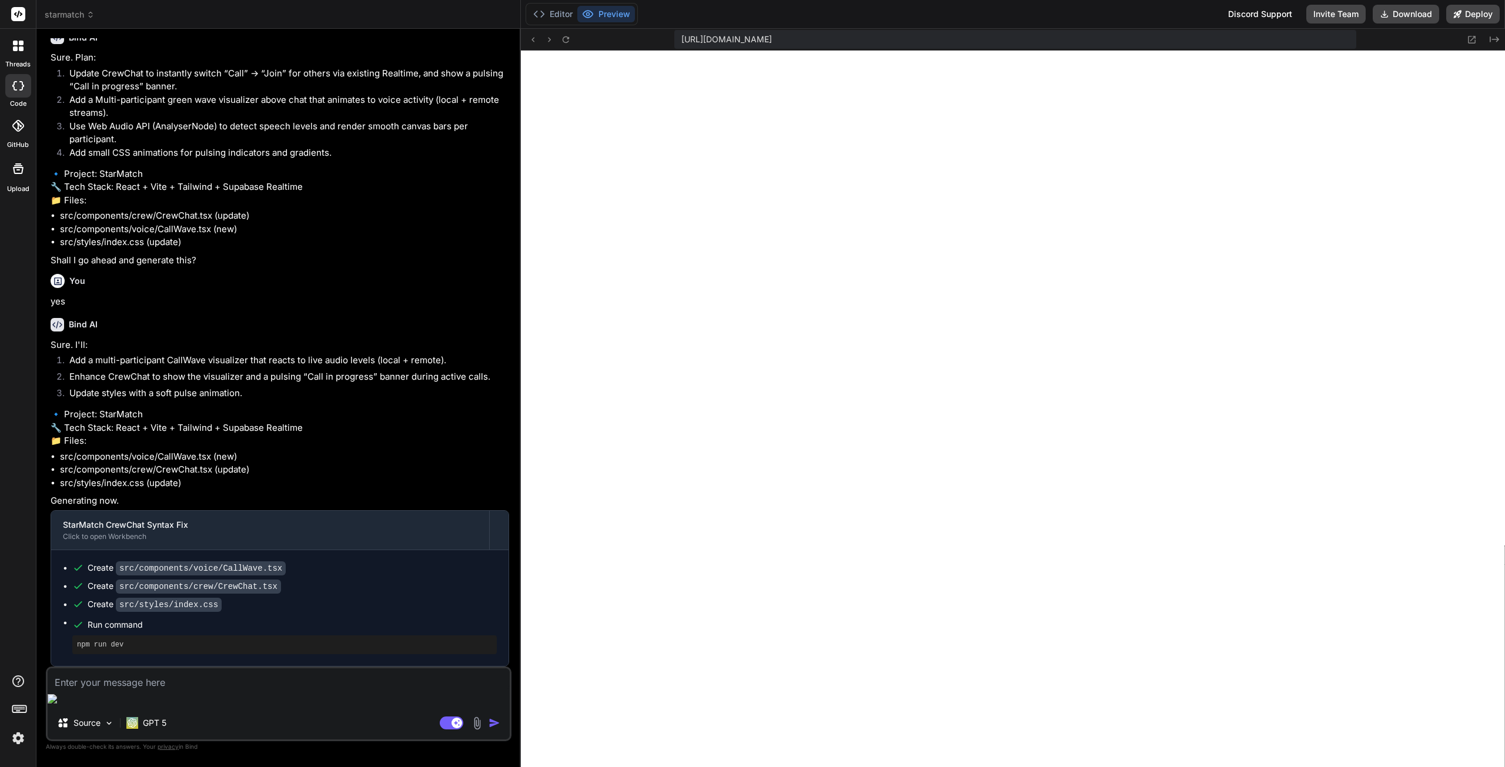
scroll to position [4505, 0]
click at [1472, 12] on button "Deploy" at bounding box center [1473, 14] width 54 height 19
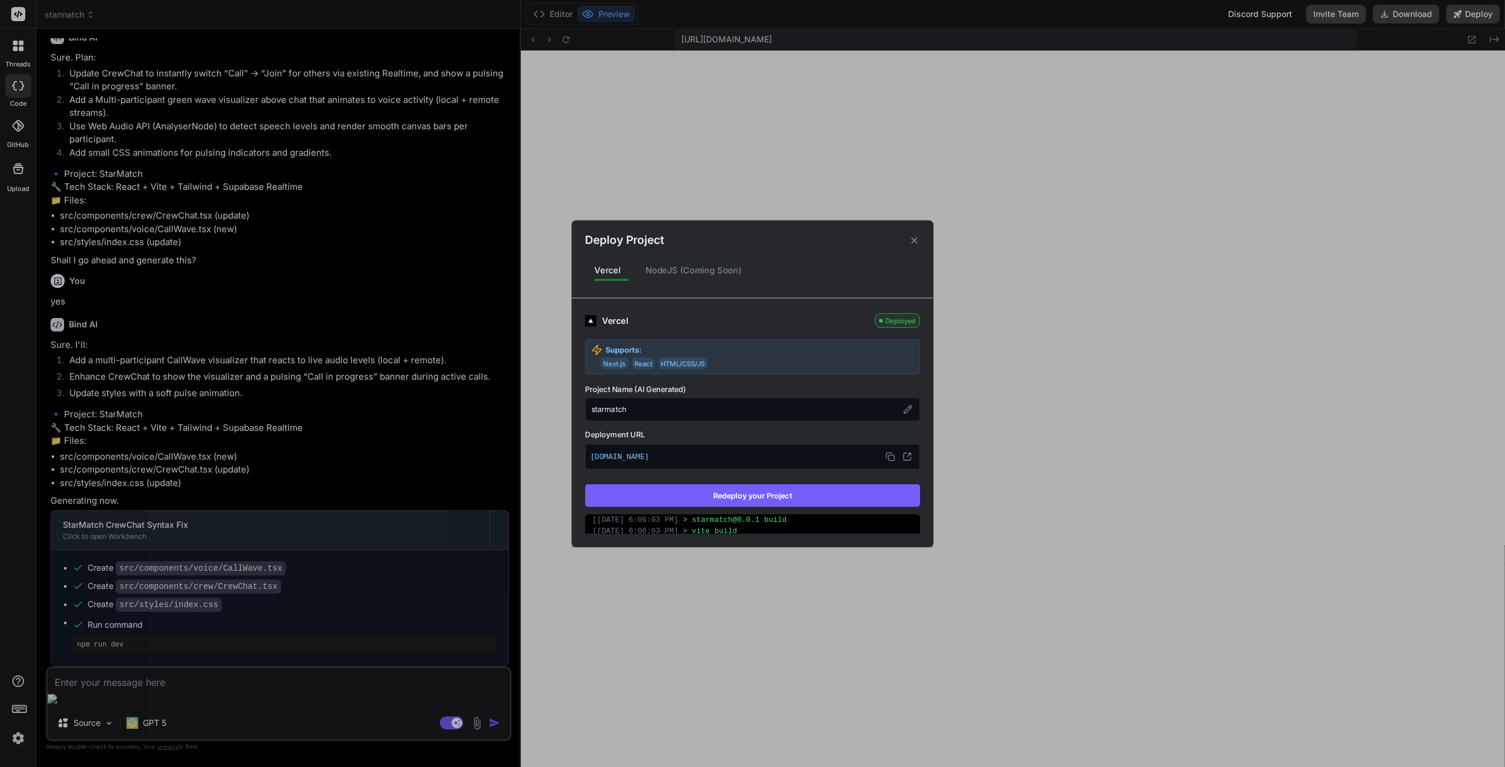
scroll to position [118, 0]
click at [748, 490] on button "Redeploy your Project" at bounding box center [752, 495] width 335 height 22
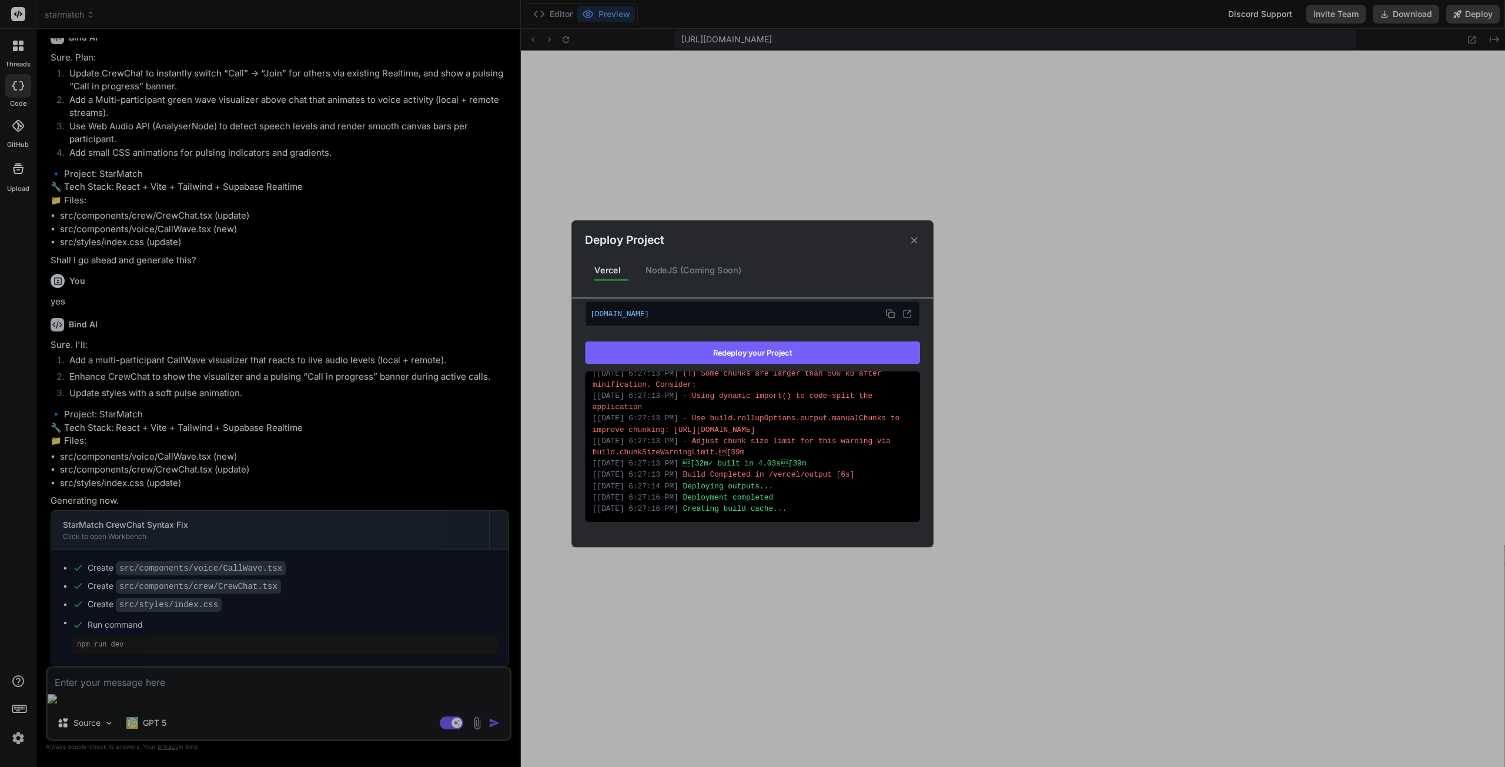
scroll to position [522, 0]
click at [820, 313] on p "[DOMAIN_NAME]" at bounding box center [752, 313] width 325 height 15
click at [885, 311] on icon at bounding box center [889, 313] width 9 height 9
click at [913, 235] on icon at bounding box center [914, 240] width 11 height 11
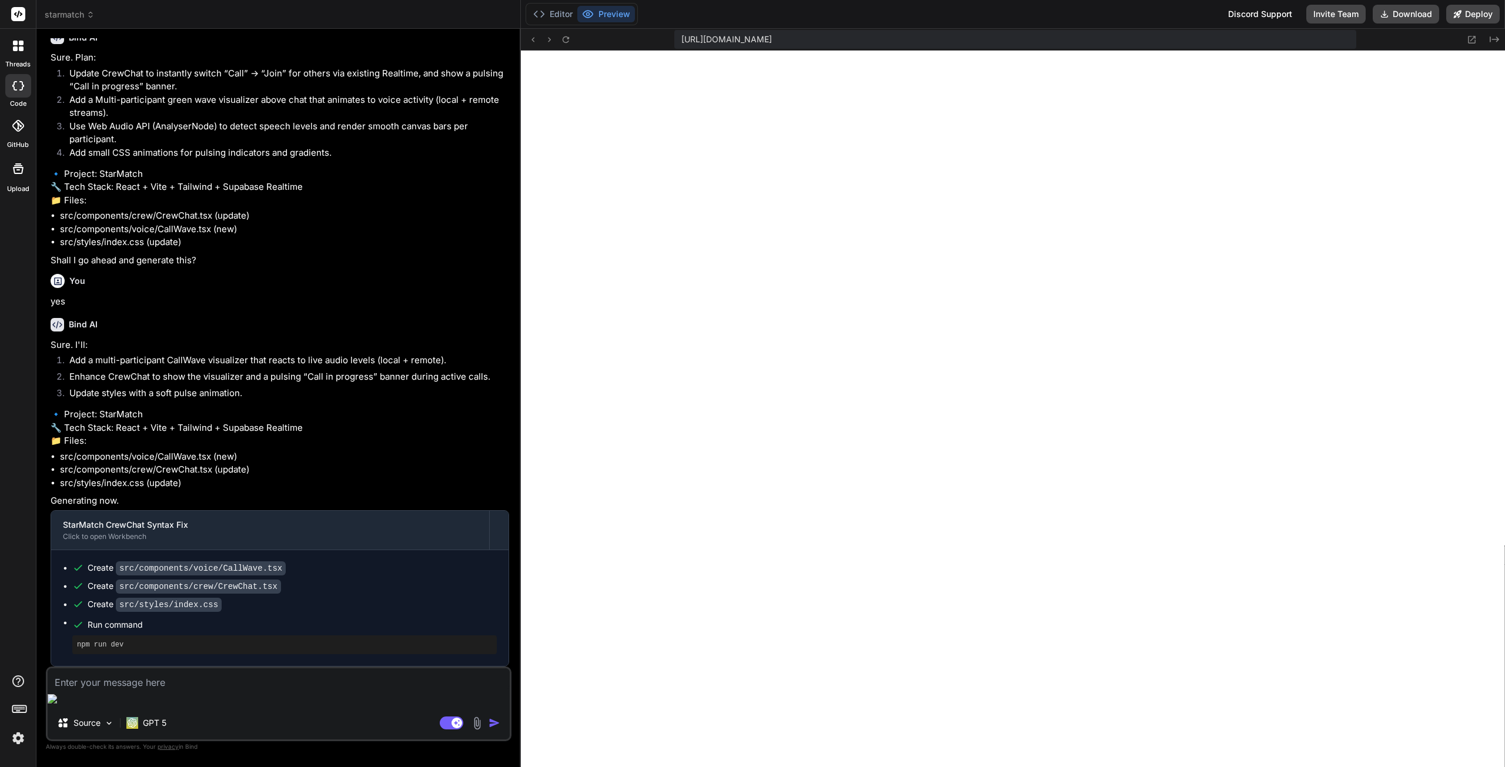
click at [106, 690] on textarea at bounding box center [279, 679] width 462 height 21
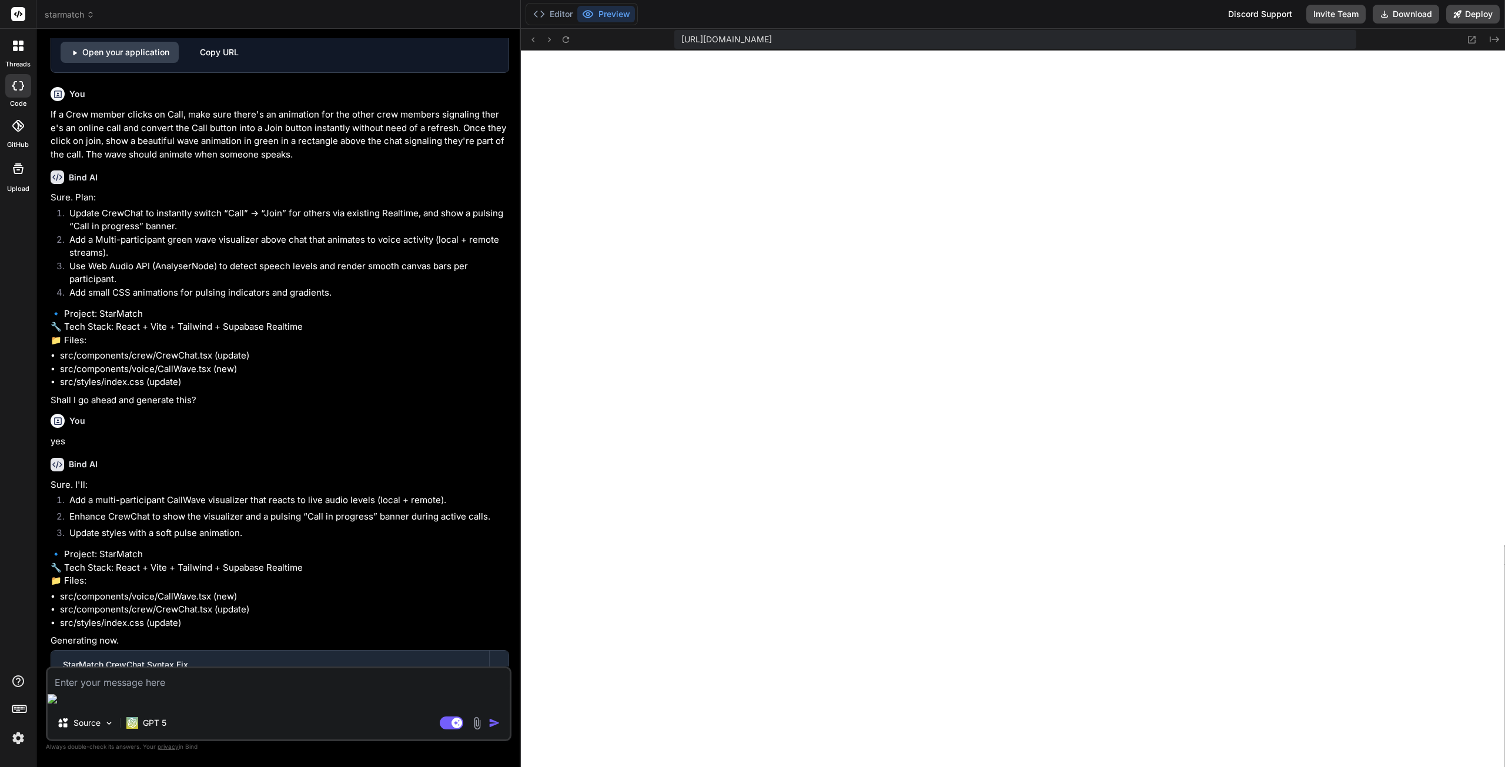
scroll to position [4329, 0]
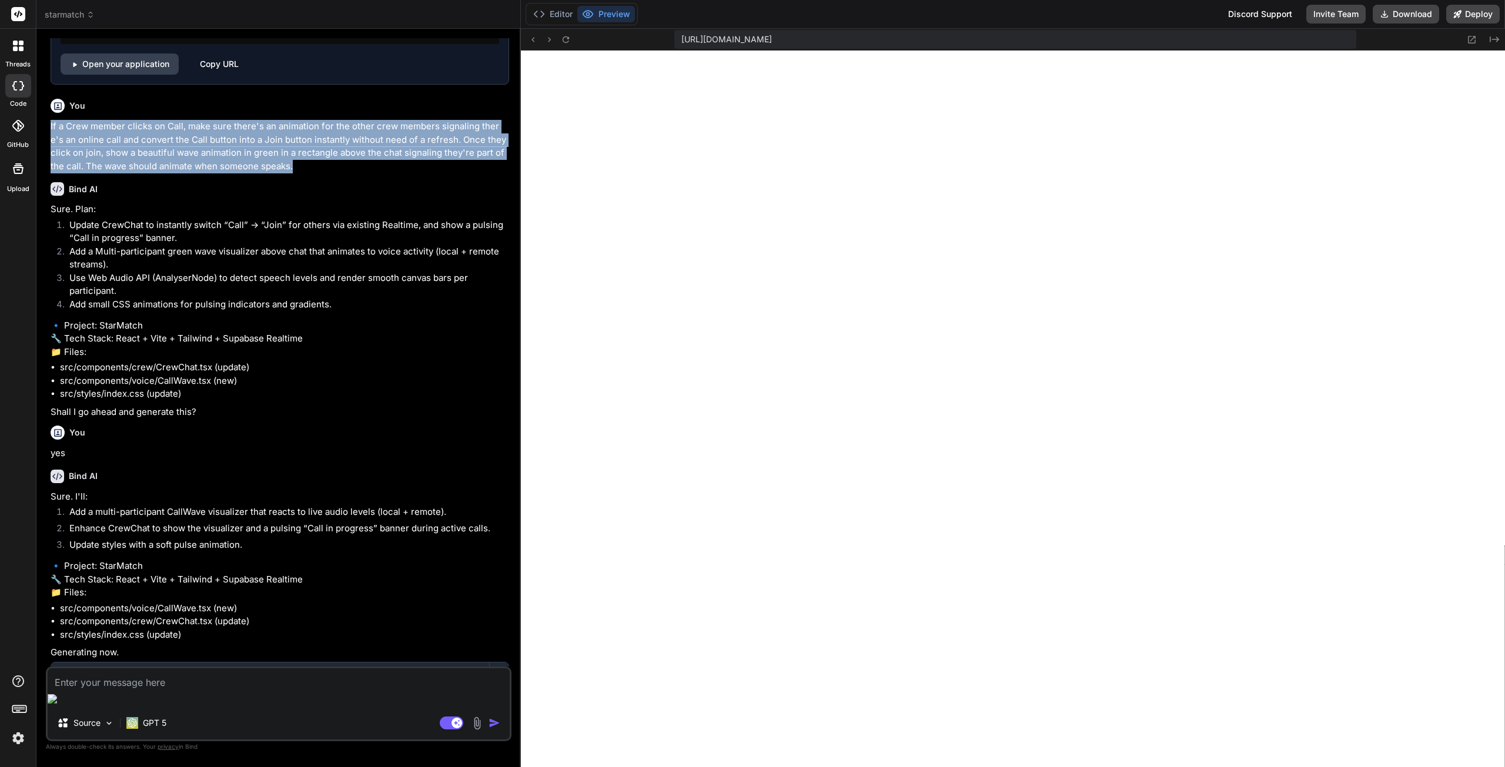
drag, startPoint x: 49, startPoint y: 115, endPoint x: 315, endPoint y: 158, distance: 269.1
click at [315, 158] on div "You on this panel : "1 Friend Request Sent Accepted Send a friend request to ve…" at bounding box center [279, 352] width 463 height 629
copy p "If a Crew member clicks on Call, make sure there's an animation for the other c…"
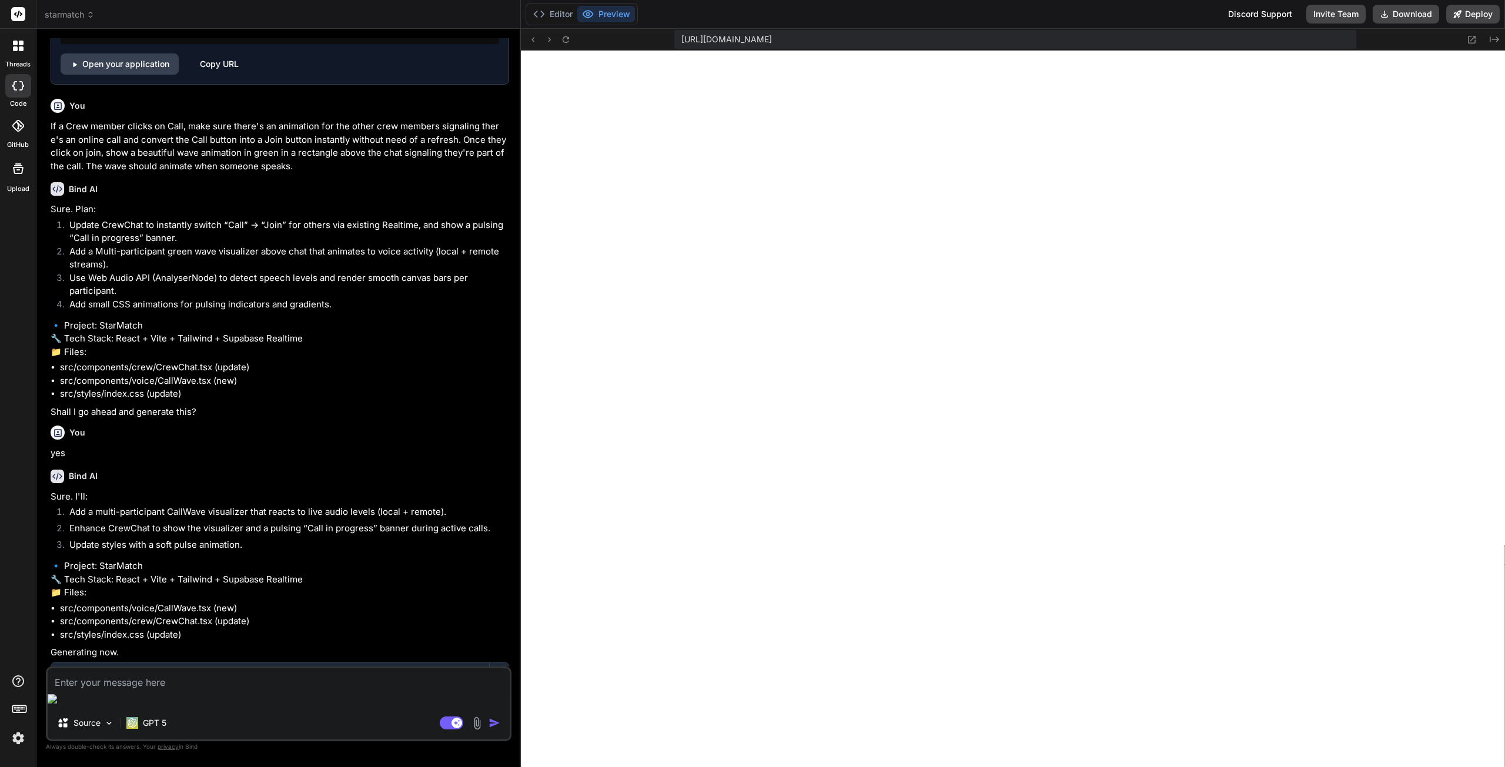
click at [145, 690] on textarea at bounding box center [279, 679] width 462 height 21
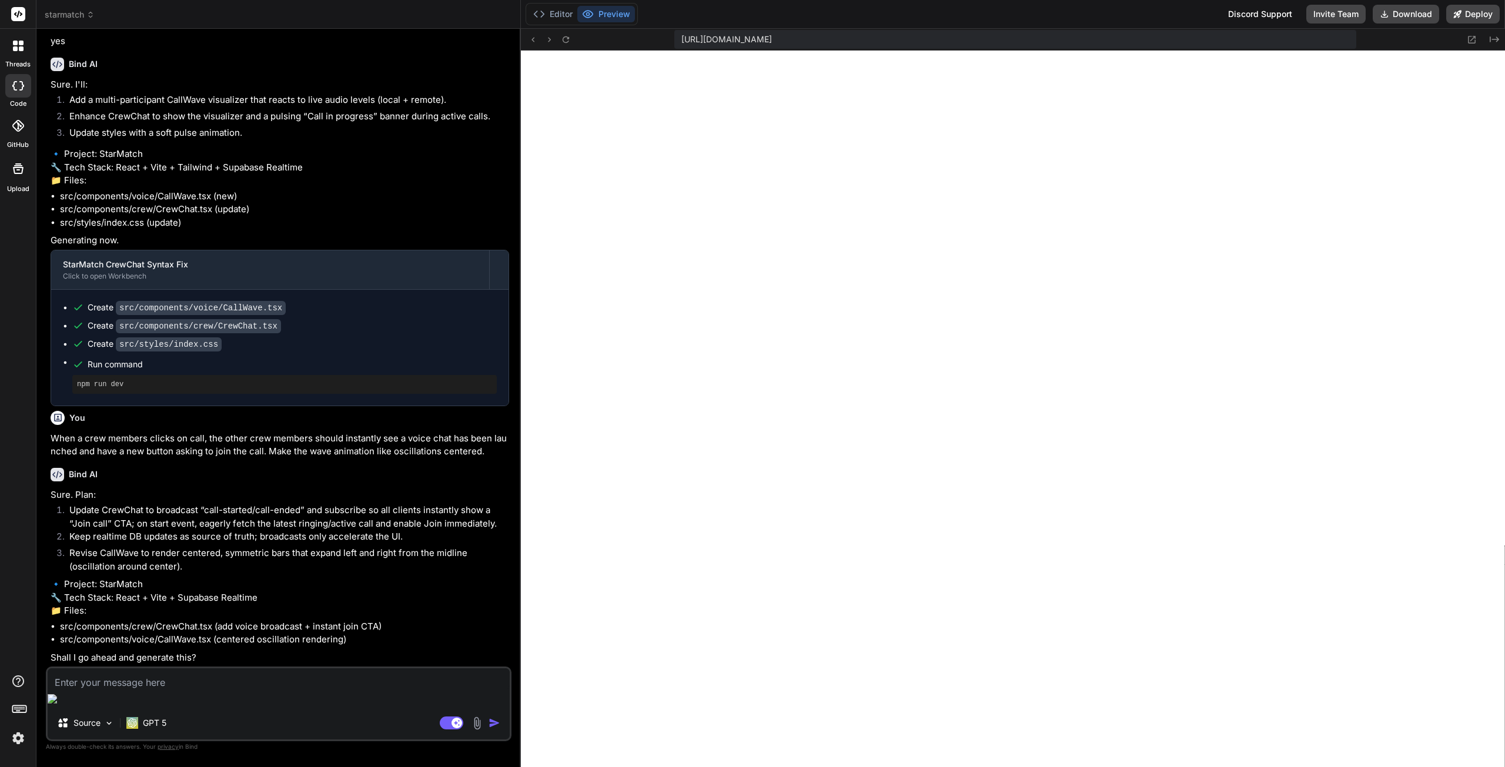
scroll to position [4792, 0]
click at [188, 690] on textarea at bounding box center [279, 679] width 462 height 21
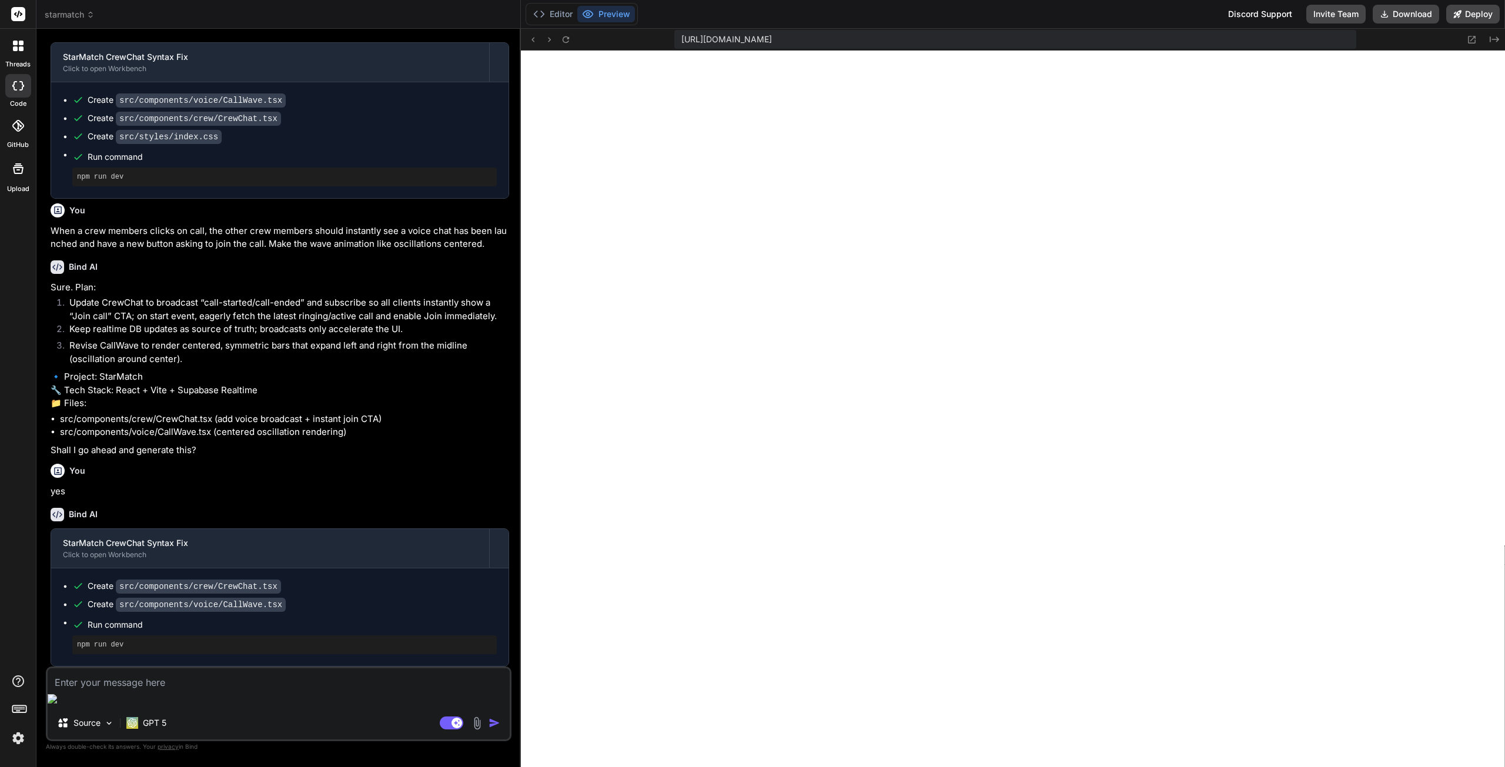
scroll to position [5000, 0]
click at [565, 39] on icon at bounding box center [566, 40] width 10 height 10
click at [1466, 12] on button "Deploy" at bounding box center [1473, 14] width 54 height 19
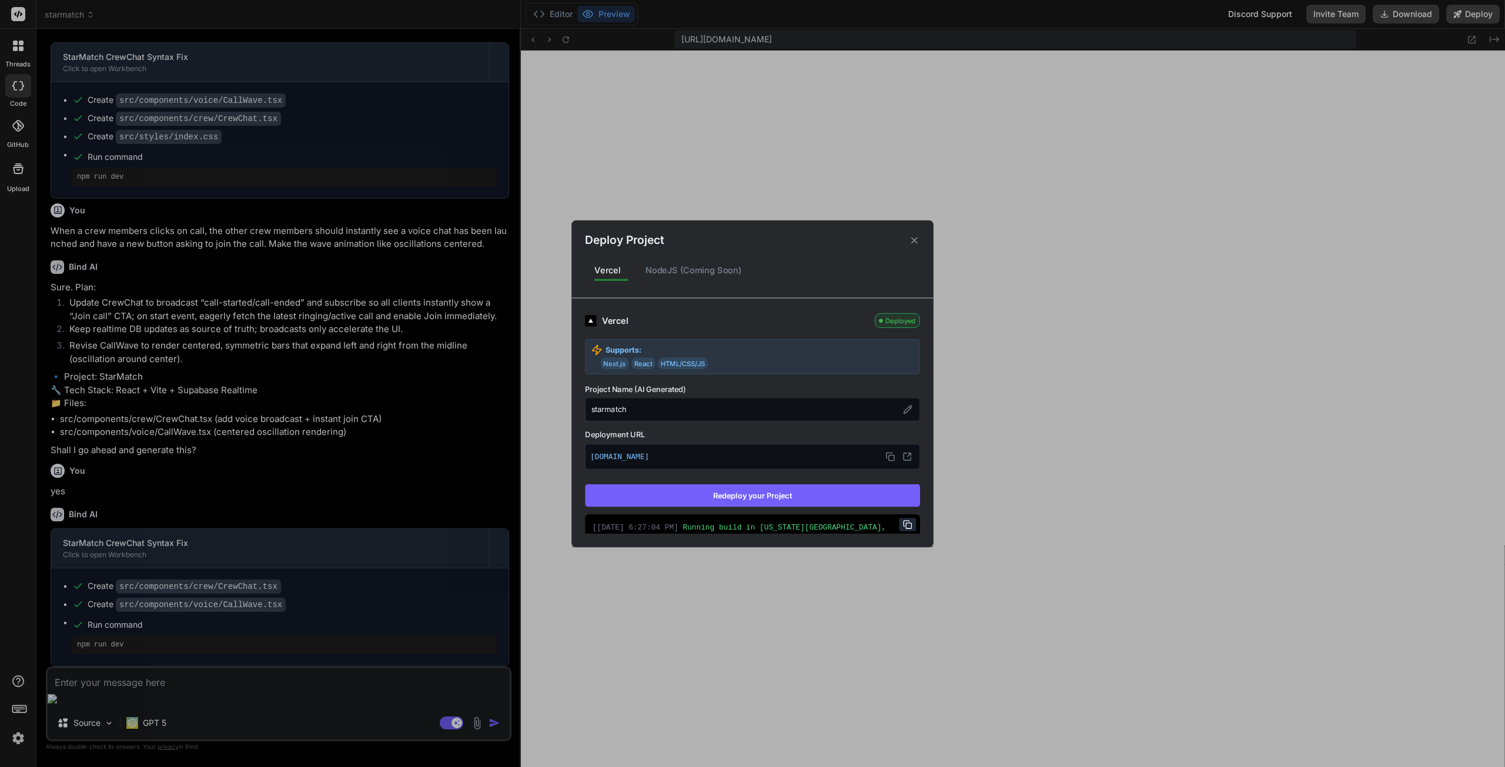
click at [731, 493] on button "Redeploy your Project" at bounding box center [752, 495] width 335 height 22
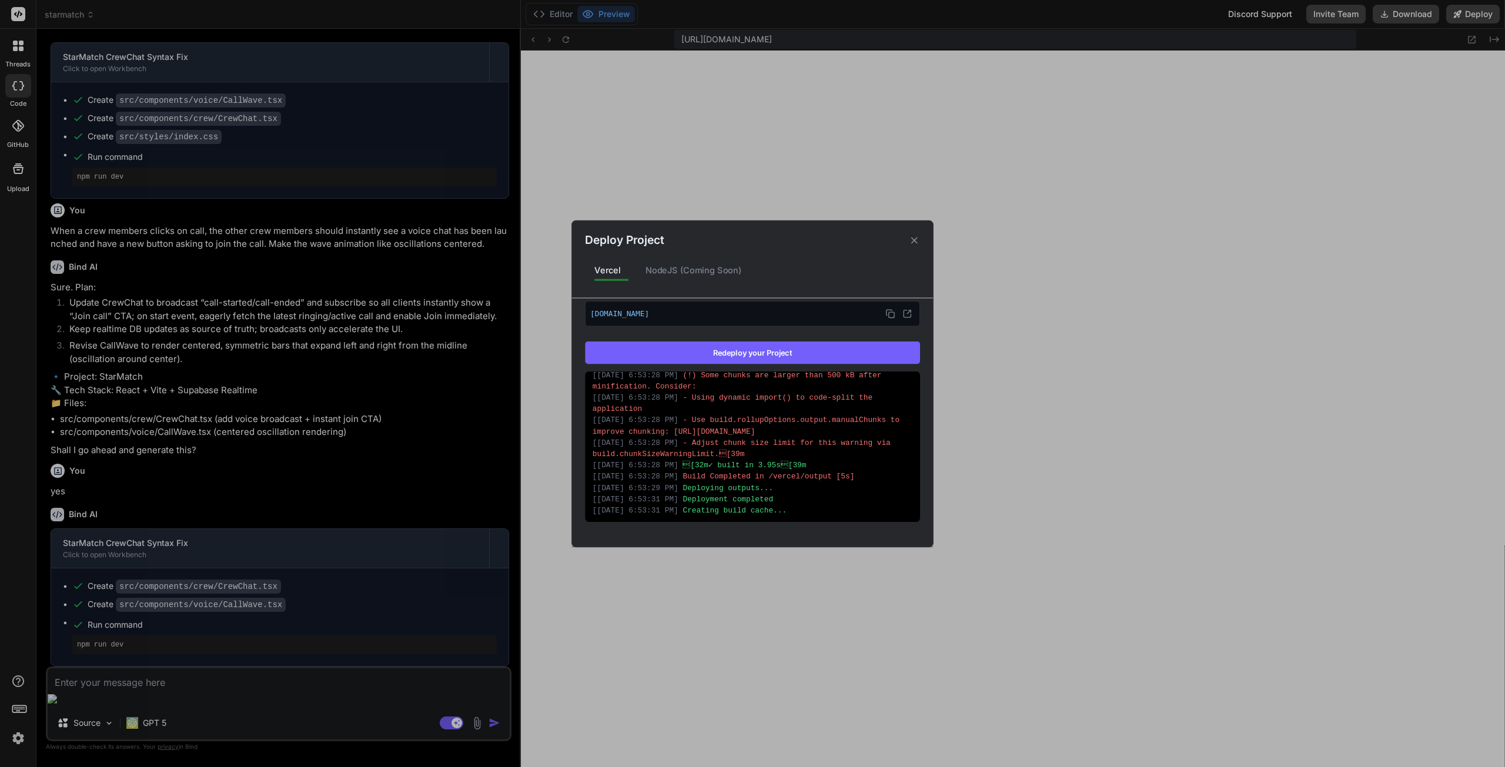
scroll to position [508, 0]
click at [915, 239] on icon at bounding box center [914, 240] width 11 height 11
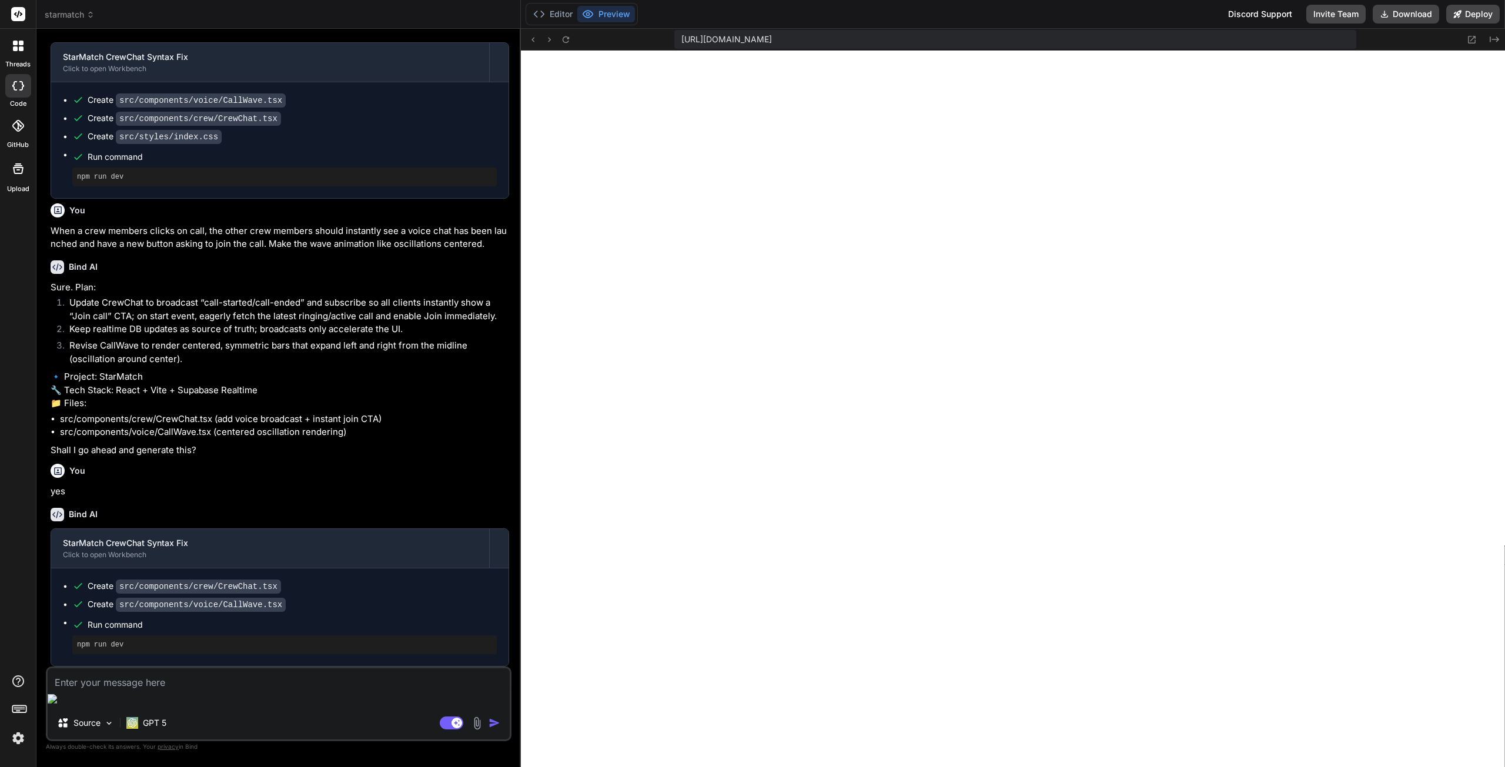
click at [174, 690] on textarea at bounding box center [279, 679] width 462 height 21
click at [225, 690] on textarea at bounding box center [279, 679] width 462 height 21
click at [236, 690] on textarea "when a crew member is hosting the call," at bounding box center [279, 679] width 462 height 21
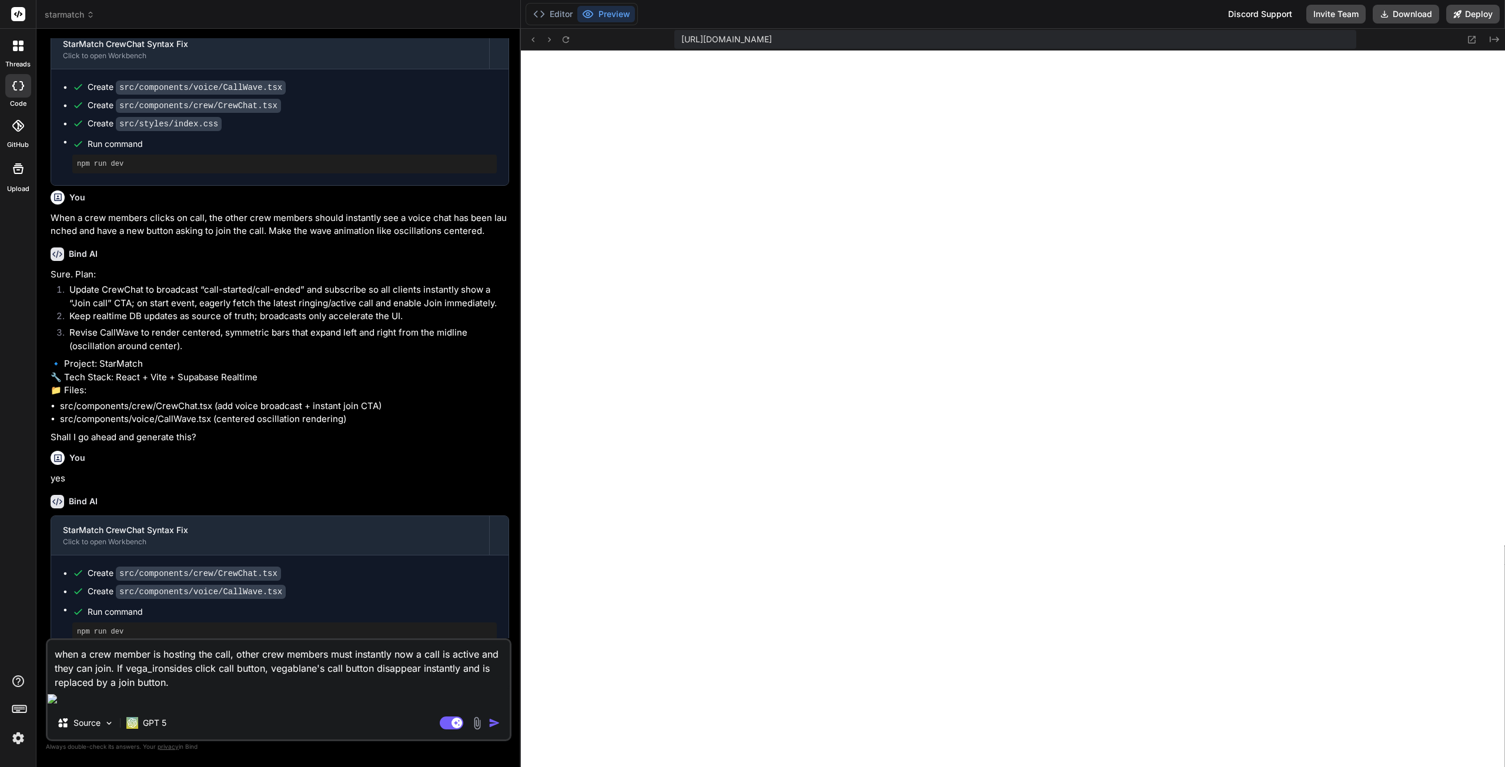
scroll to position [4941, 0]
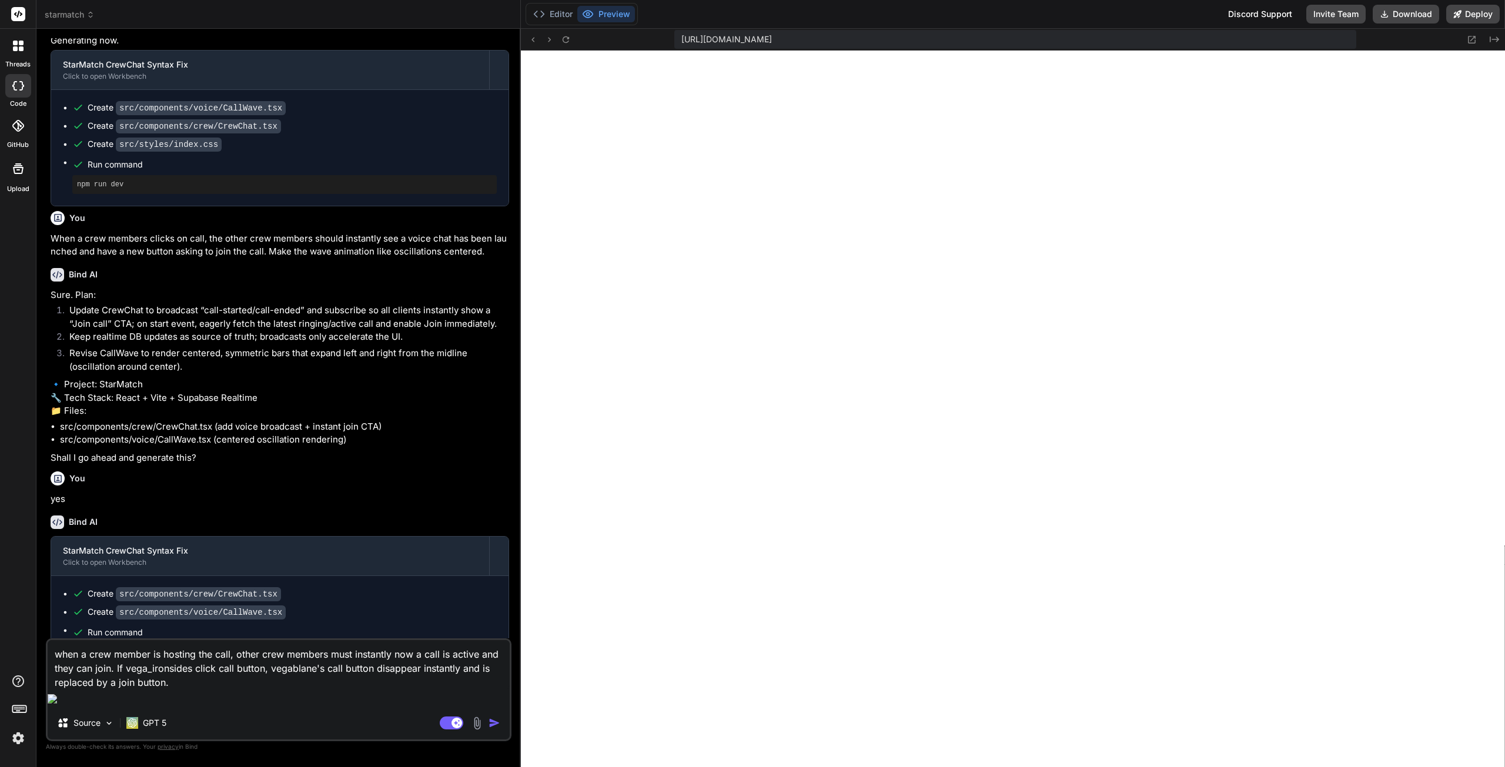
click at [400, 671] on textarea "when a crew member is hosting the call, other crew members must instantly now a…" at bounding box center [279, 664] width 462 height 49
click at [192, 690] on textarea "when a crew member is hosting the call, other crew members must instantly know …" at bounding box center [279, 664] width 462 height 49
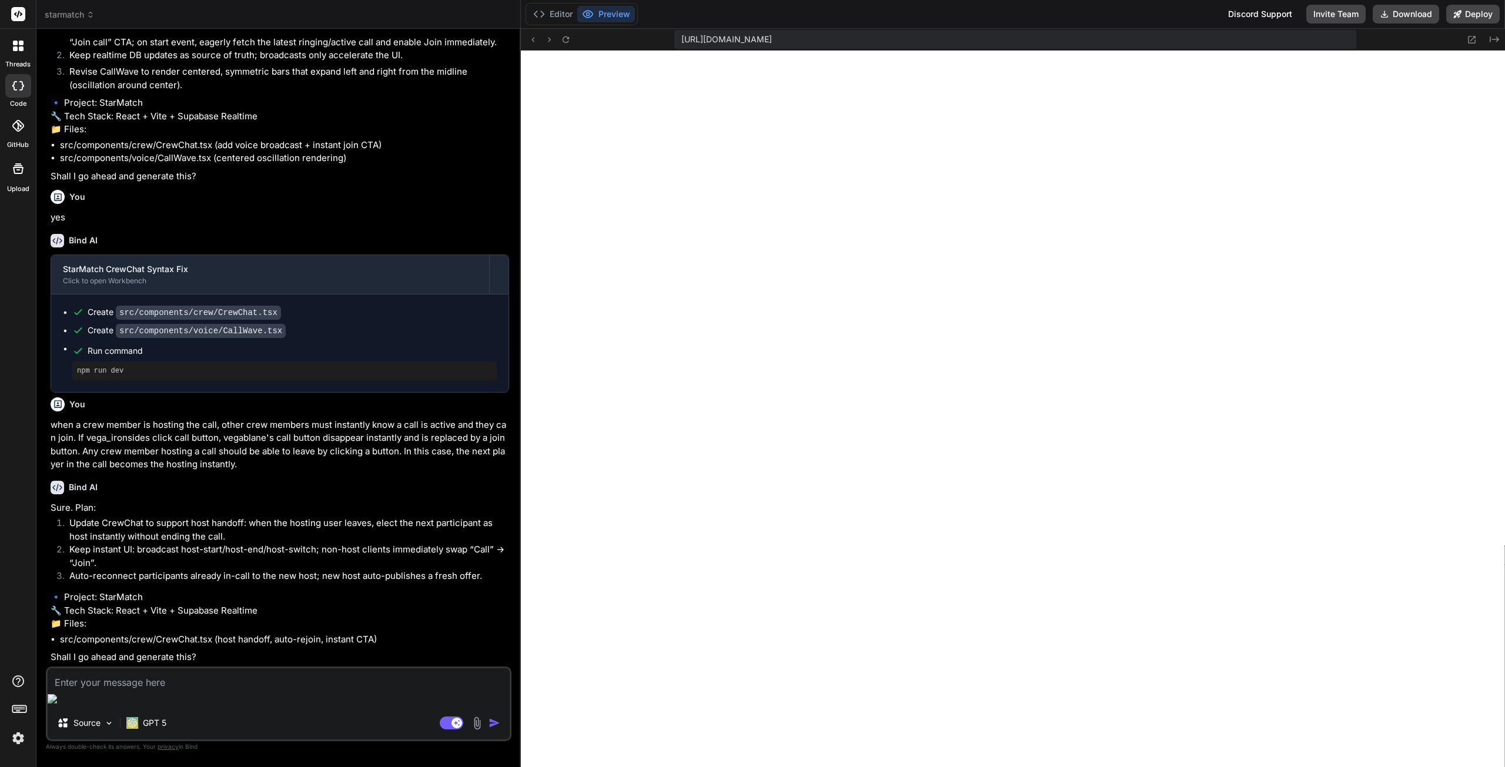
scroll to position [5300, 0]
click at [80, 690] on textarea at bounding box center [279, 679] width 462 height 21
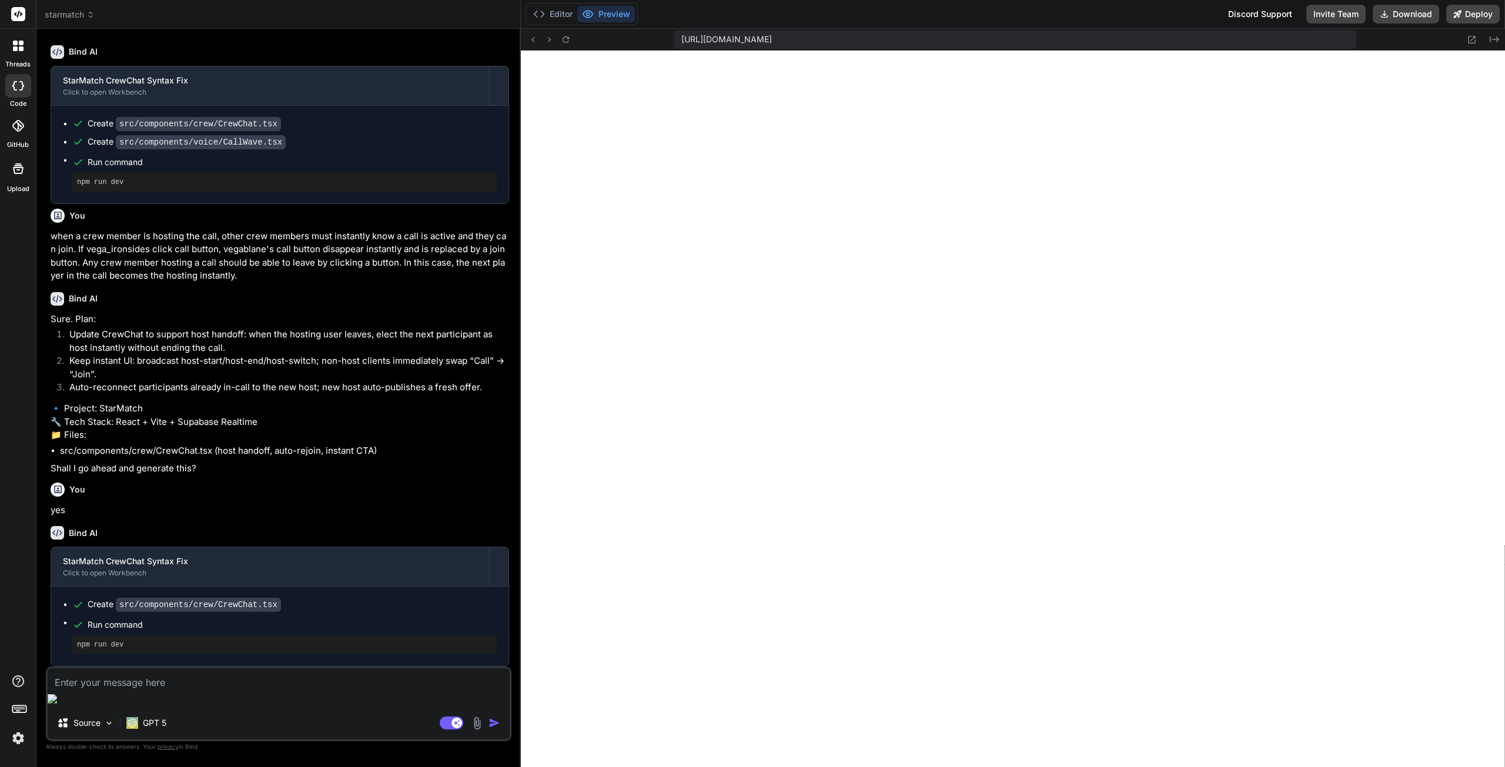
scroll to position [5489, 0]
click at [238, 690] on textarea at bounding box center [279, 679] width 462 height 21
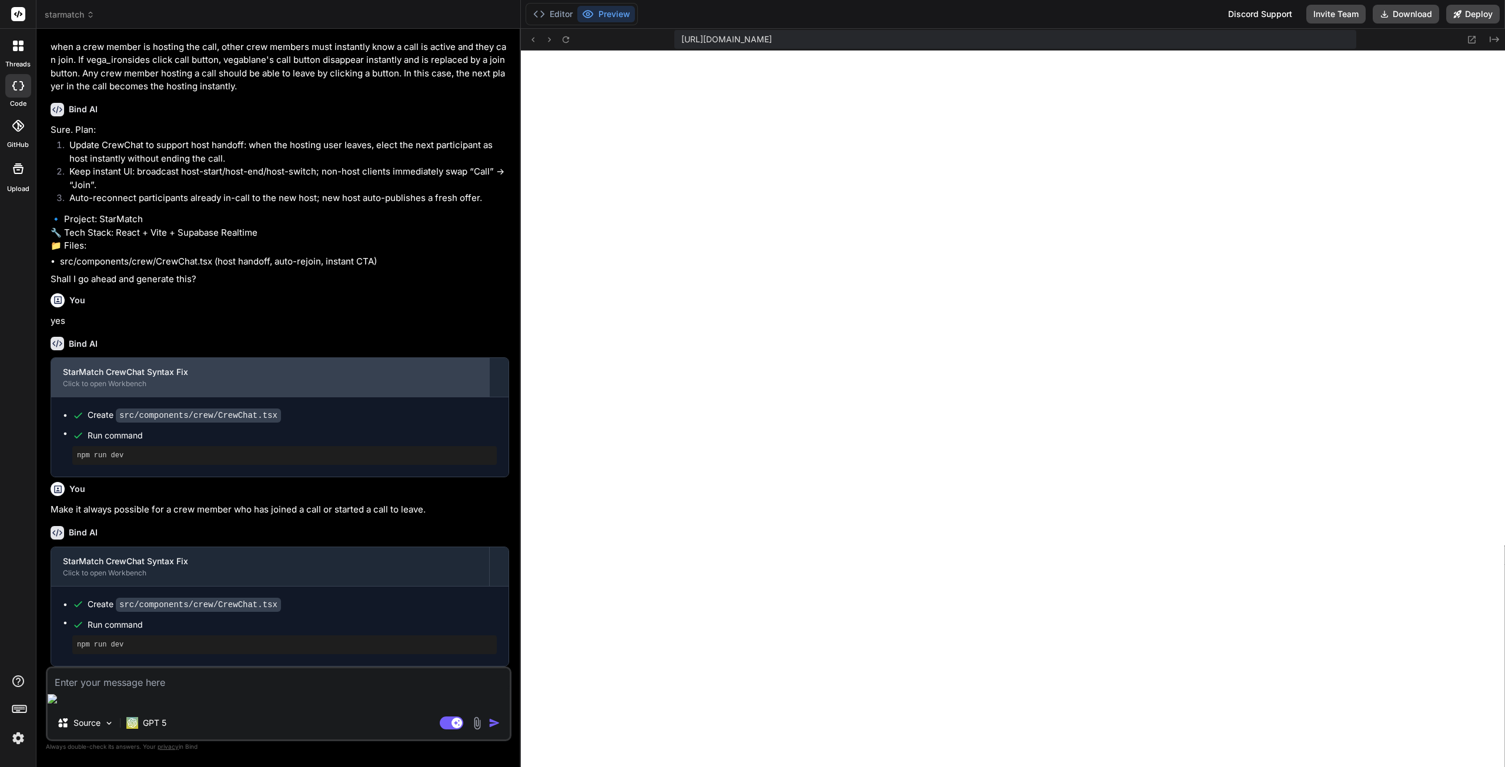
scroll to position [5678, 0]
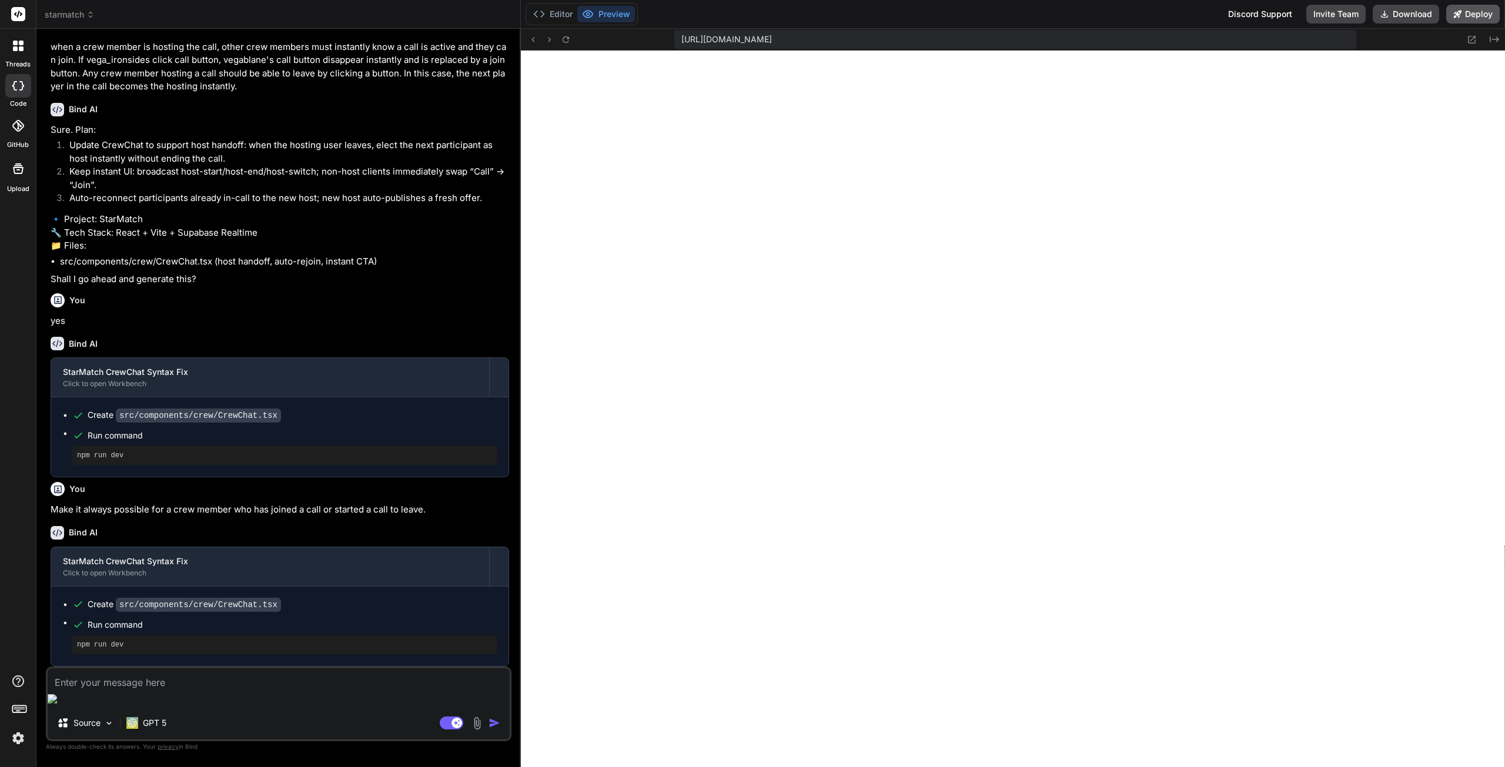
click at [1471, 8] on button "Deploy" at bounding box center [1473, 14] width 54 height 19
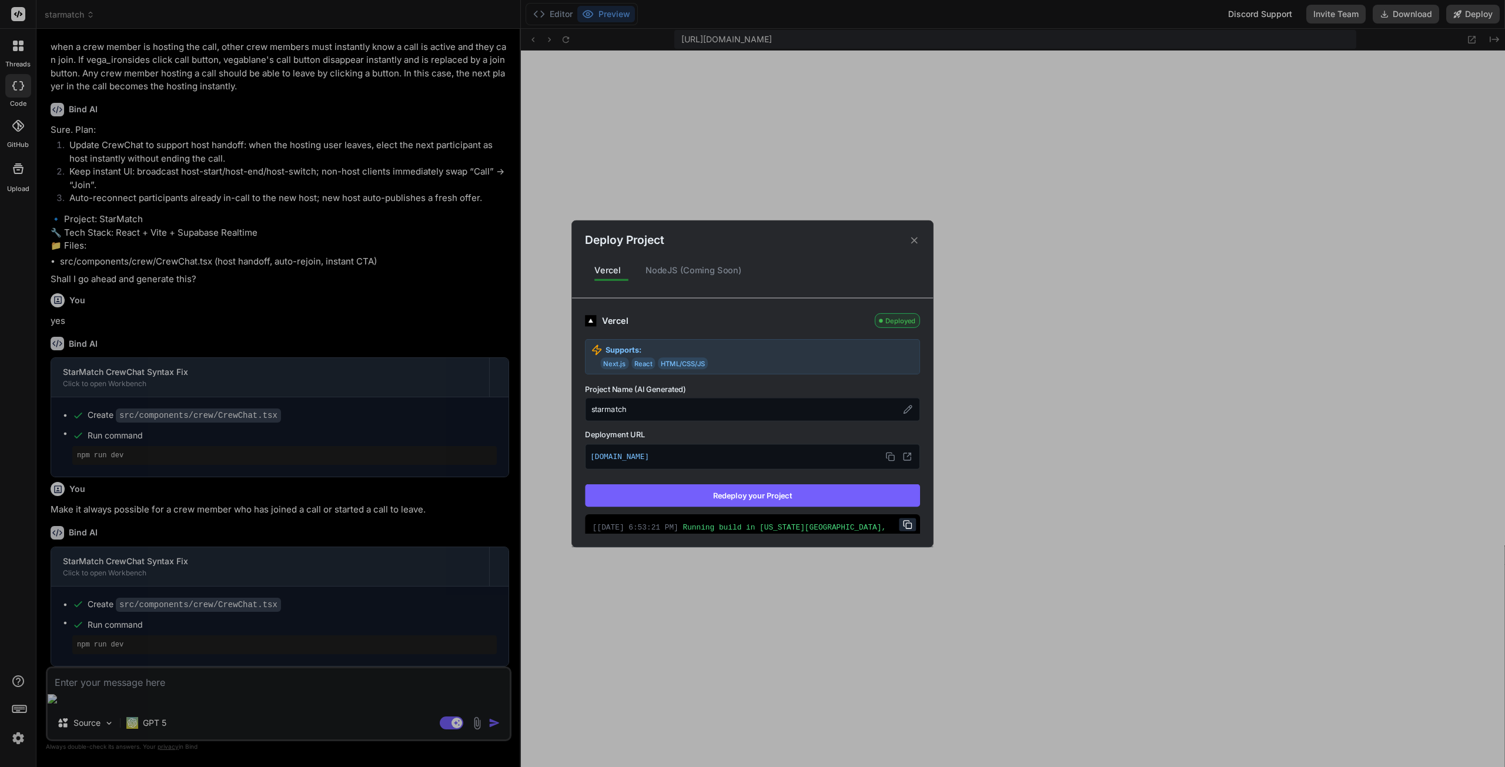
click at [767, 496] on button "Redeploy your Project" at bounding box center [752, 495] width 335 height 22
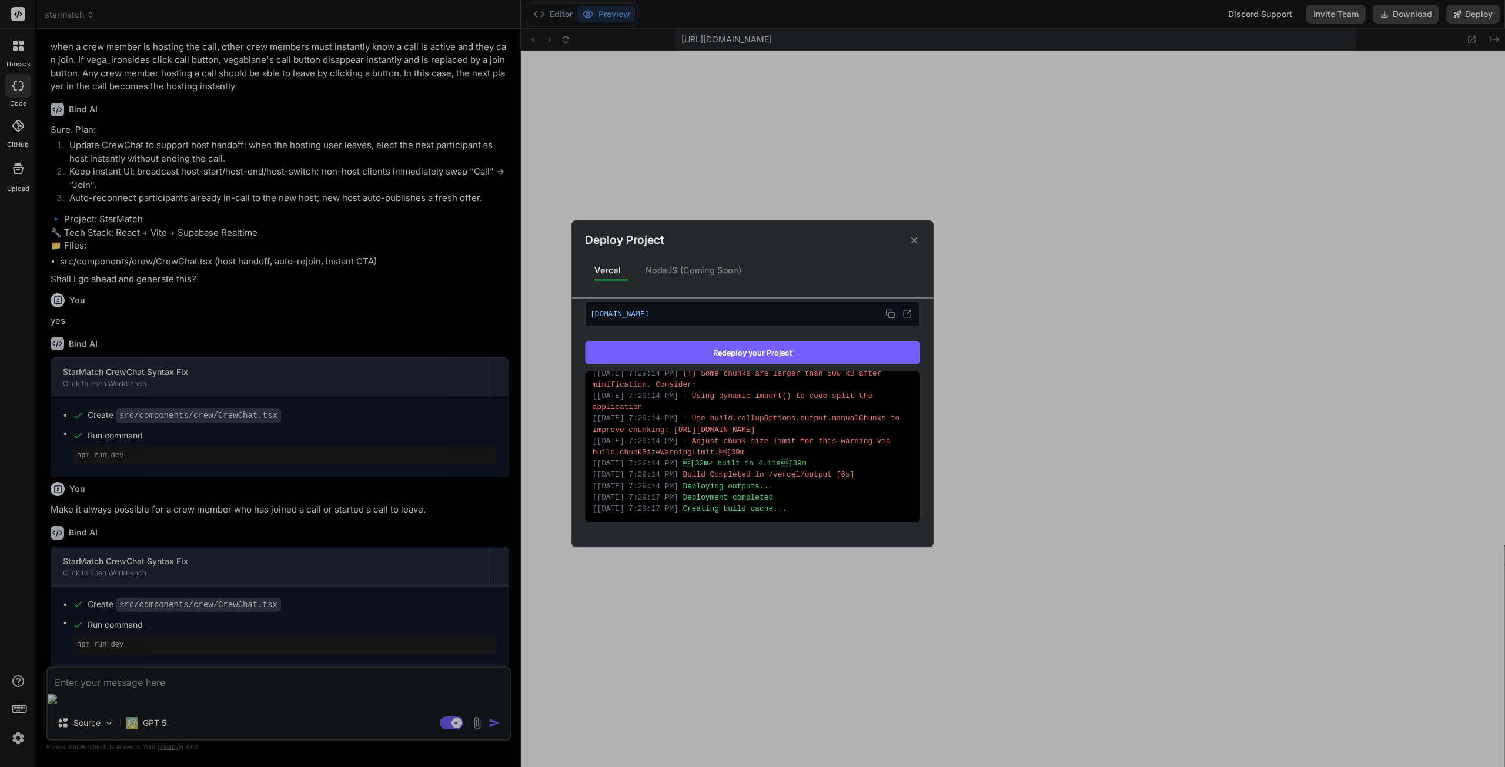
scroll to position [522, 0]
click at [913, 240] on icon at bounding box center [914, 240] width 11 height 11
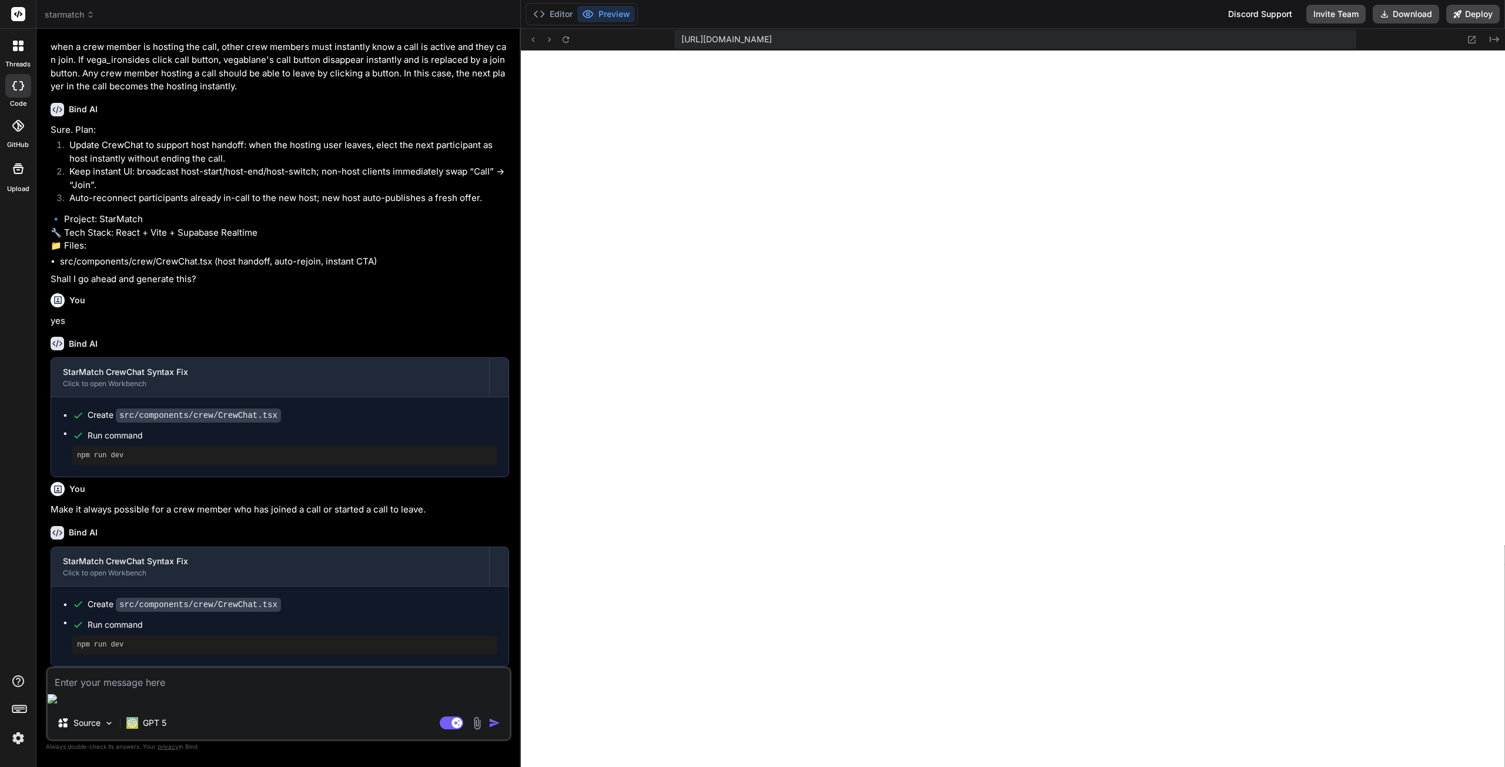
click at [186, 690] on textarea at bounding box center [279, 679] width 462 height 21
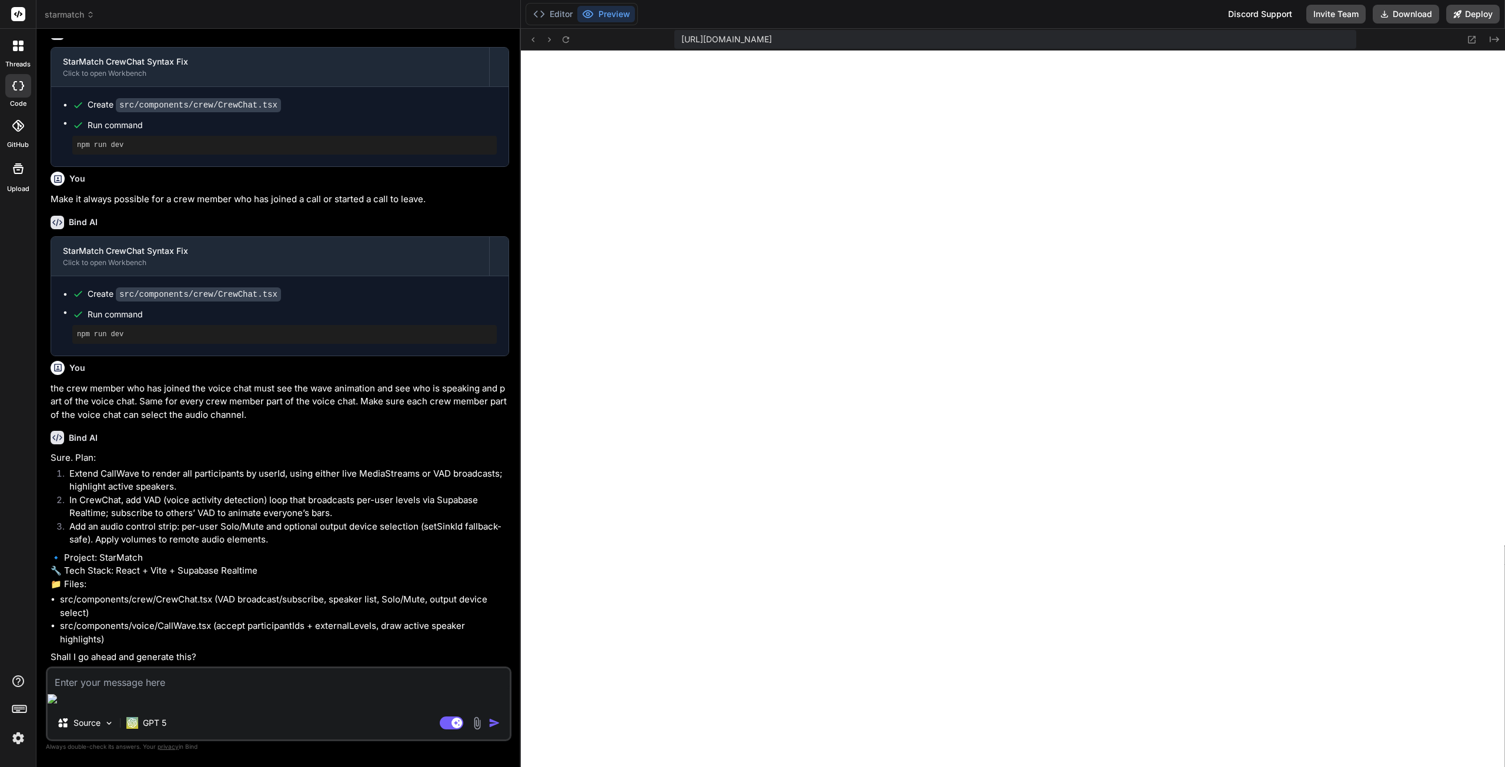
scroll to position [6015, 0]
click at [212, 690] on textarea at bounding box center [279, 679] width 462 height 21
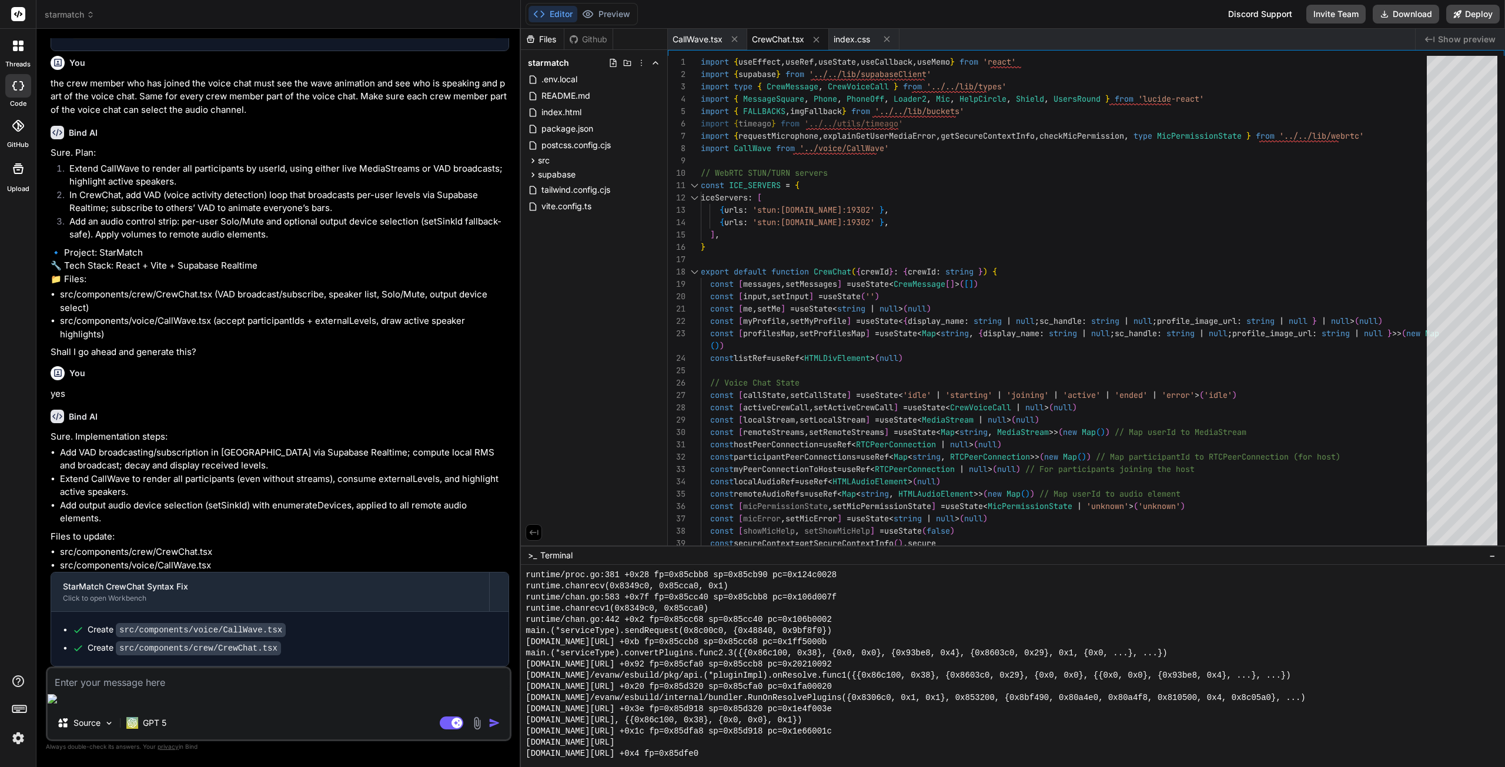
scroll to position [6348, 0]
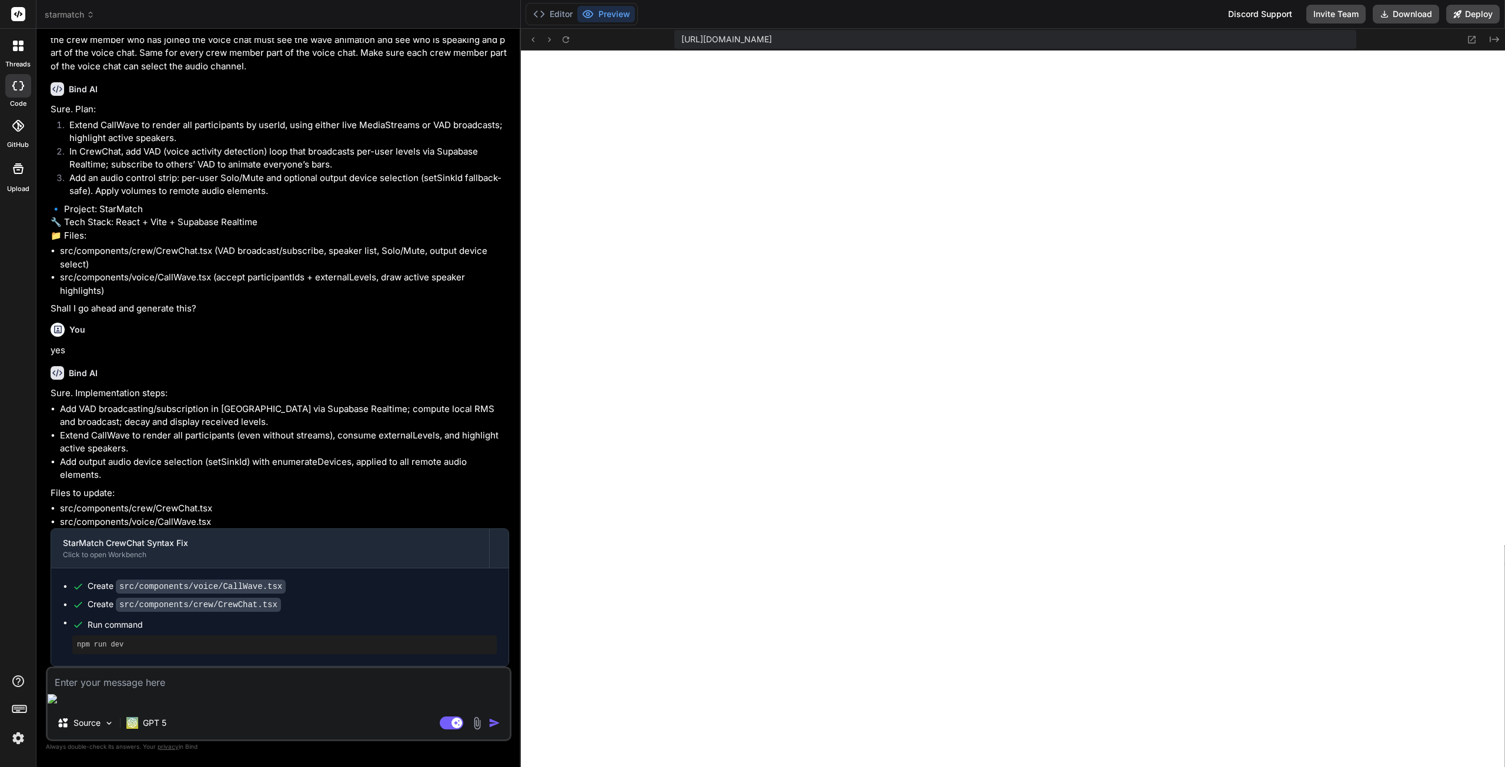
click at [128, 690] on textarea at bounding box center [279, 679] width 462 height 21
paste textarea "[plugin:vite:react-babel] /home/u3uk0f35zsjjbn9cprh6fq9h0p4tm2-wnxx/src/compone…"
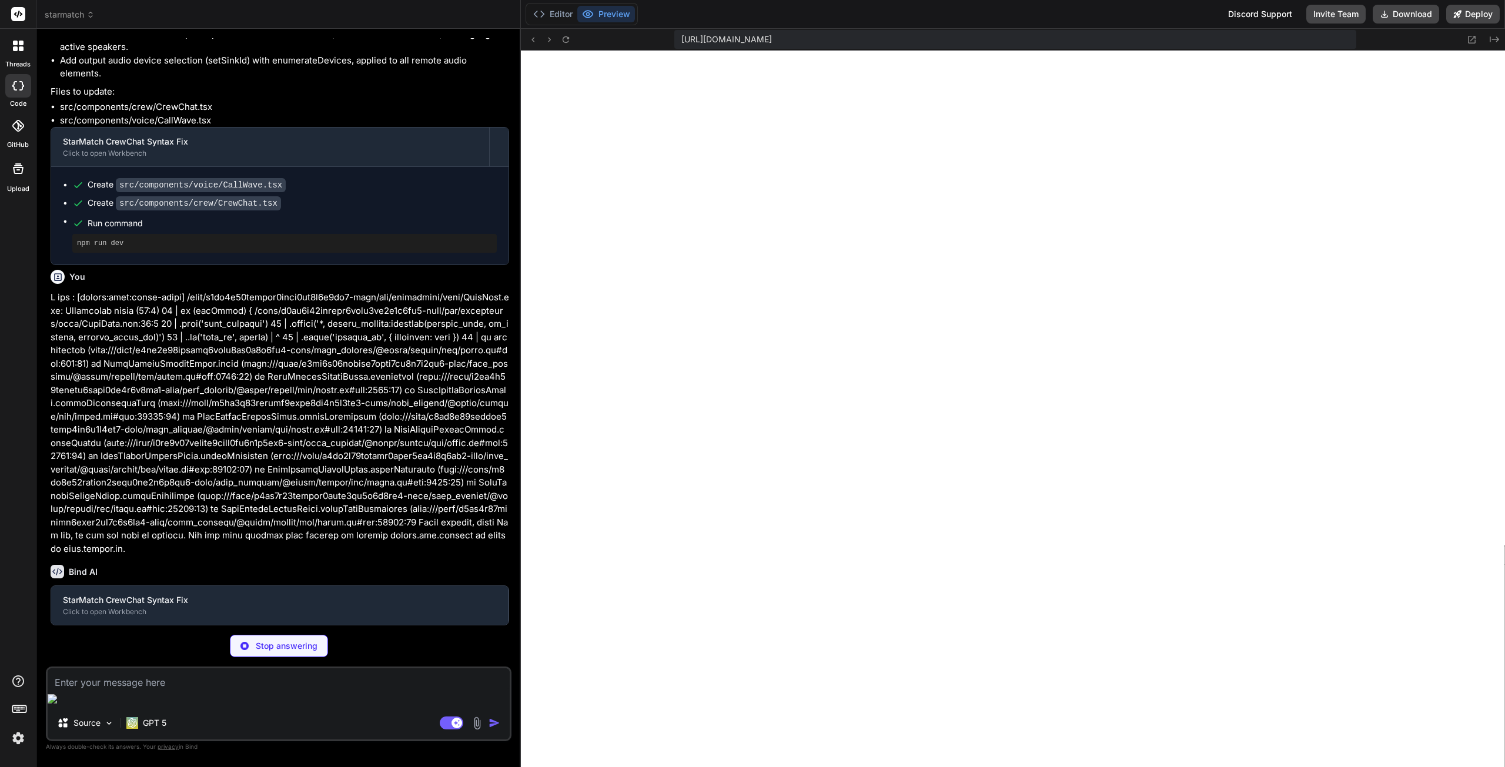
scroll to position [6711, 0]
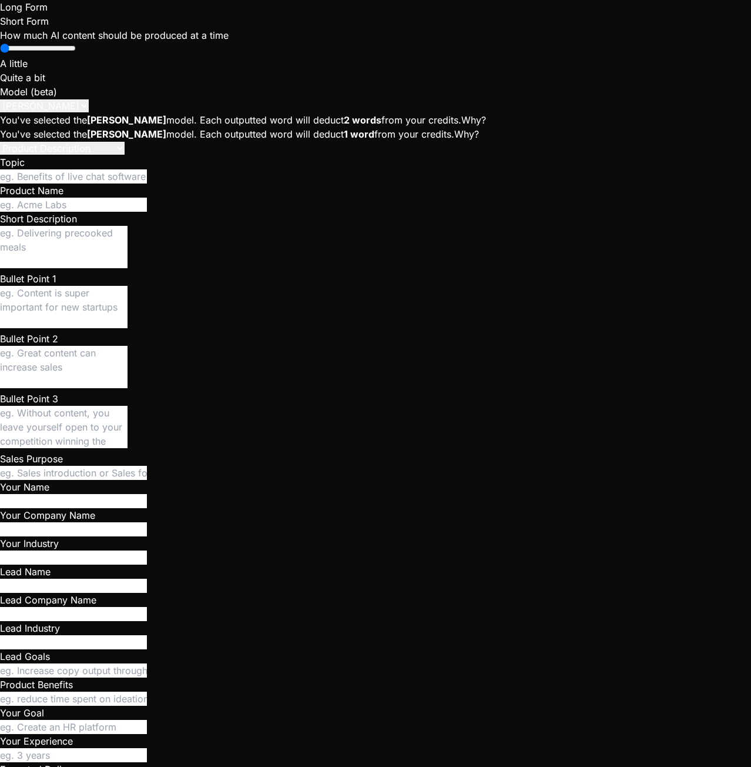
scroll to position [45, 0]
type textarea "x"
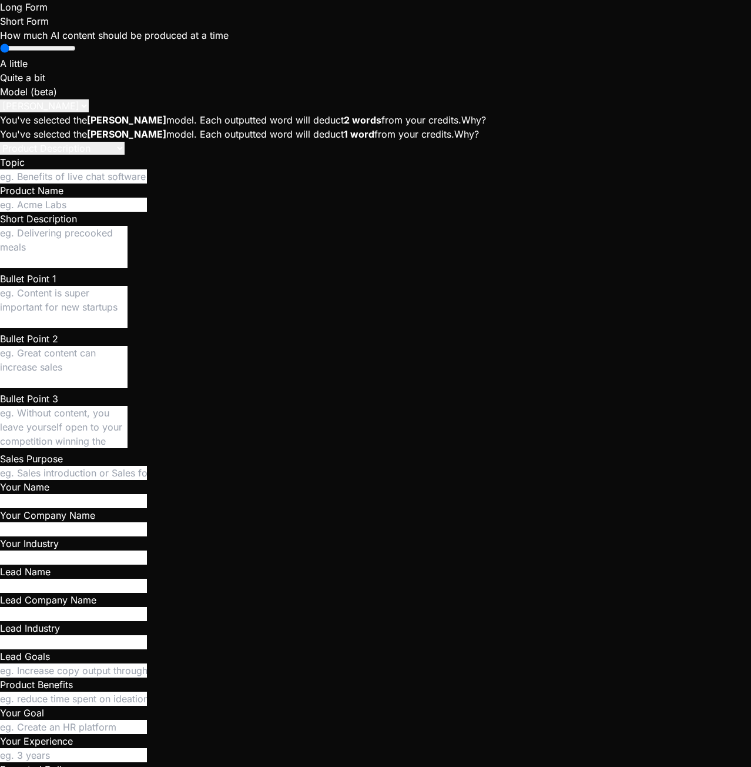
scroll to position [223, 0]
